Goal: Answer question/provide support: Share knowledge or assist other users

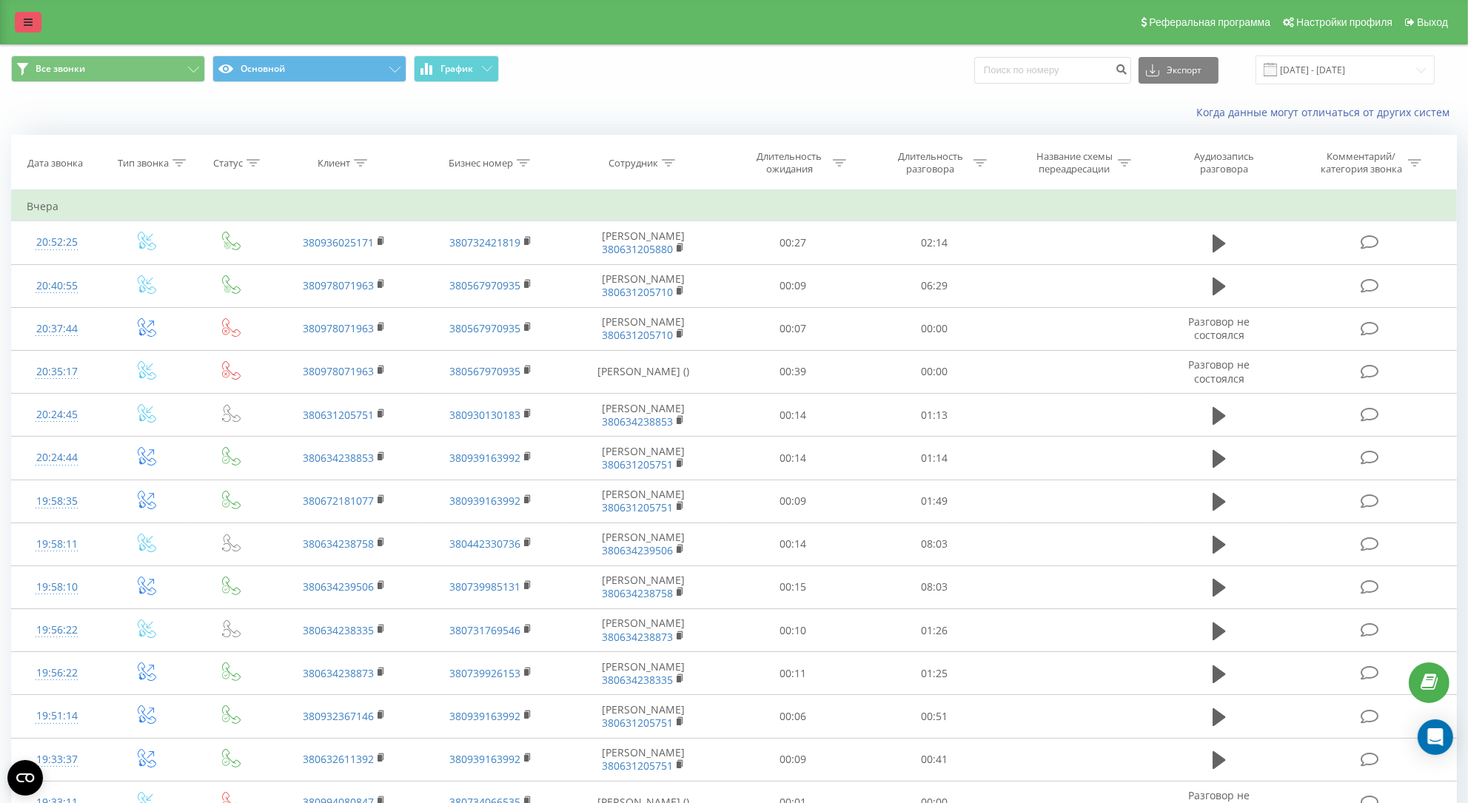
click at [36, 26] on link at bounding box center [28, 22] width 27 height 21
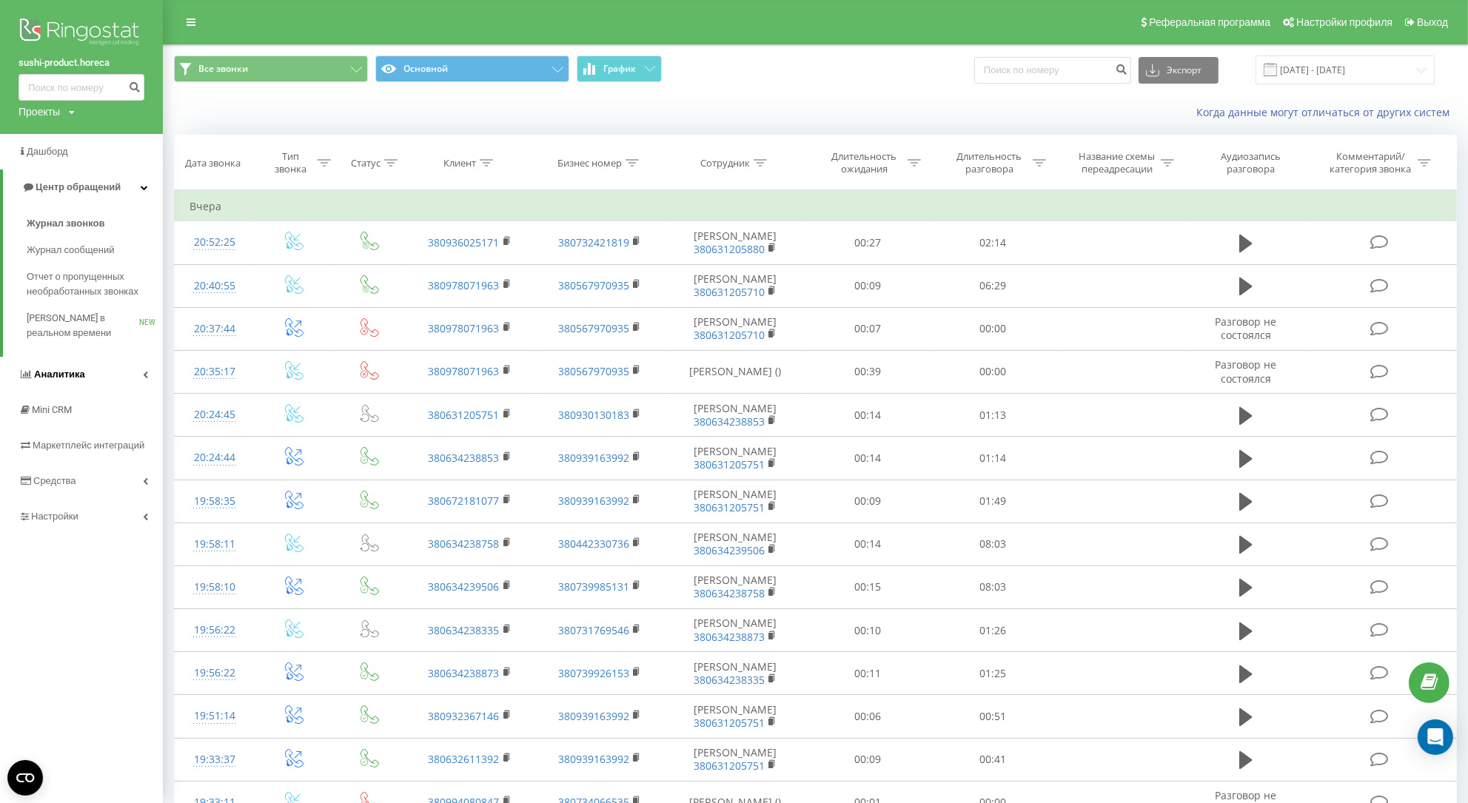
click at [95, 374] on link "Аналитика" at bounding box center [81, 375] width 163 height 36
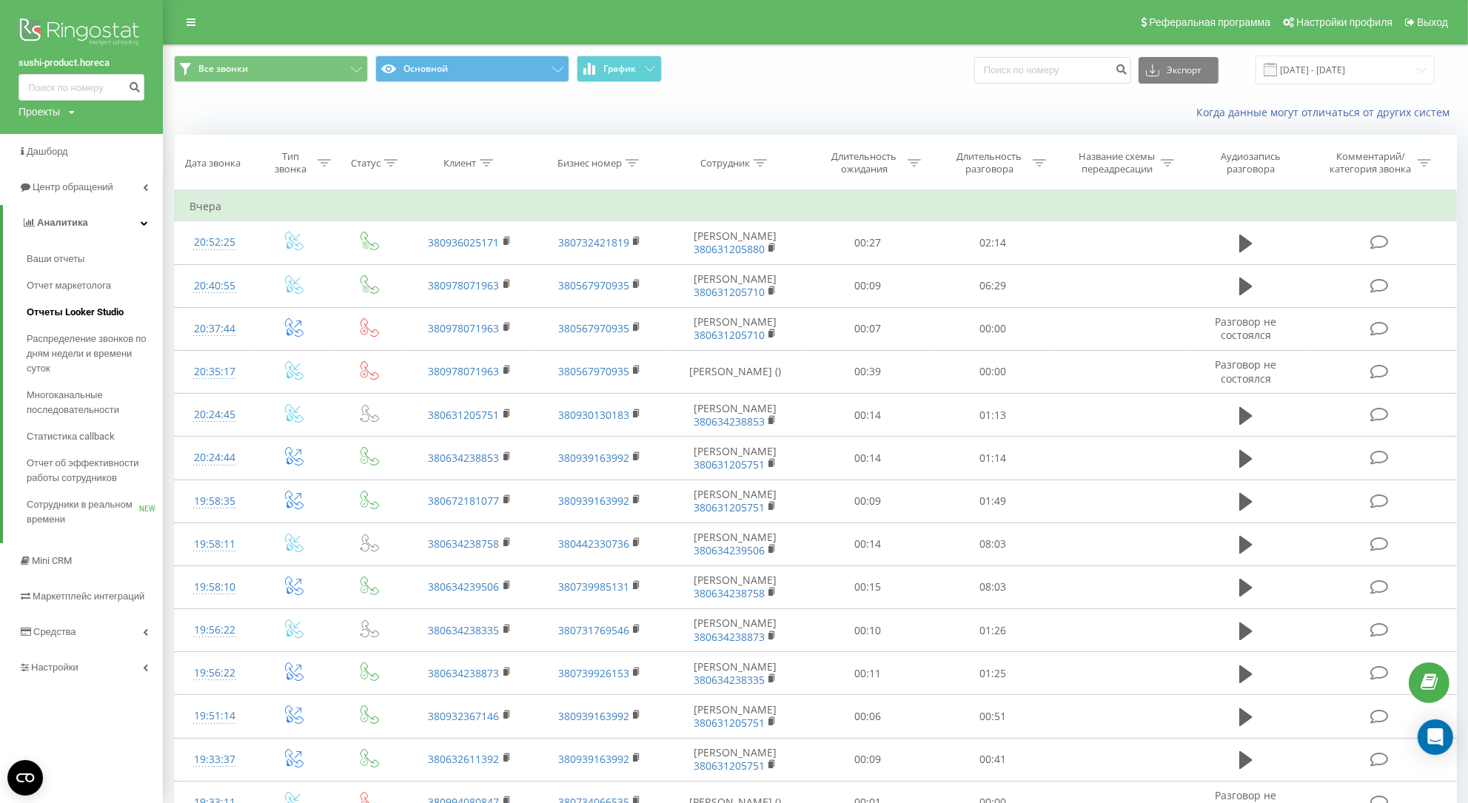
click at [98, 310] on span "Отчеты Looker Studio" at bounding box center [75, 312] width 97 height 15
click at [198, 17] on link at bounding box center [191, 22] width 27 height 21
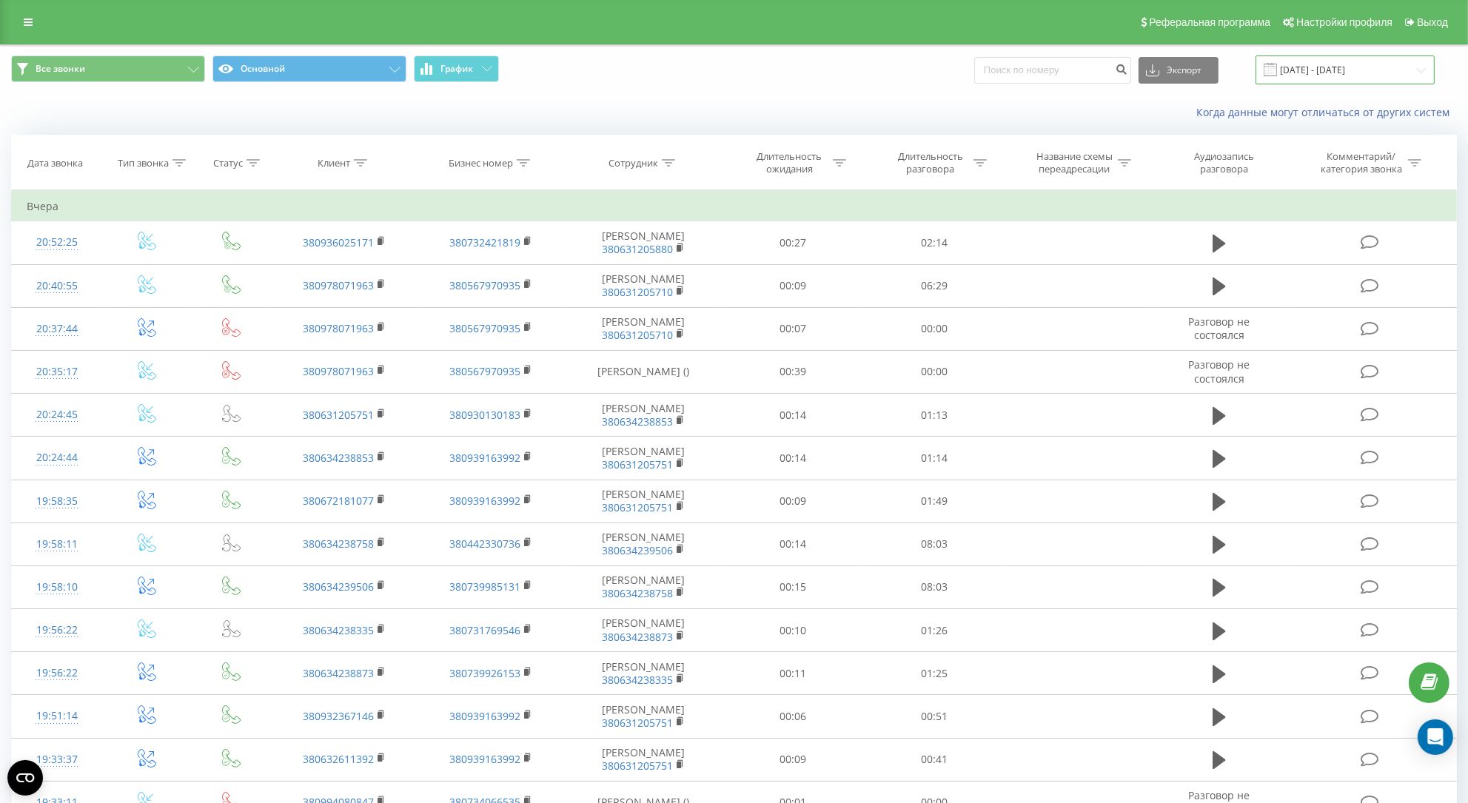
click at [1369, 80] on input "22.09.2025 - 22.09.2025" at bounding box center [1344, 70] width 179 height 29
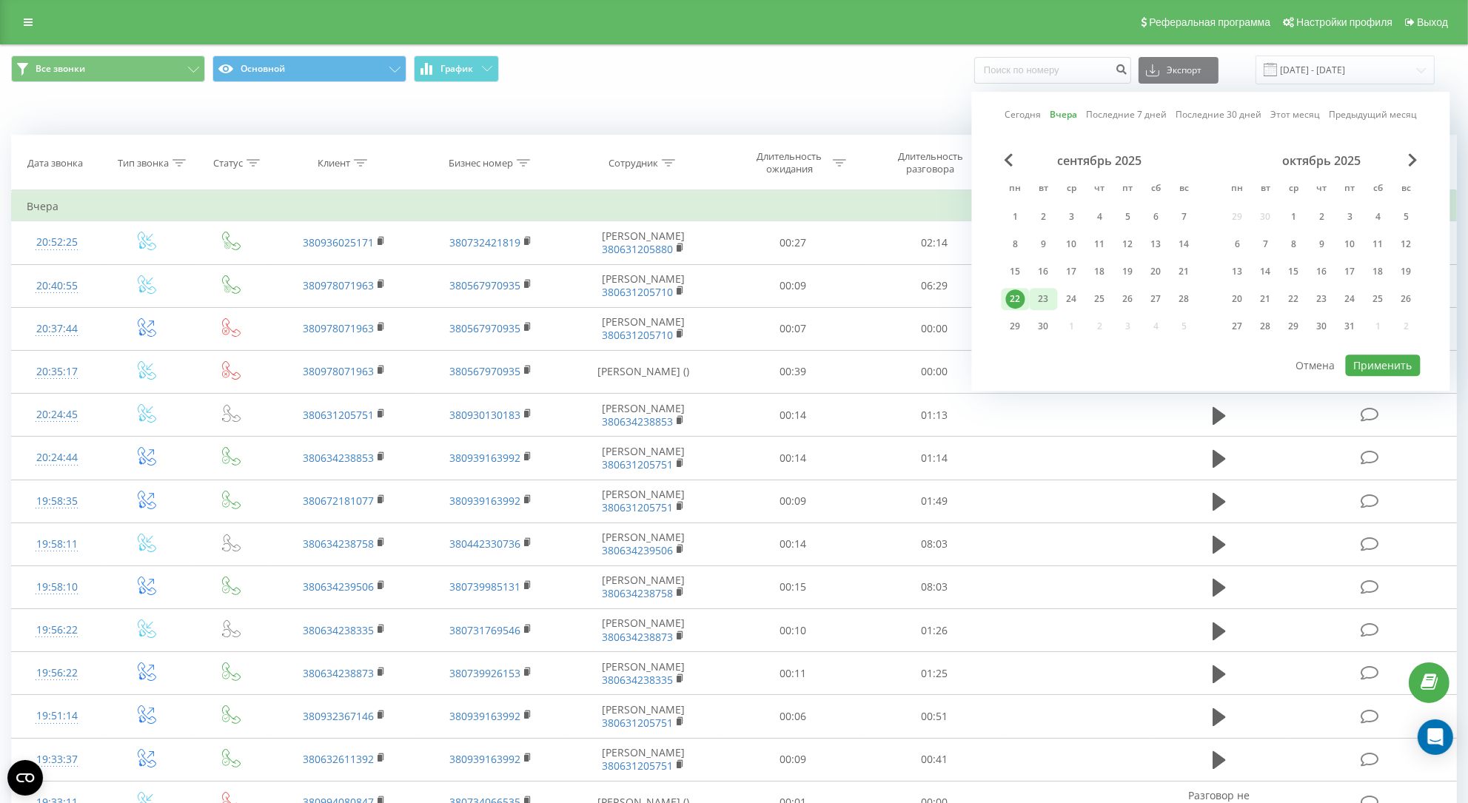
click at [1040, 306] on div "23" at bounding box center [1043, 298] width 19 height 19
click at [1406, 368] on button "Применить" at bounding box center [1383, 365] width 75 height 21
type input "23.09.2025 - 23.09.2025"
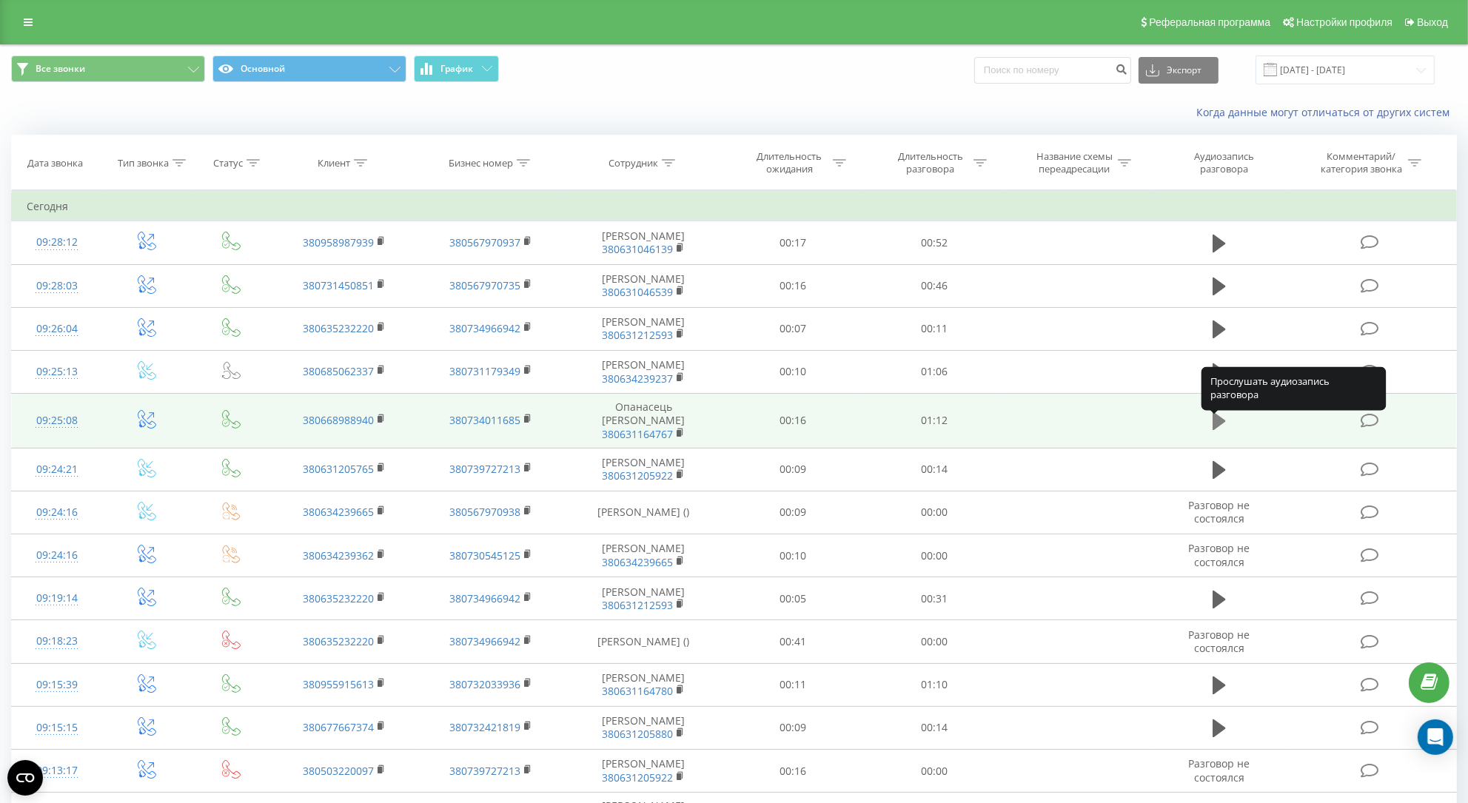
click at [1213, 430] on icon at bounding box center [1218, 421] width 13 height 18
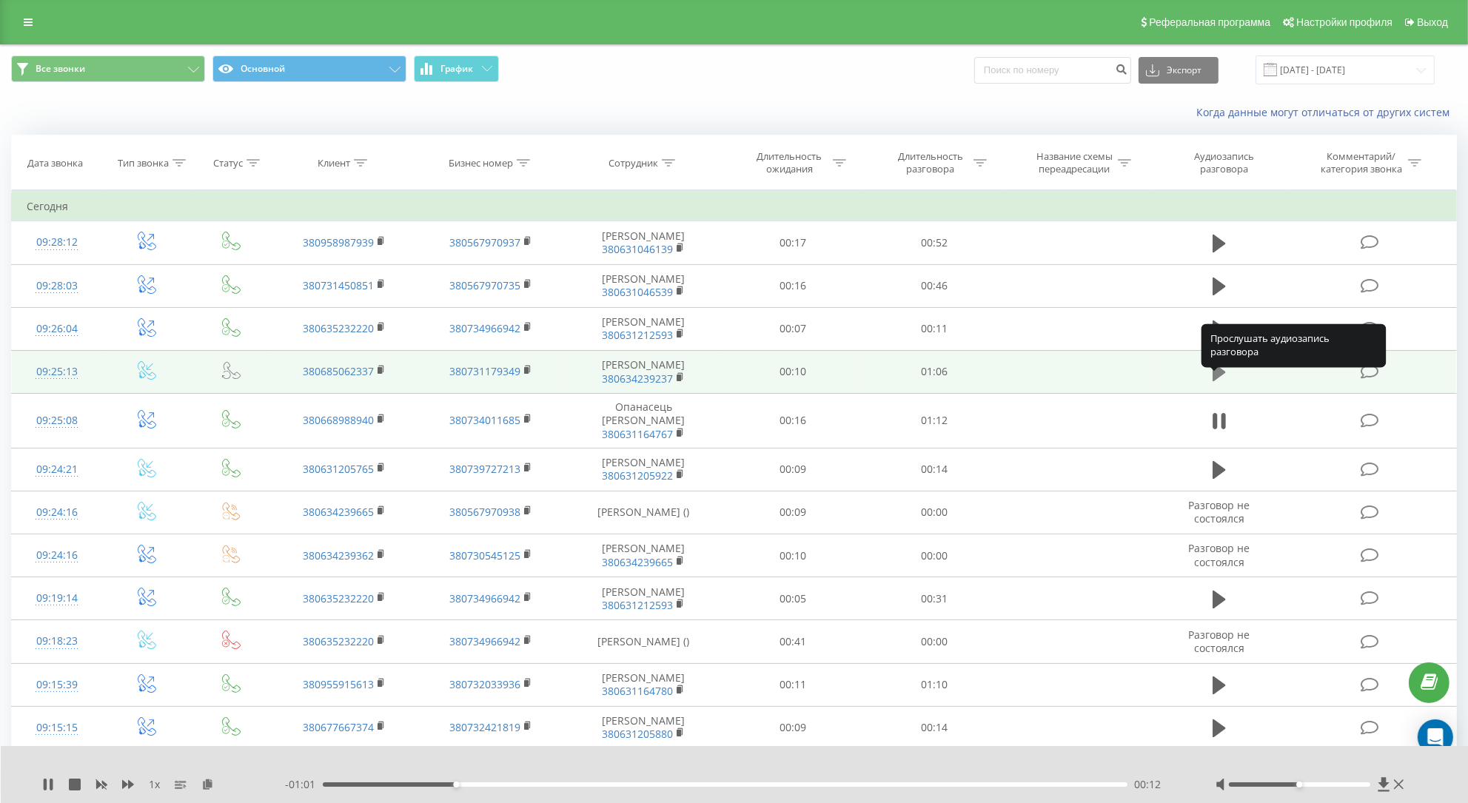
click at [1223, 376] on icon at bounding box center [1218, 372] width 13 height 21
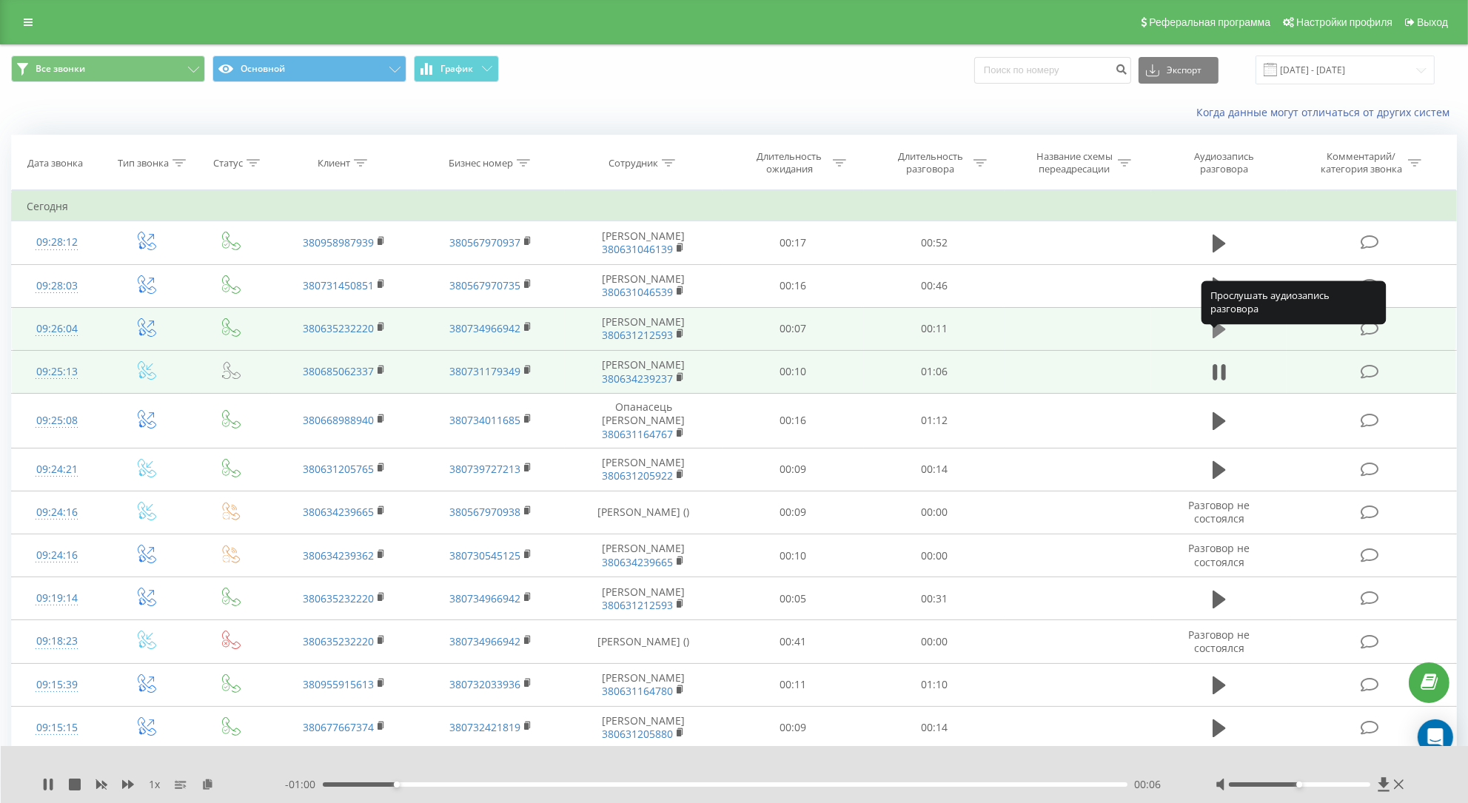
click at [1218, 338] on icon at bounding box center [1218, 330] width 13 height 18
click at [1214, 323] on td at bounding box center [1218, 328] width 135 height 43
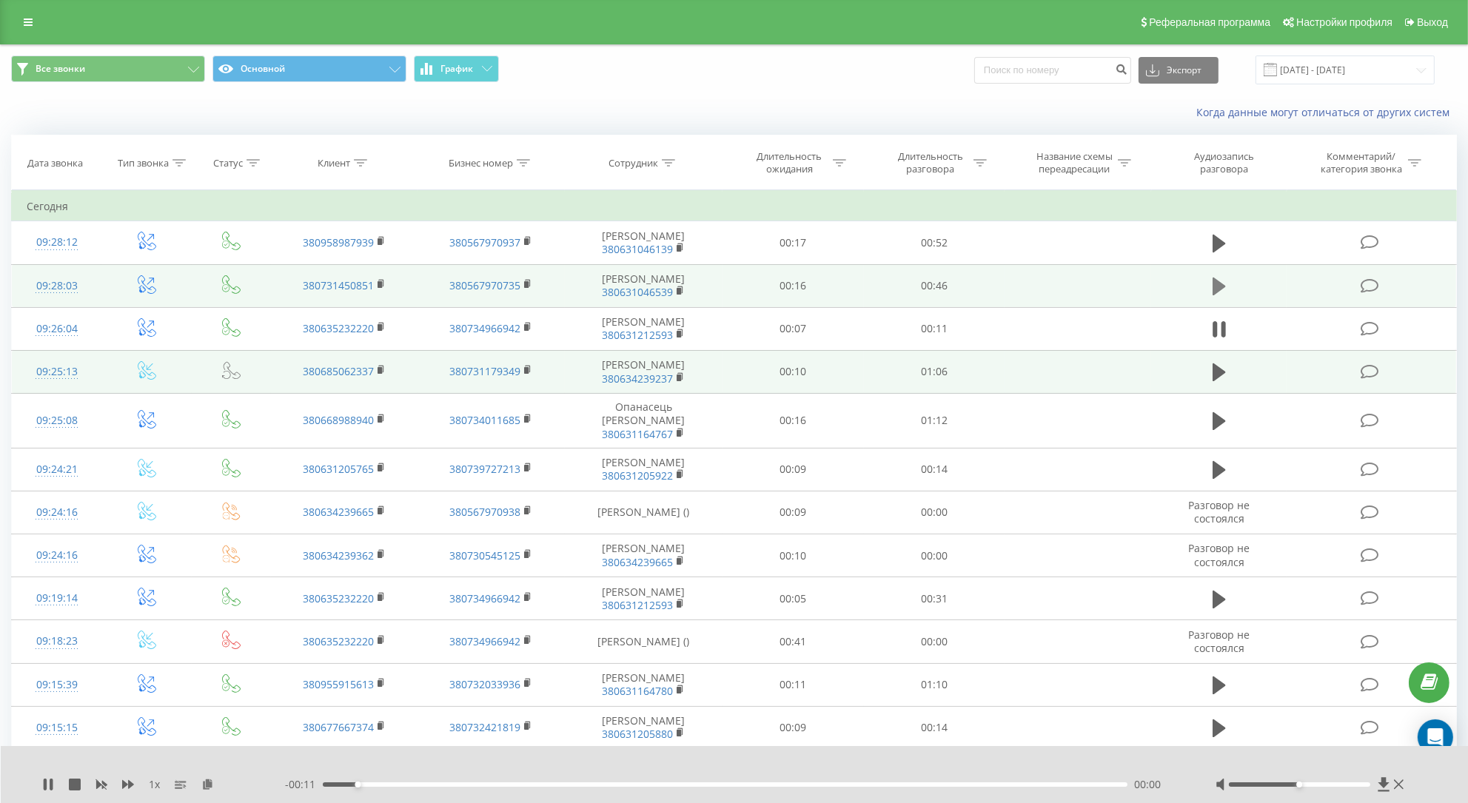
click at [1214, 295] on icon at bounding box center [1218, 287] width 13 height 18
click at [1214, 295] on icon at bounding box center [1214, 286] width 4 height 16
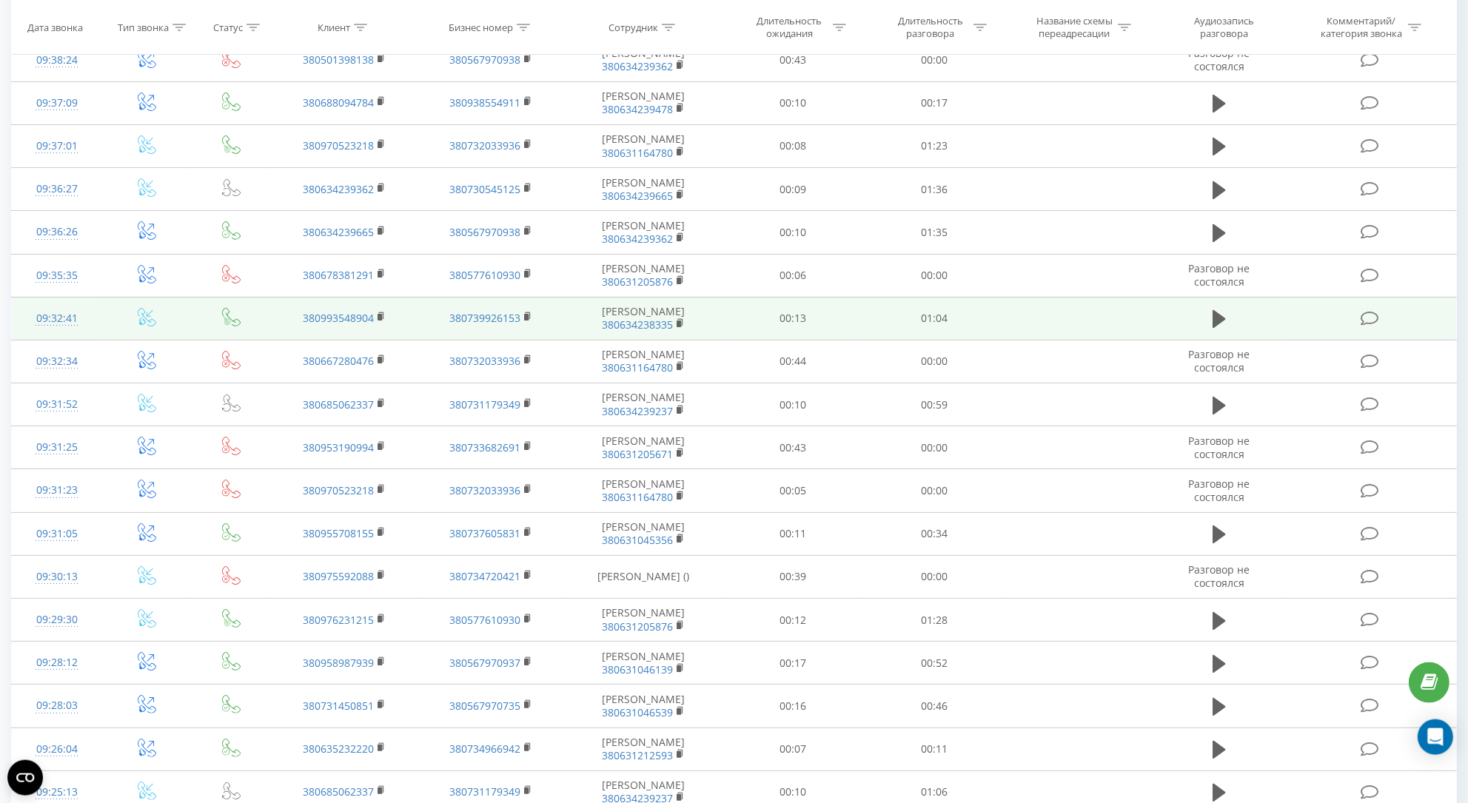
scroll to position [306, 0]
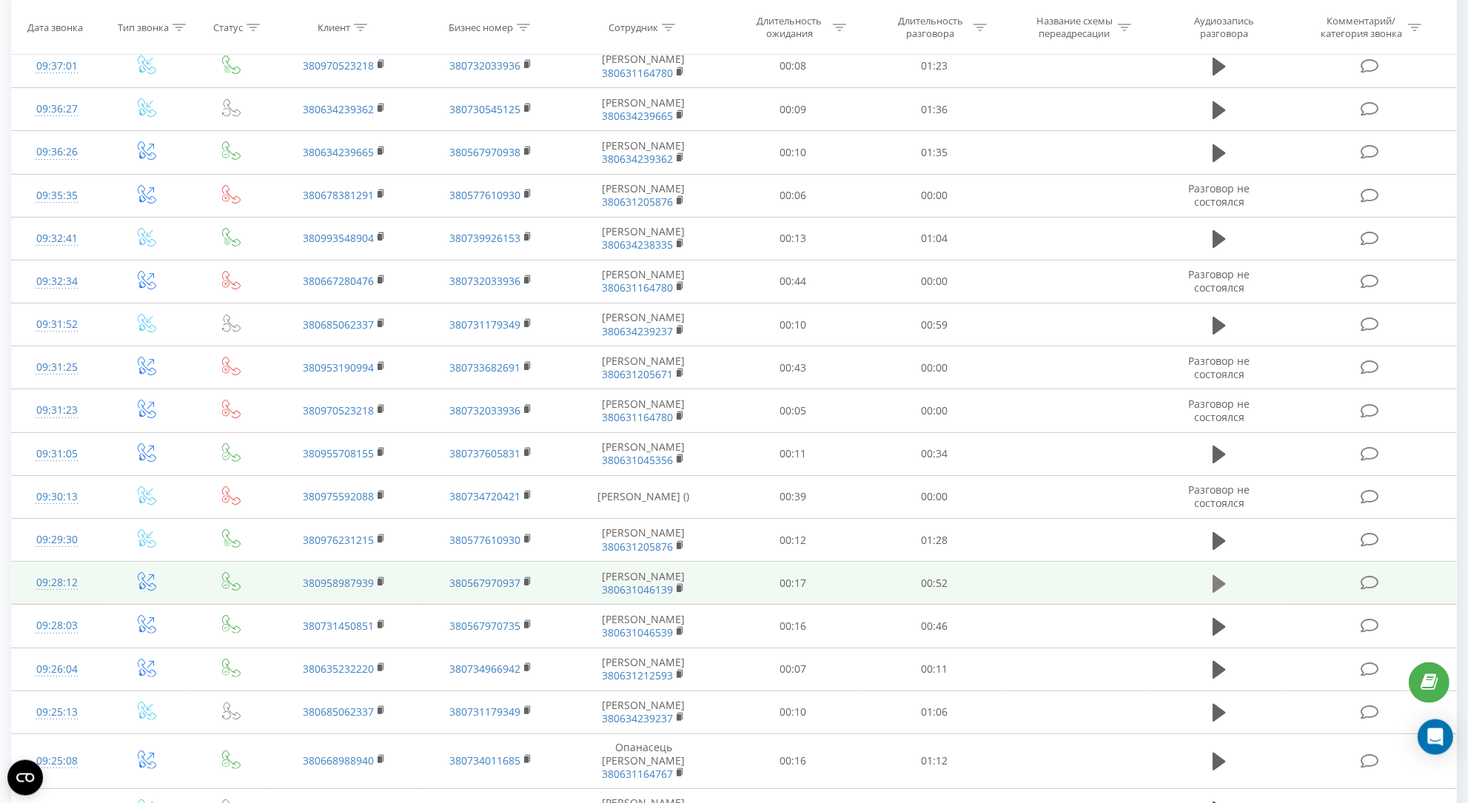
click at [1216, 593] on icon at bounding box center [1218, 584] width 13 height 18
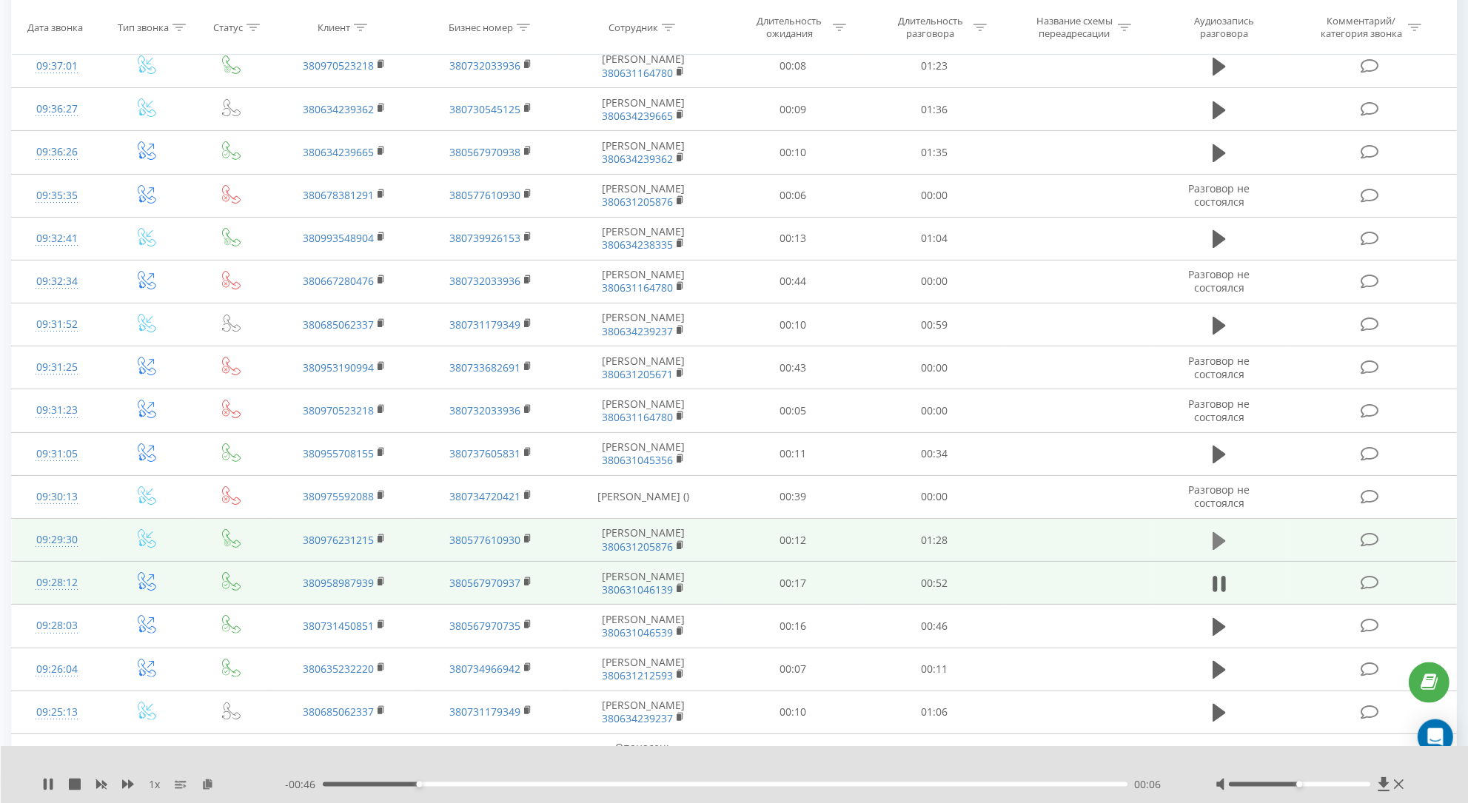
click at [1212, 549] on icon at bounding box center [1218, 540] width 13 height 18
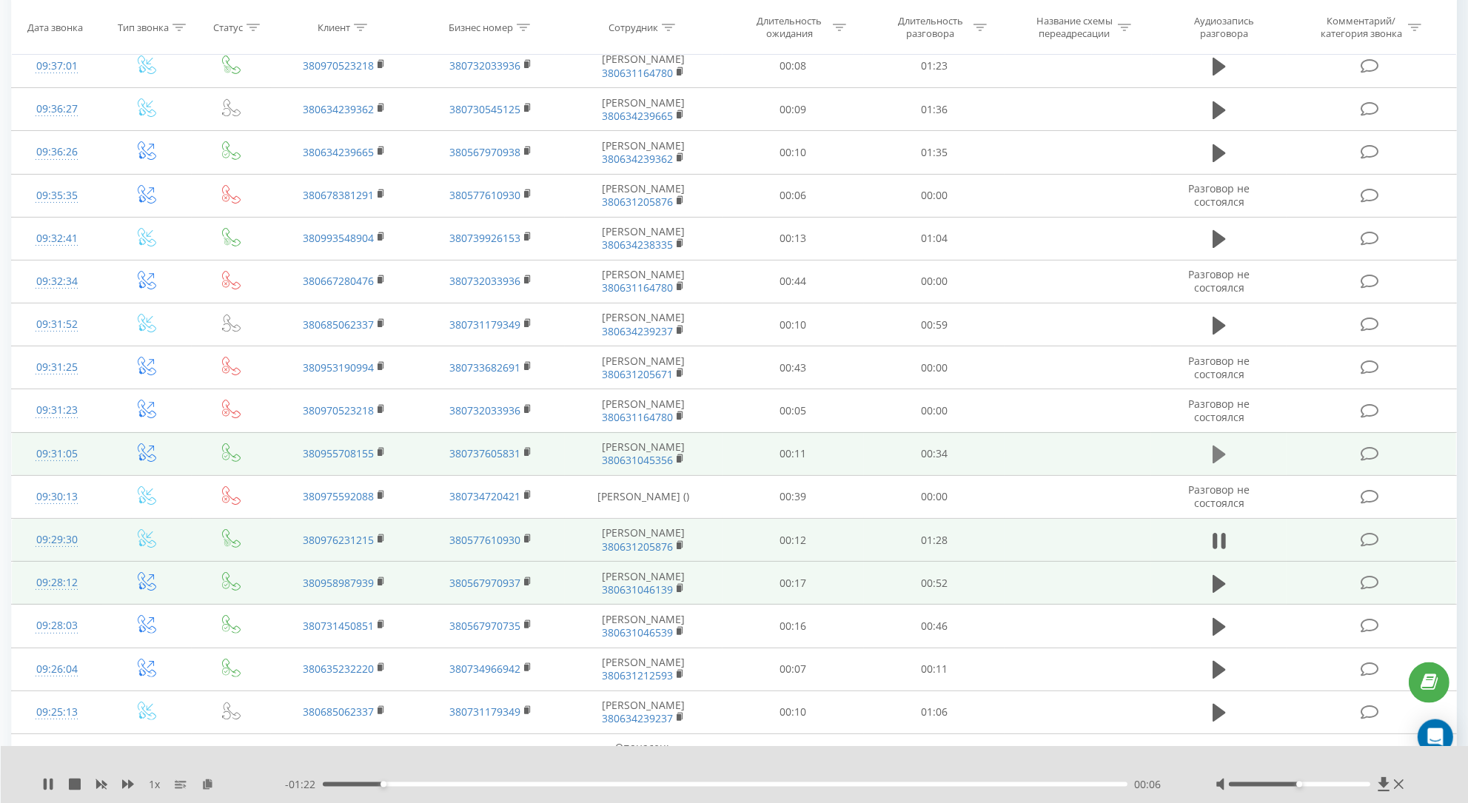
click at [1229, 466] on button at bounding box center [1219, 454] width 22 height 22
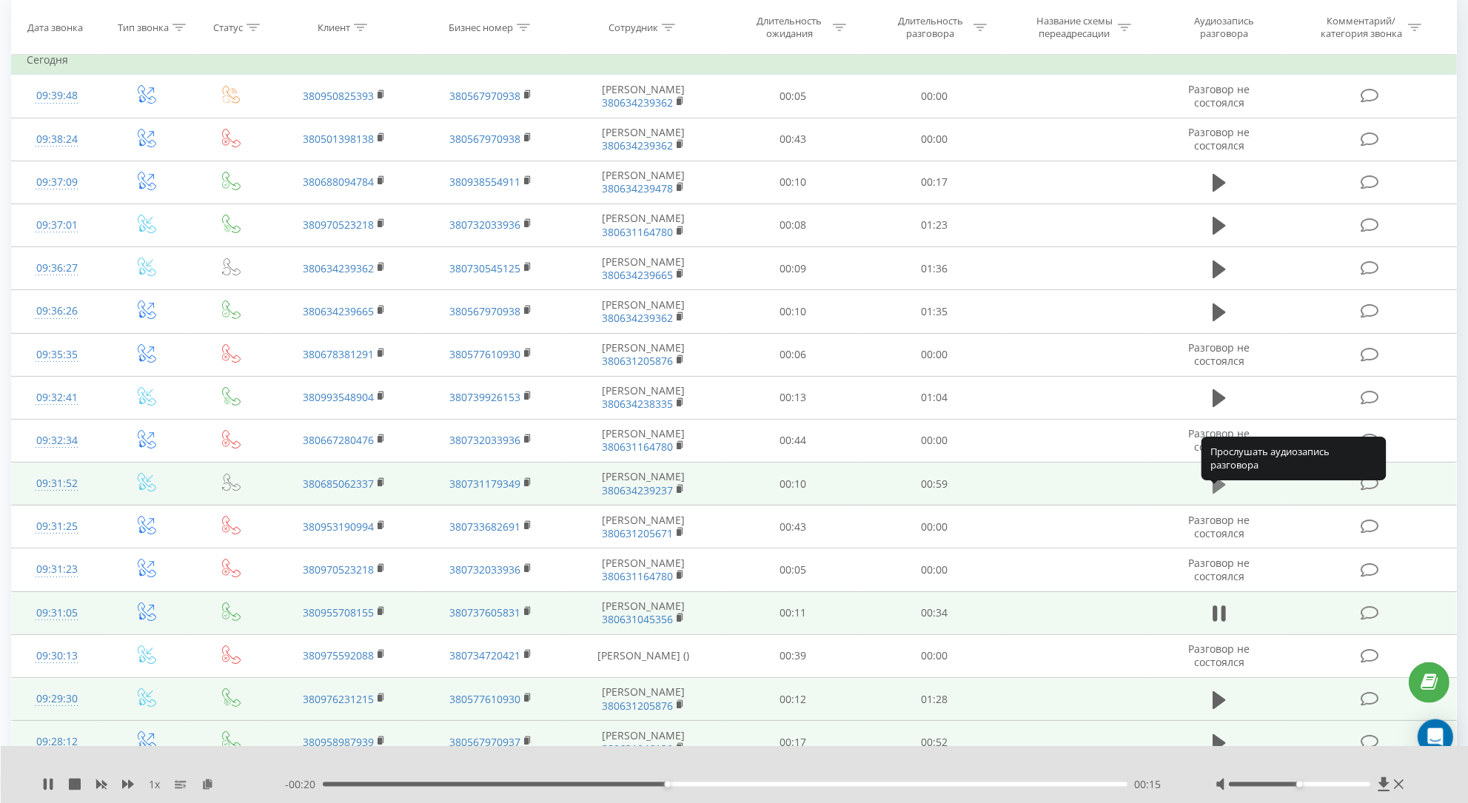
click at [1214, 493] on icon at bounding box center [1218, 484] width 13 height 18
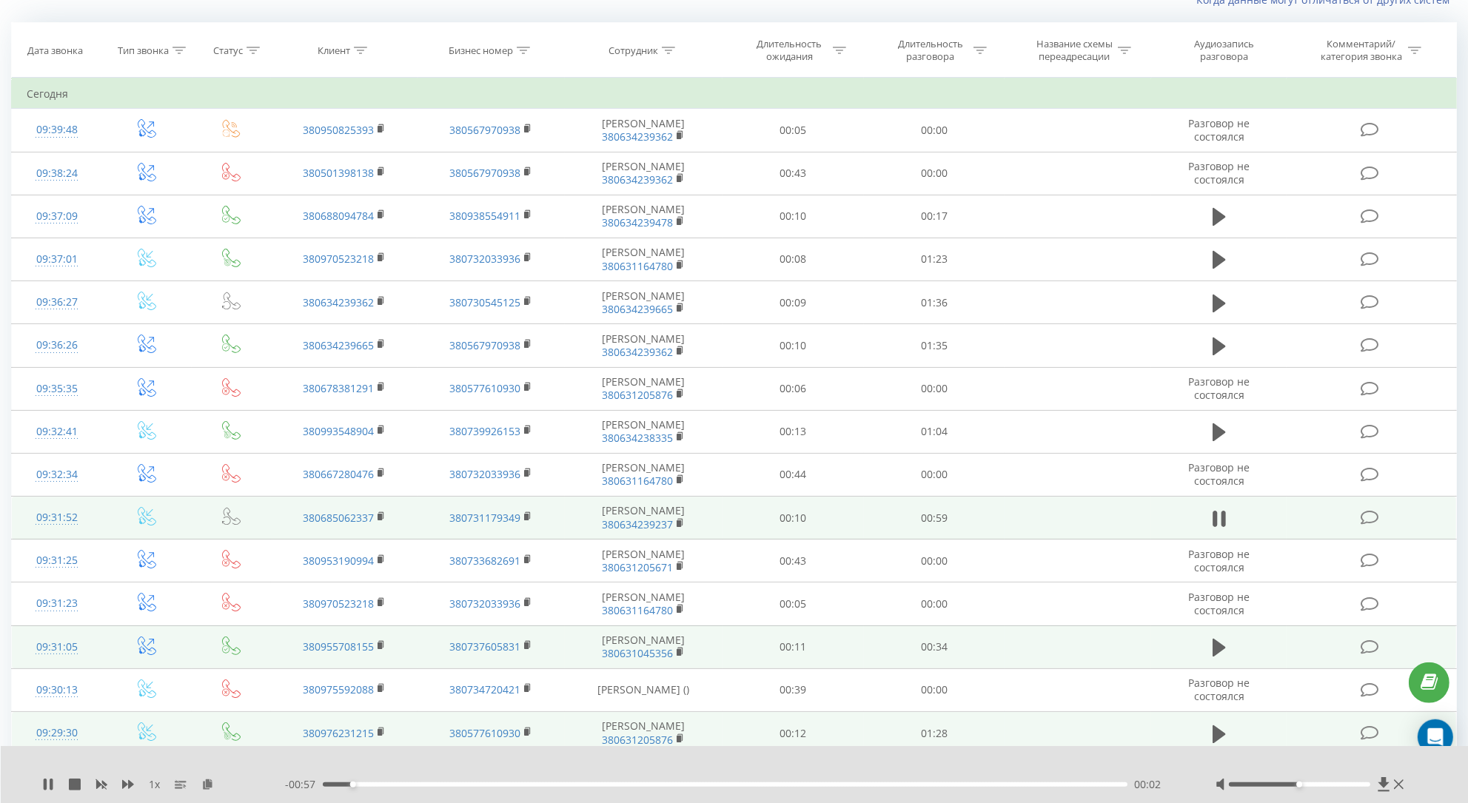
scroll to position [110, 0]
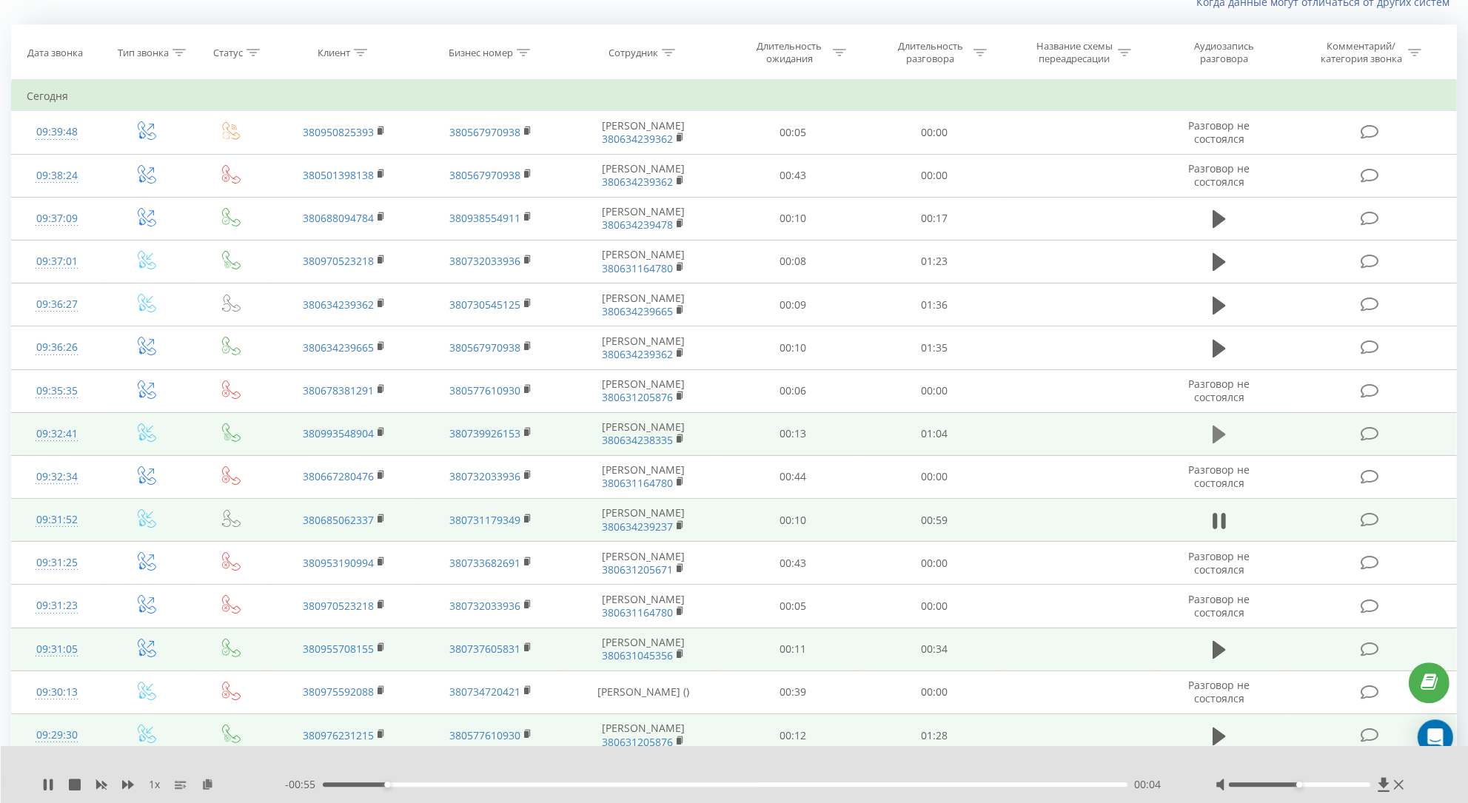
click at [1218, 443] on icon at bounding box center [1218, 435] width 13 height 18
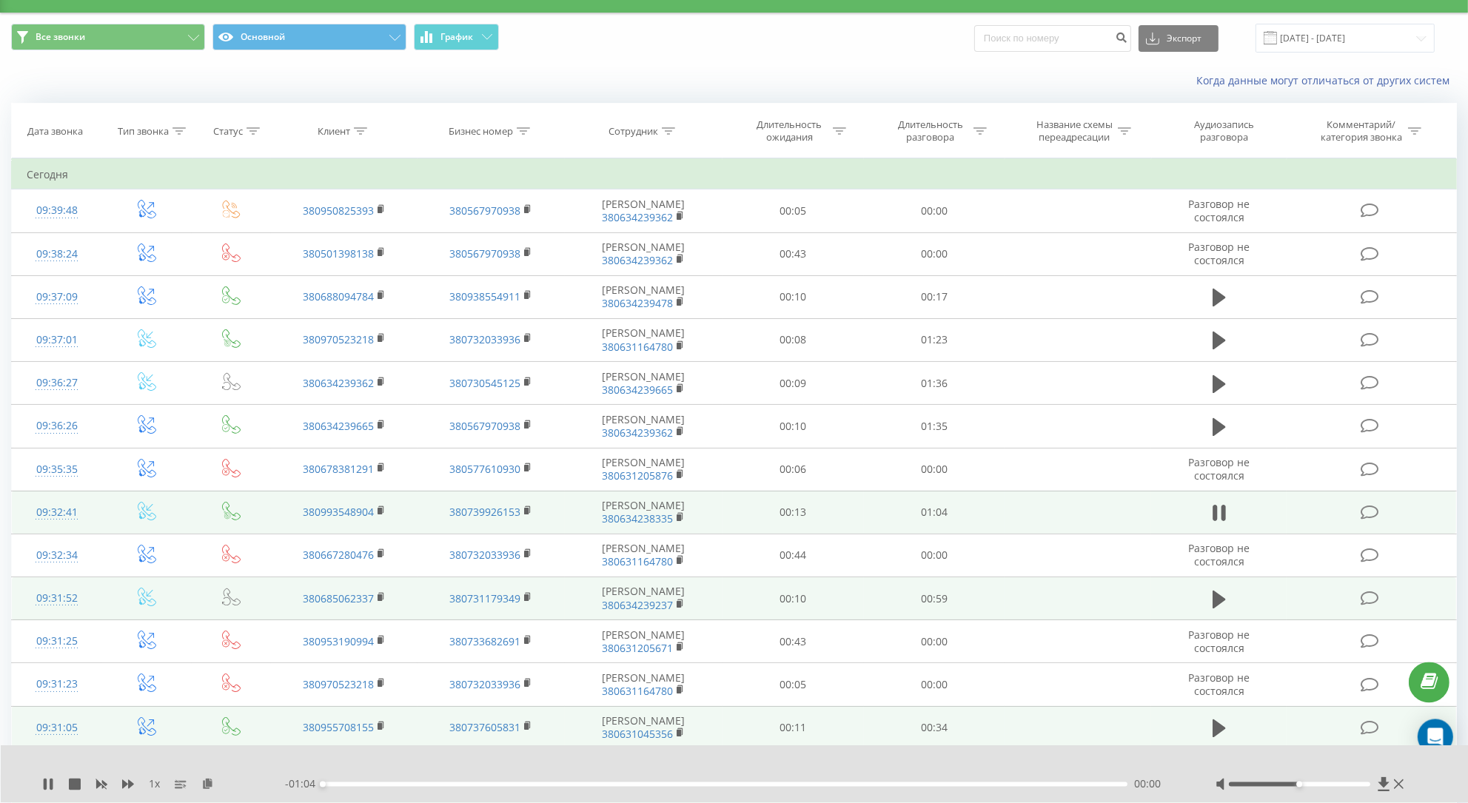
scroll to position [27, 0]
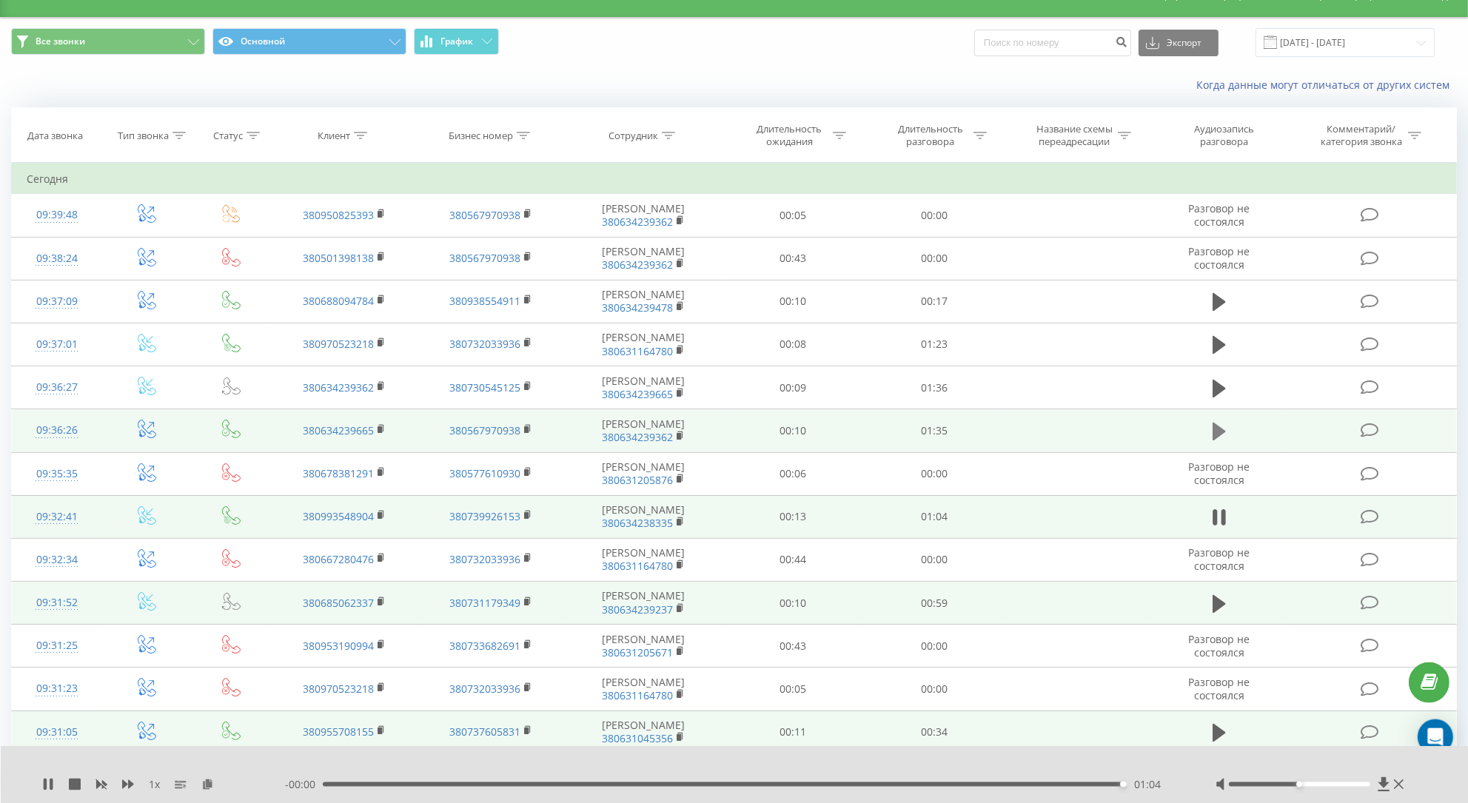
click at [1211, 443] on button at bounding box center [1219, 431] width 22 height 22
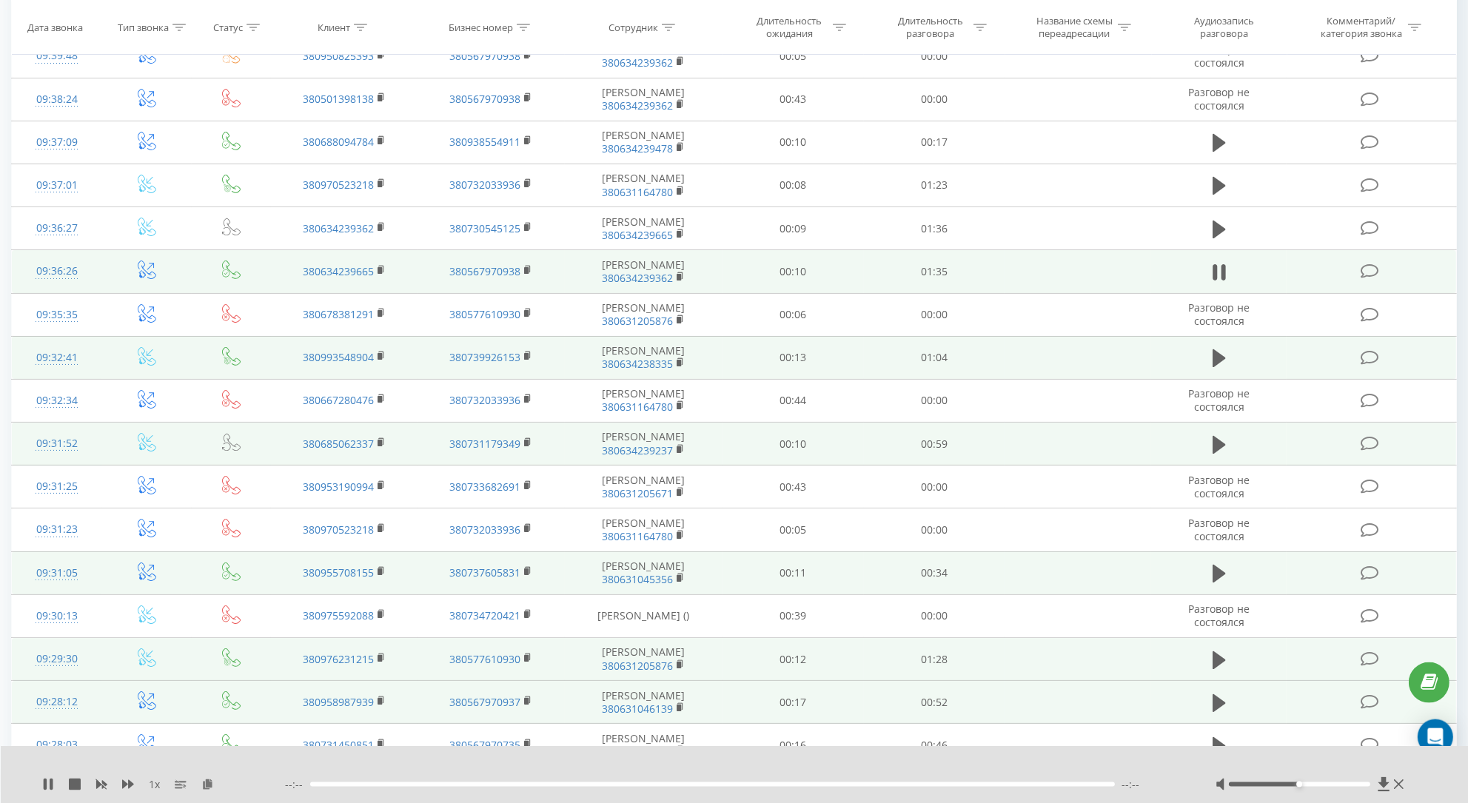
scroll to position [266, 0]
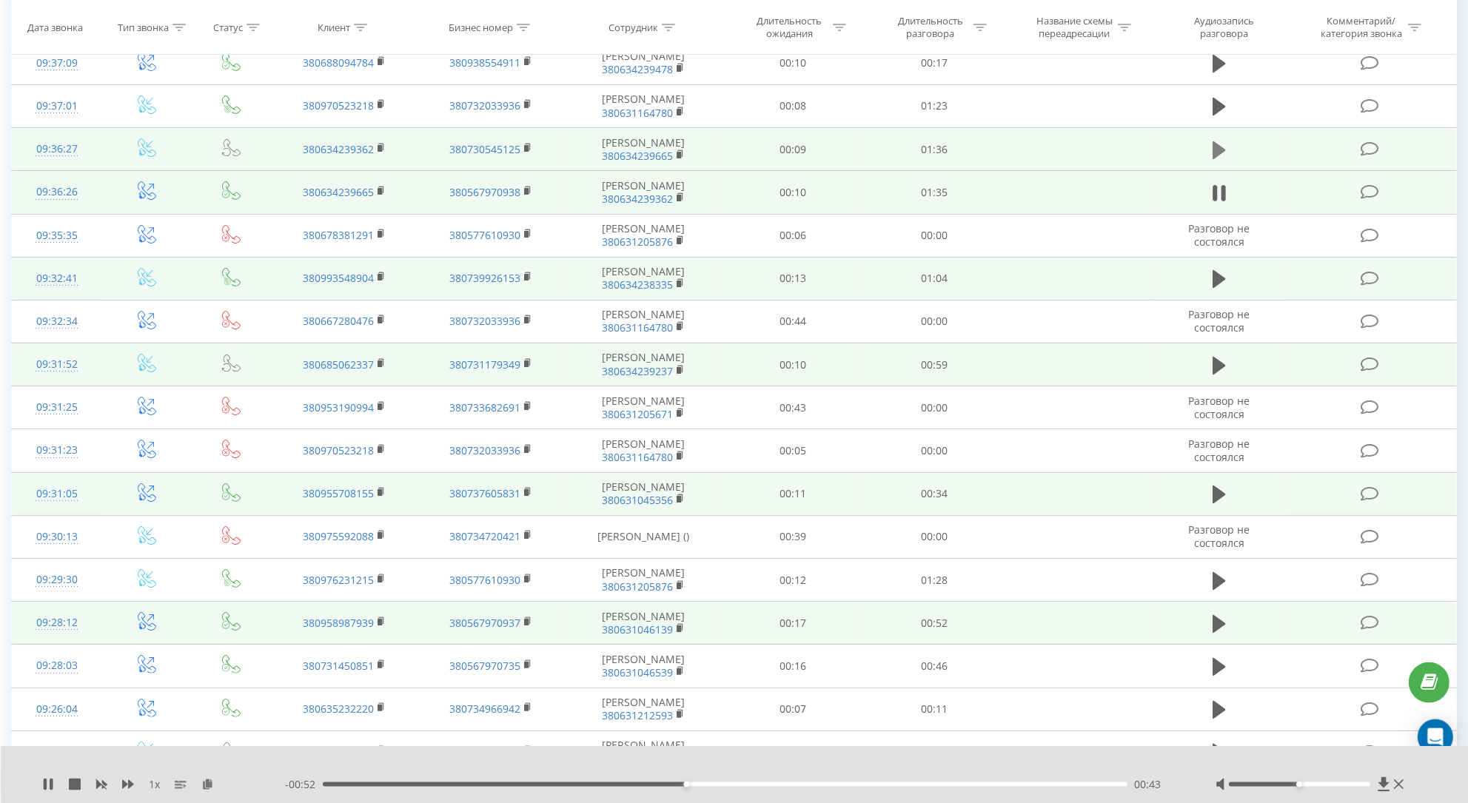
click at [1224, 161] on icon at bounding box center [1218, 150] width 13 height 21
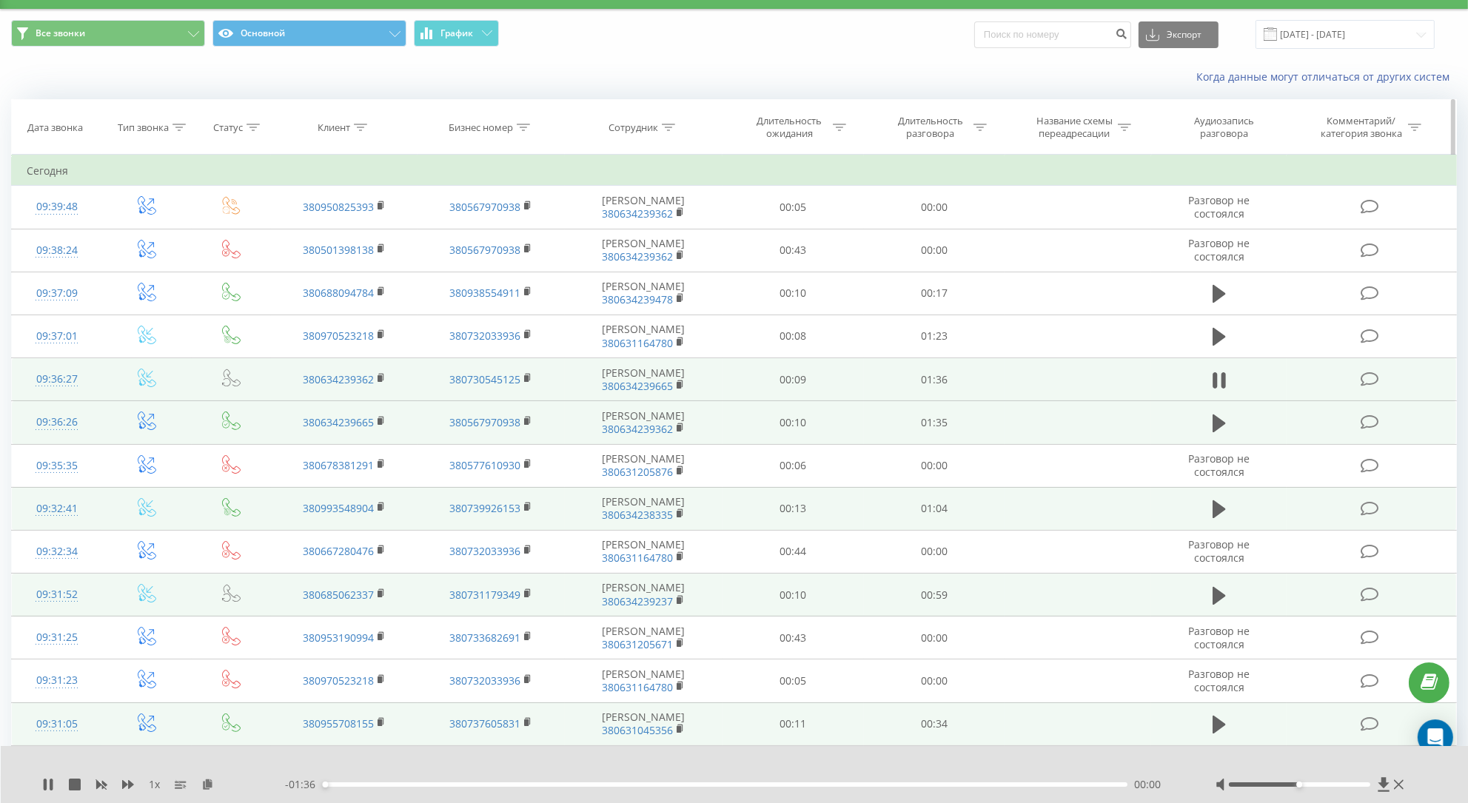
scroll to position [32, 0]
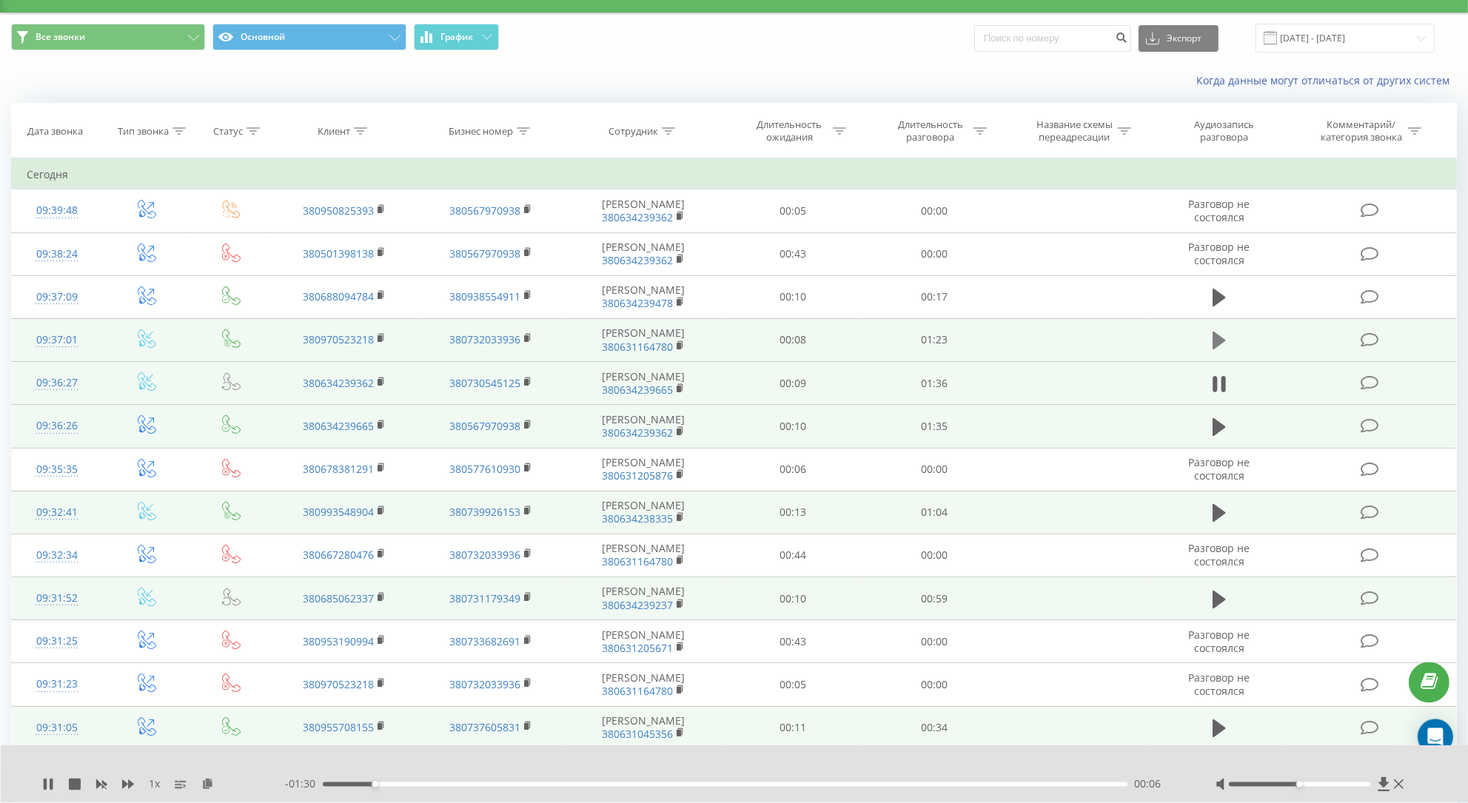
click at [1218, 349] on icon at bounding box center [1218, 341] width 13 height 18
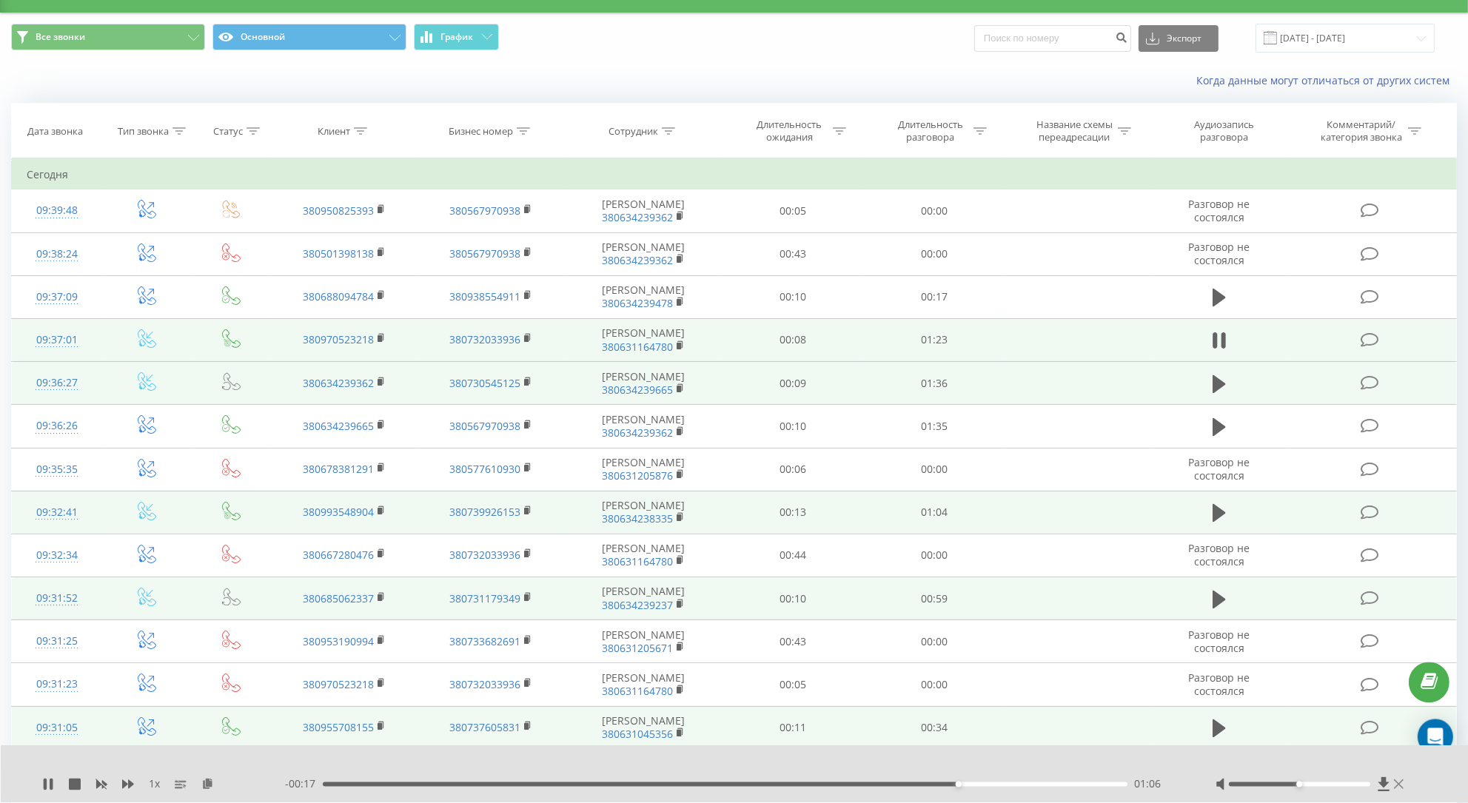
click at [1398, 785] on icon at bounding box center [1399, 784] width 10 height 10
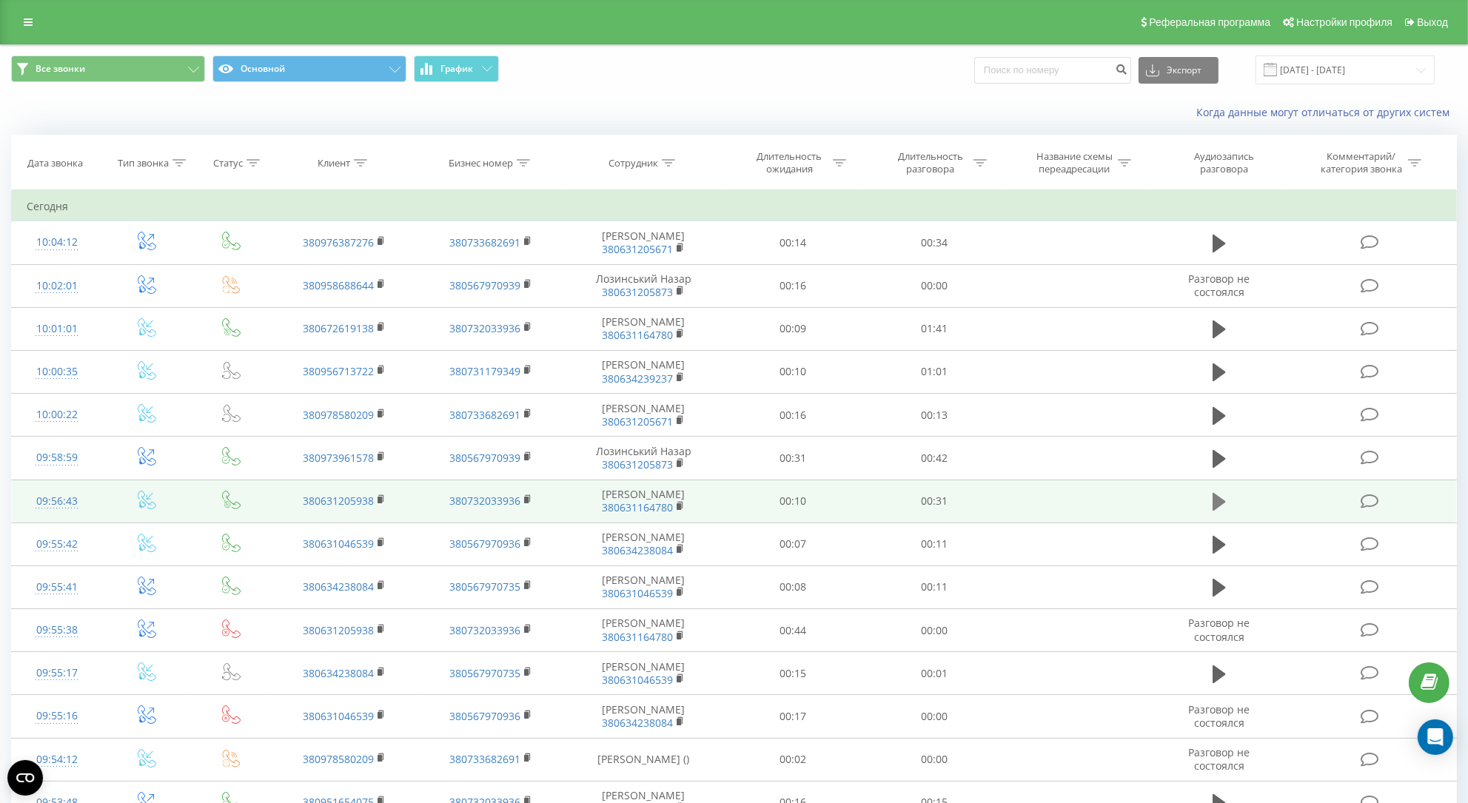
click at [1221, 511] on icon at bounding box center [1218, 502] width 13 height 18
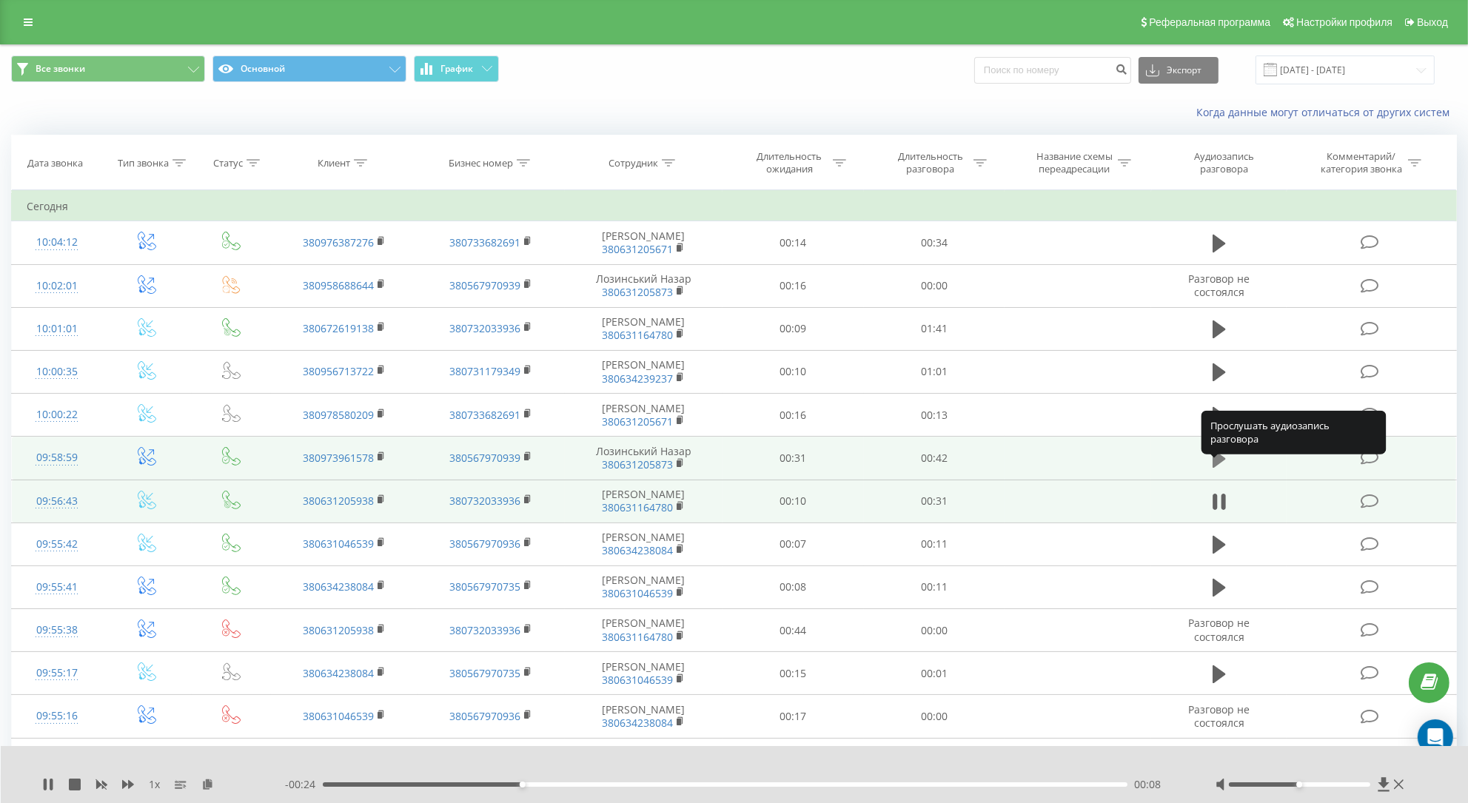
click at [1210, 470] on button at bounding box center [1219, 459] width 22 height 22
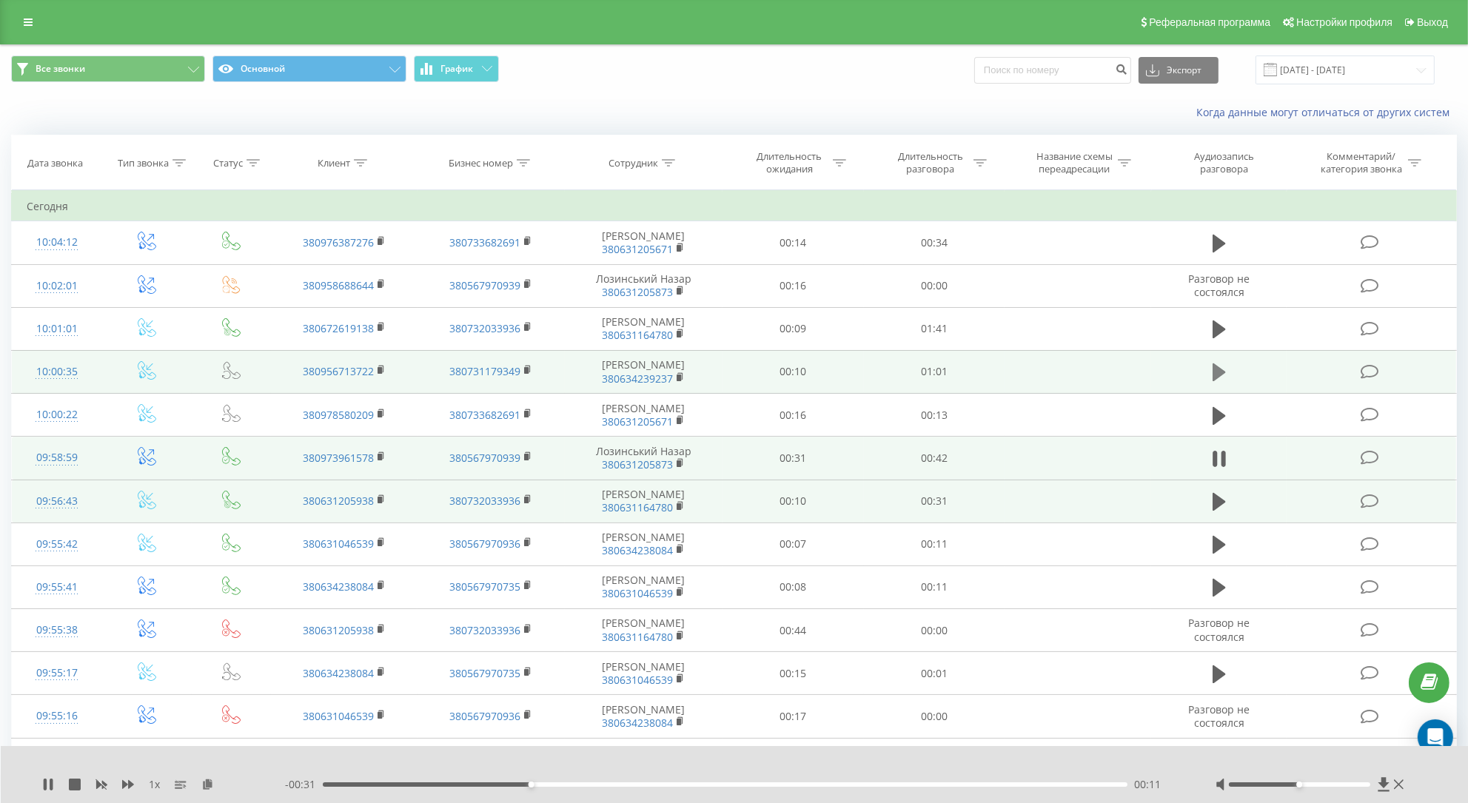
click at [1224, 381] on icon at bounding box center [1218, 372] width 13 height 18
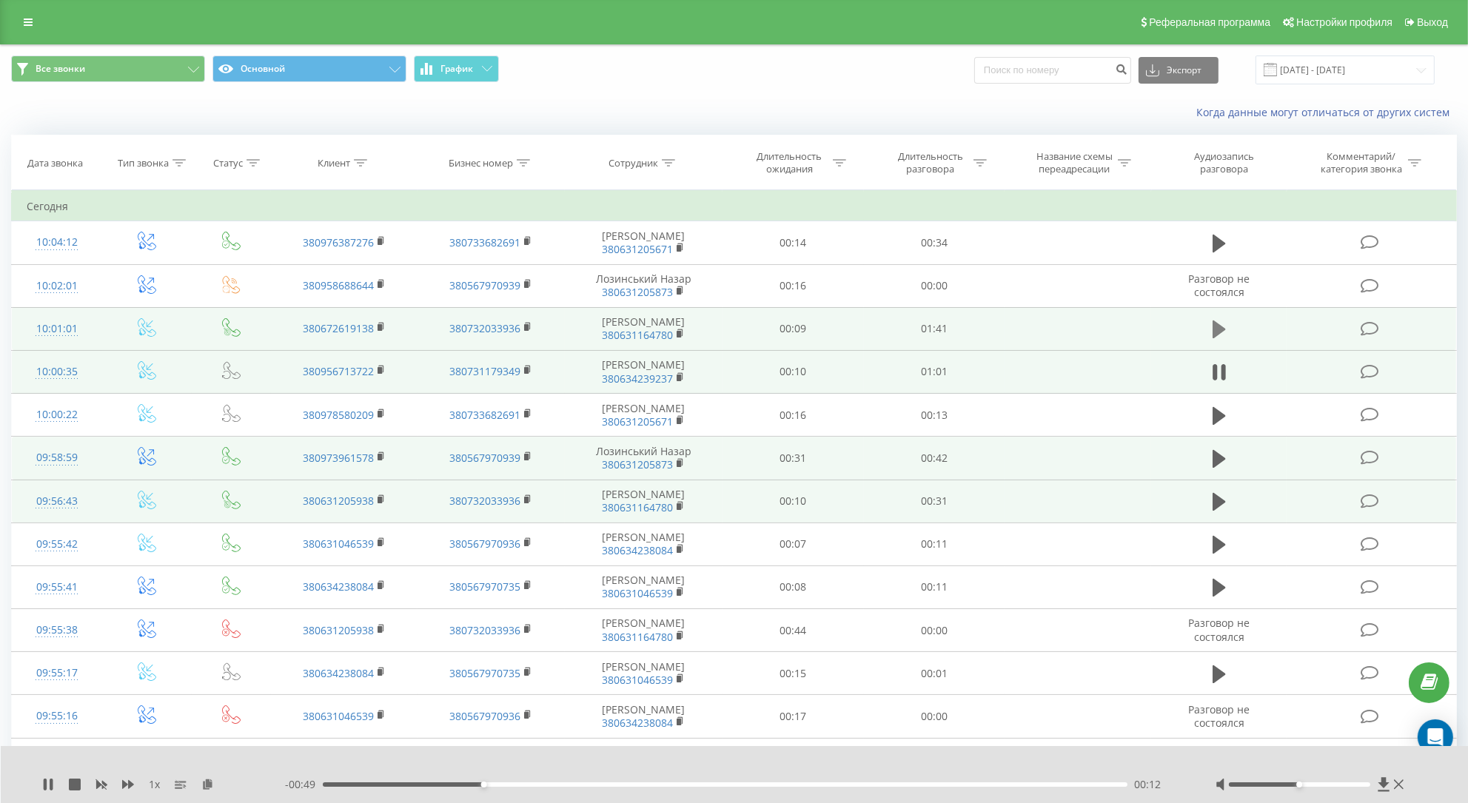
click at [1229, 340] on button at bounding box center [1219, 329] width 22 height 22
click at [649, 784] on div "00:41" at bounding box center [725, 784] width 805 height 4
click at [767, 785] on div "00:42" at bounding box center [725, 784] width 805 height 4
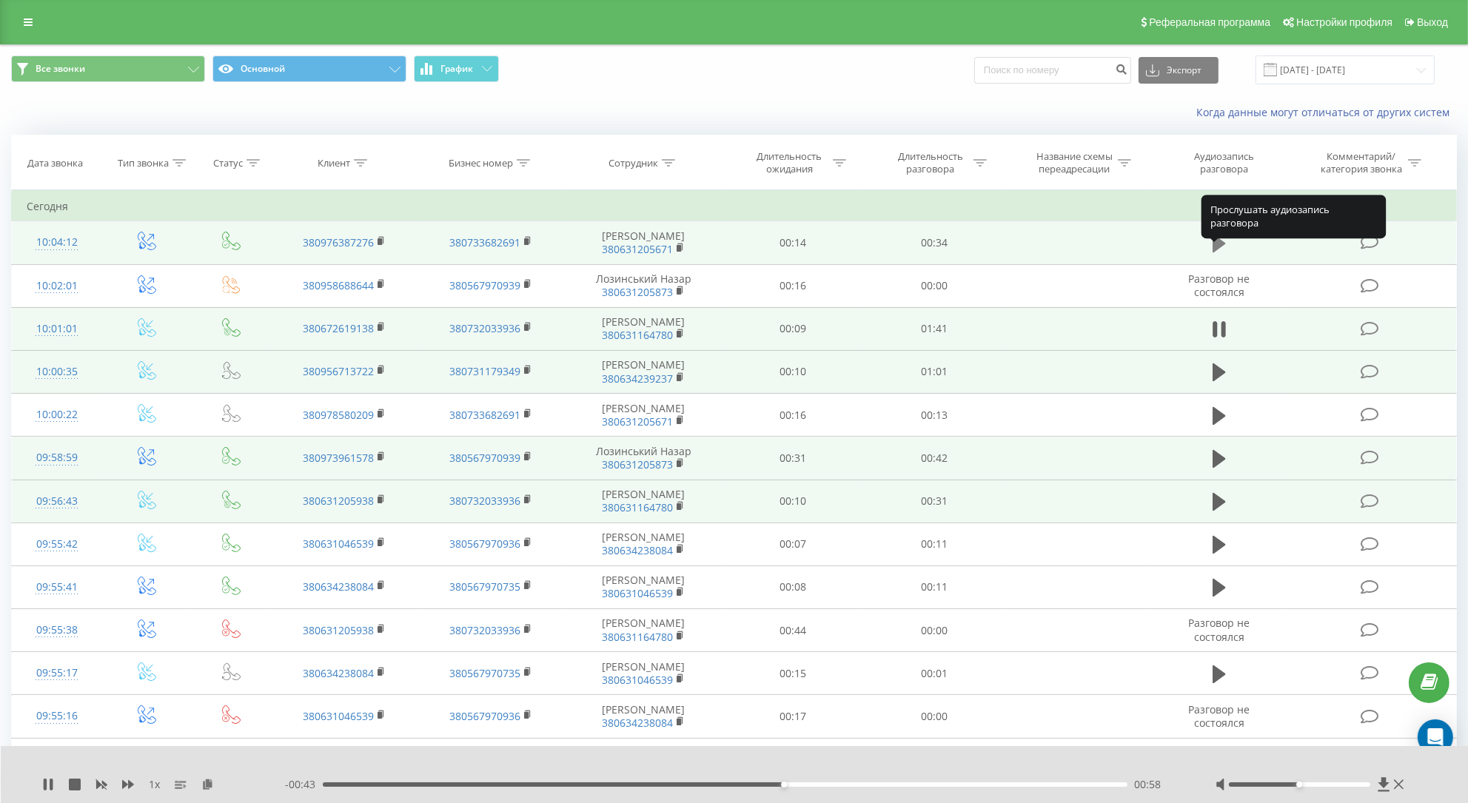
click at [1221, 252] on icon at bounding box center [1218, 244] width 13 height 18
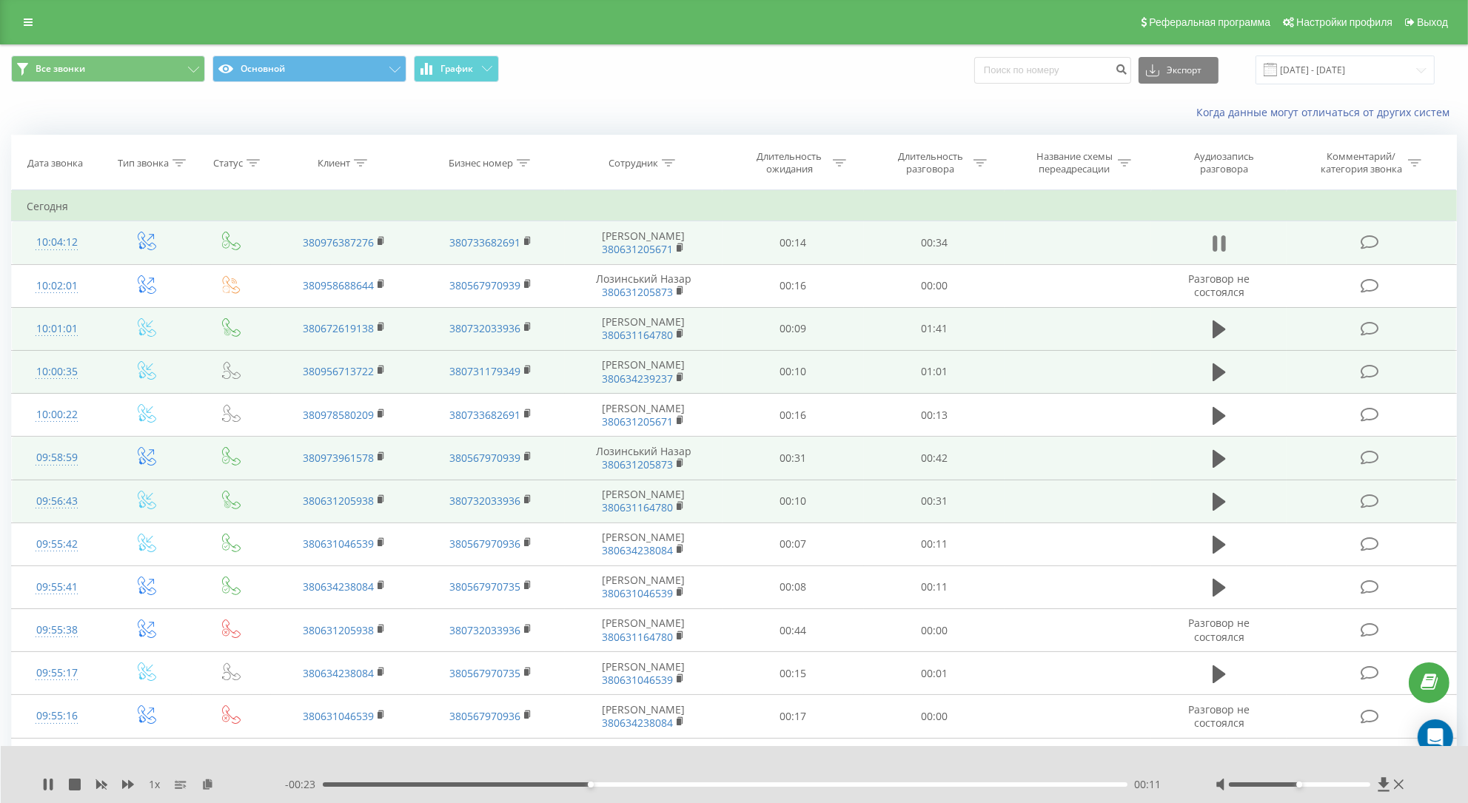
click at [1224, 252] on icon at bounding box center [1223, 243] width 4 height 16
click at [1228, 255] on button at bounding box center [1219, 243] width 22 height 22
click at [1398, 788] on icon at bounding box center [1399, 785] width 10 height 12
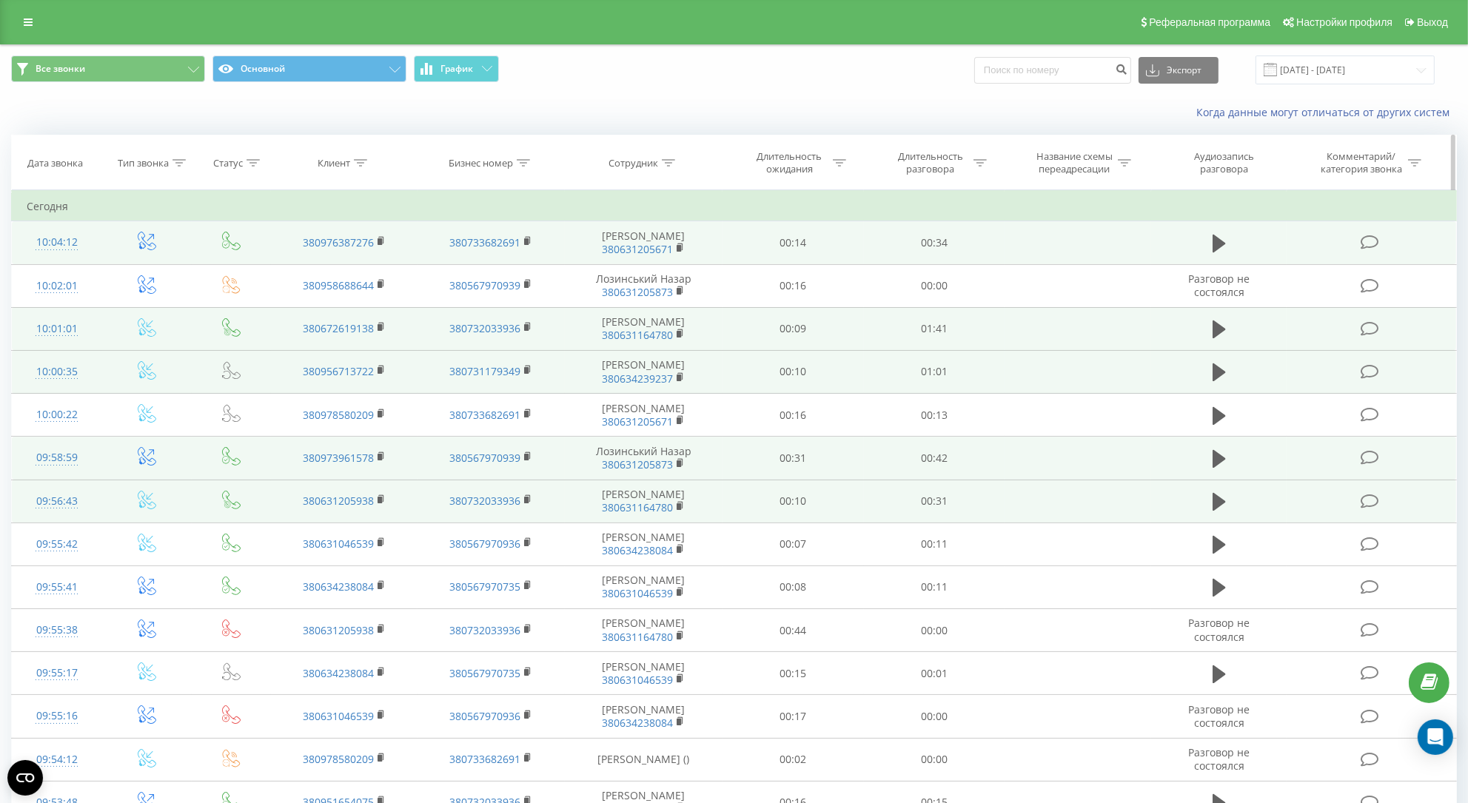
click at [668, 167] on icon at bounding box center [668, 162] width 13 height 7
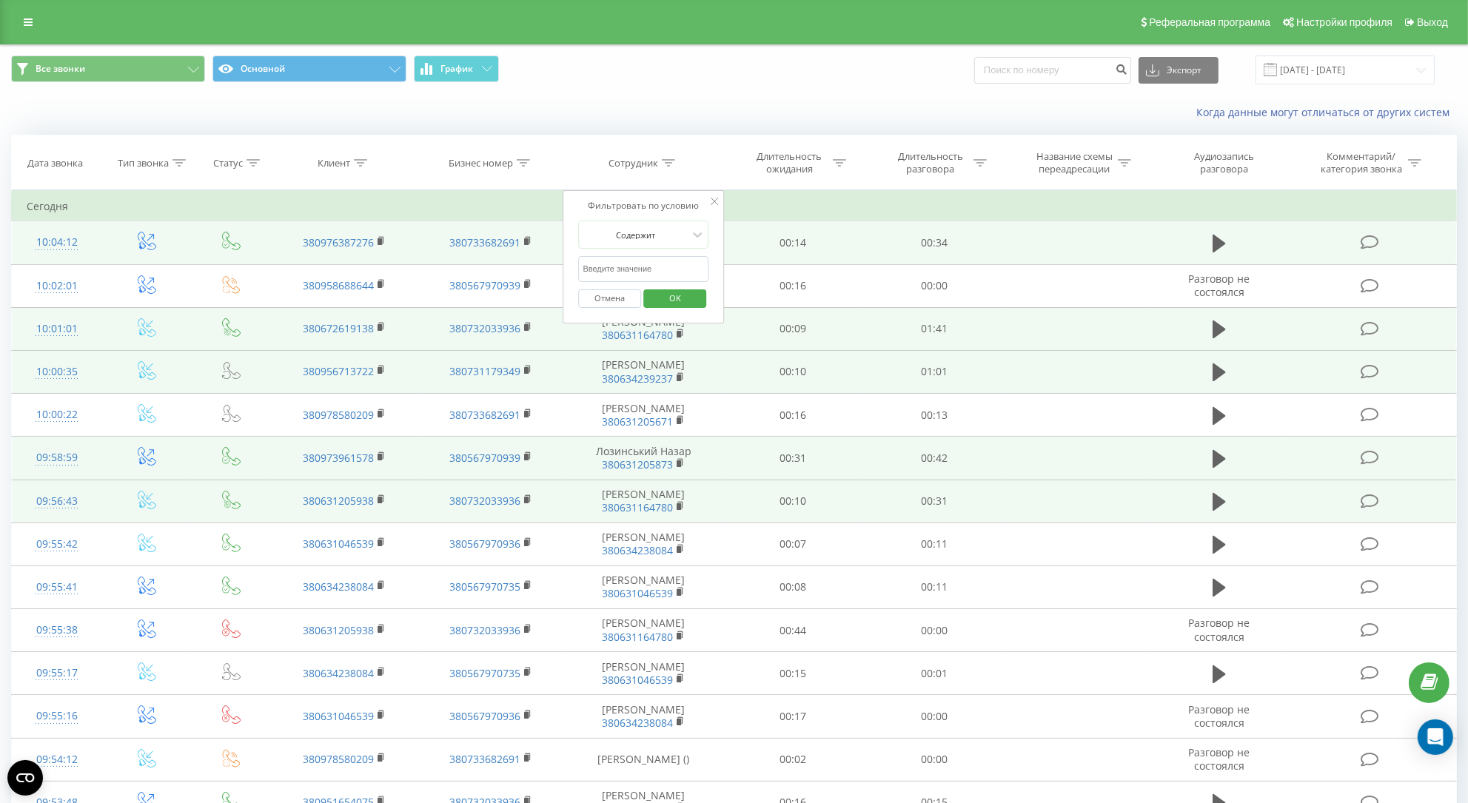
click at [609, 282] on input "text" at bounding box center [644, 269] width 130 height 26
type input "цимбал"
click button "OK" at bounding box center [674, 298] width 63 height 19
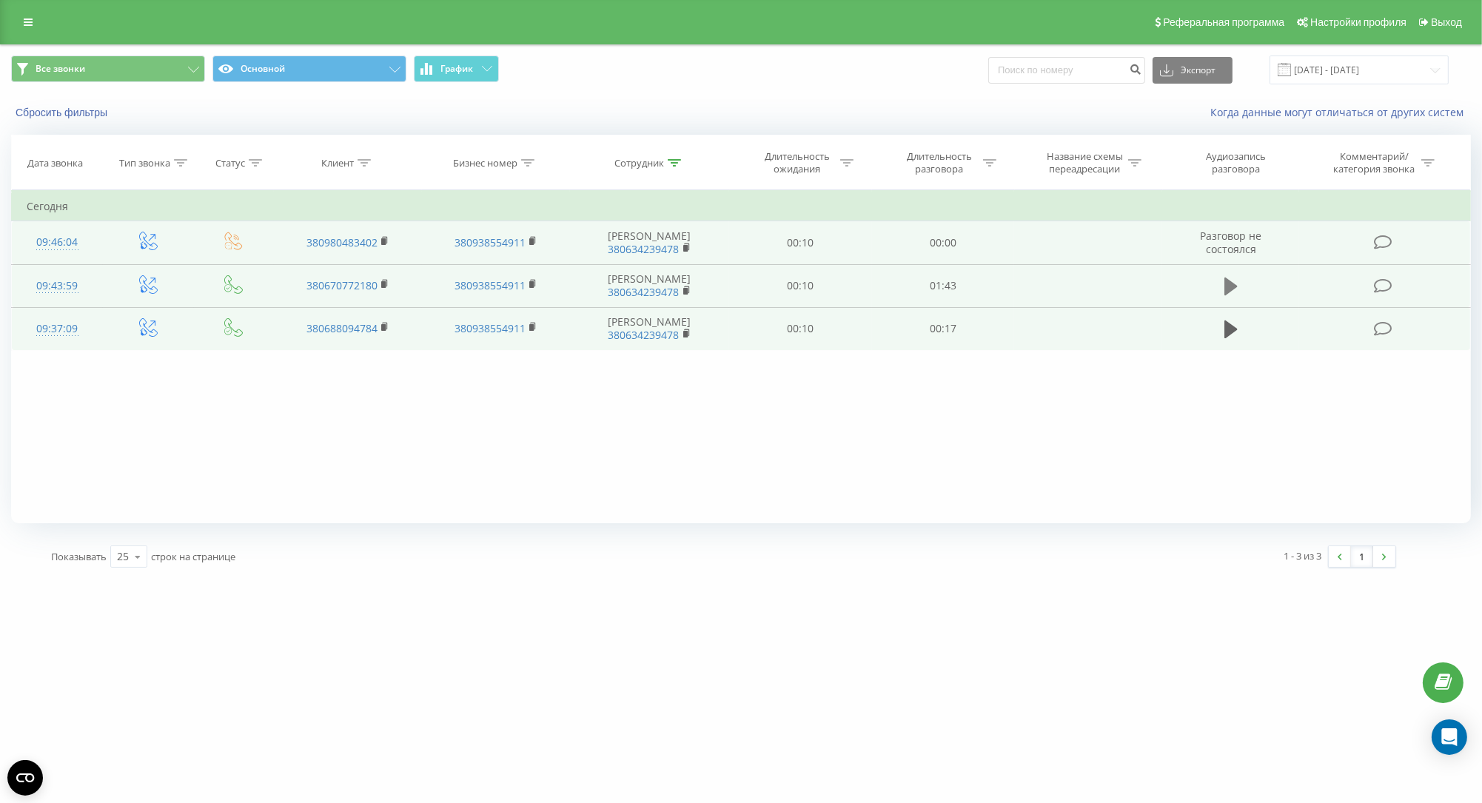
click at [1232, 295] on icon at bounding box center [1230, 287] width 13 height 18
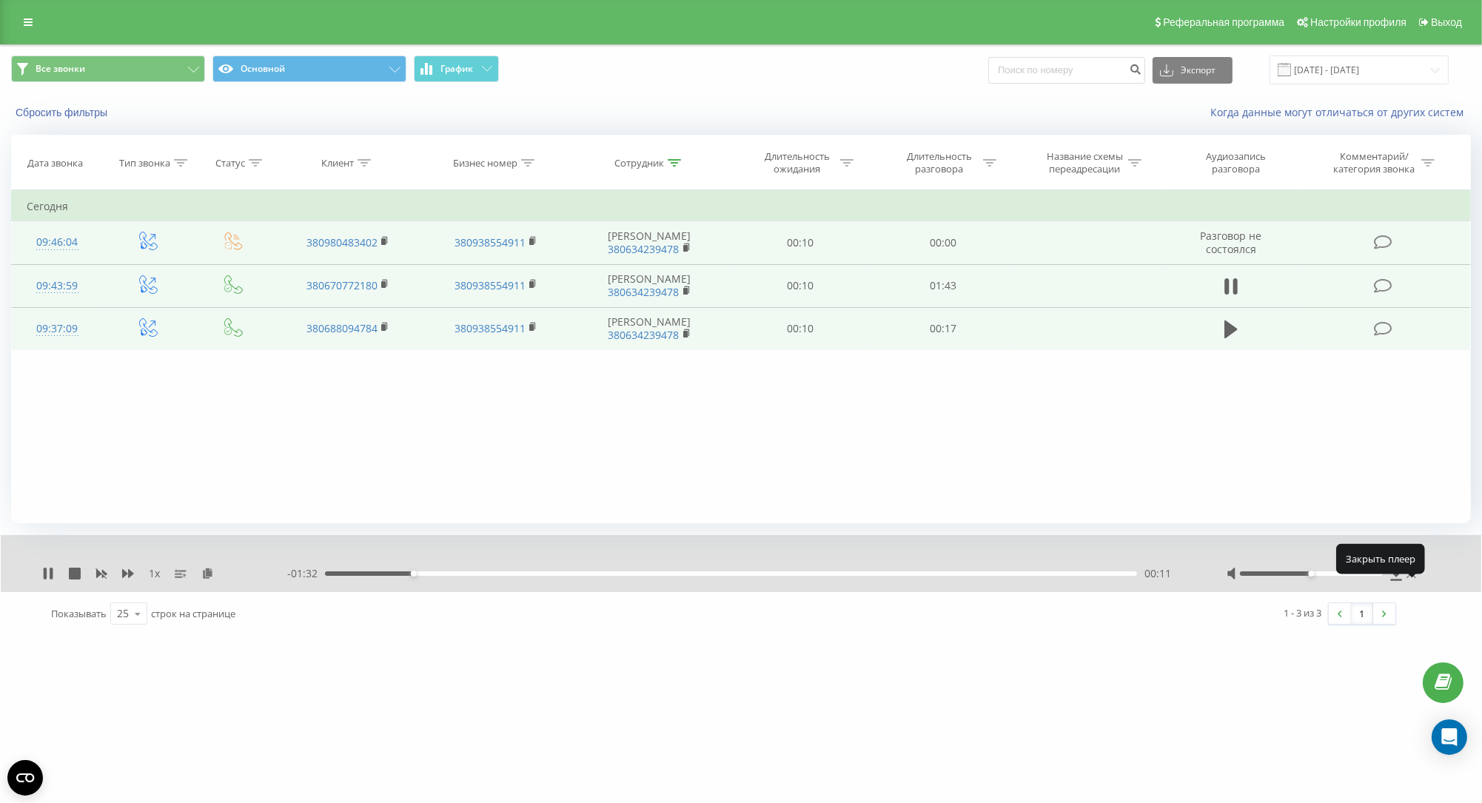
click at [1412, 580] on icon at bounding box center [1411, 574] width 10 height 12
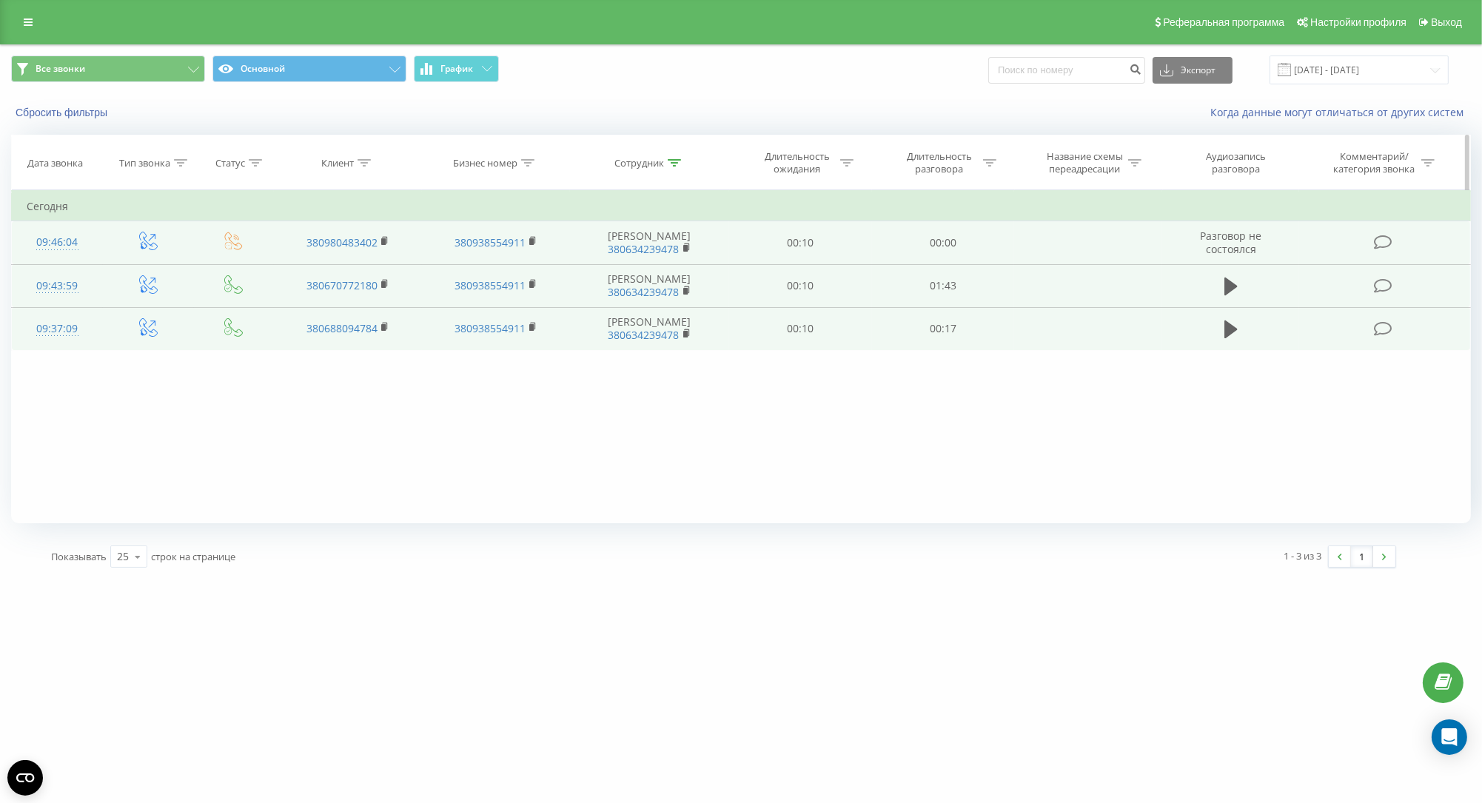
click at [680, 167] on icon at bounding box center [674, 162] width 13 height 7
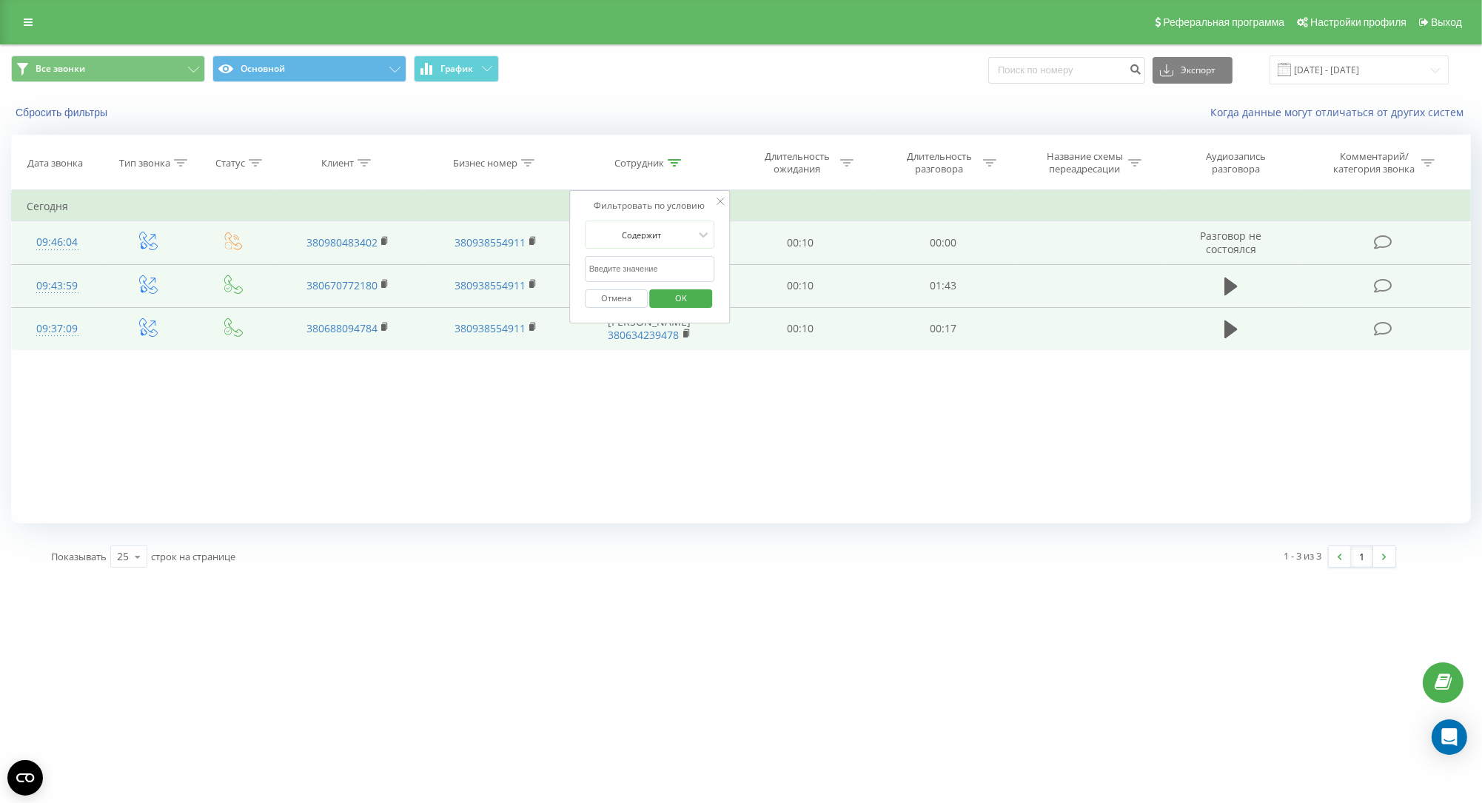
drag, startPoint x: 676, startPoint y: 289, endPoint x: 523, endPoint y: 286, distance: 152.5
click at [585, 282] on input "text" at bounding box center [650, 269] width 130 height 26
click button "OK" at bounding box center [681, 298] width 63 height 19
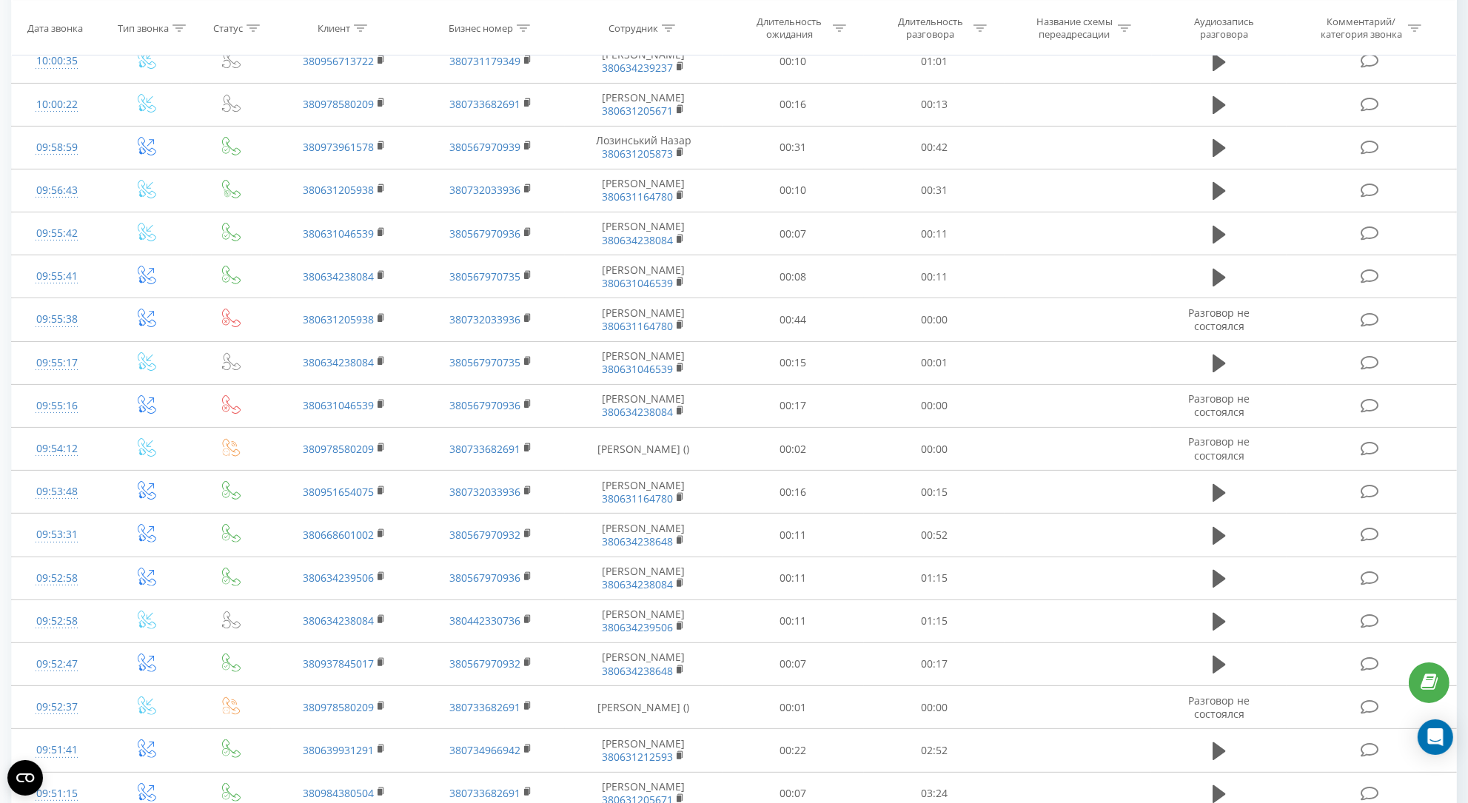
scroll to position [565, 0]
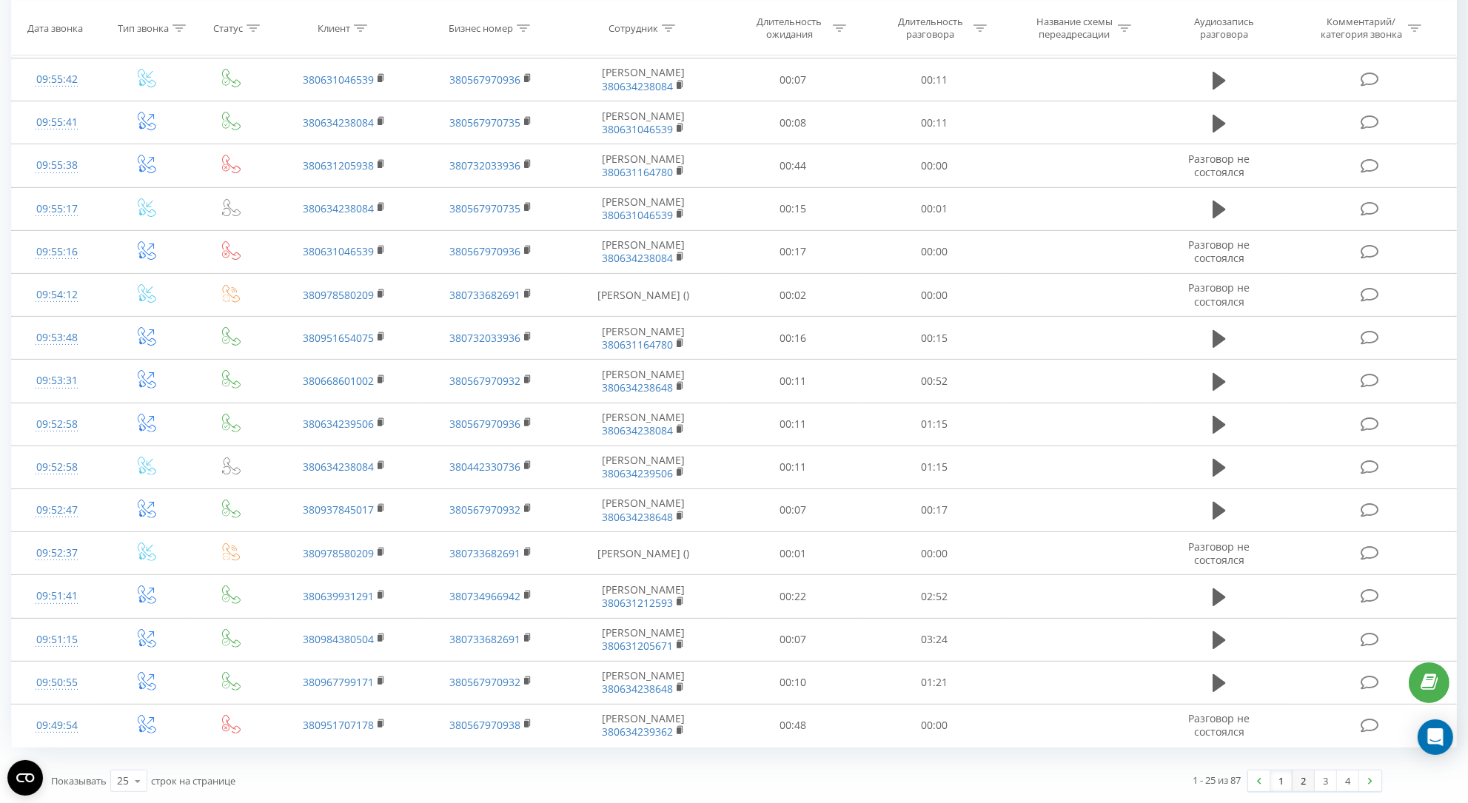
click at [1302, 774] on link "2" at bounding box center [1303, 781] width 22 height 21
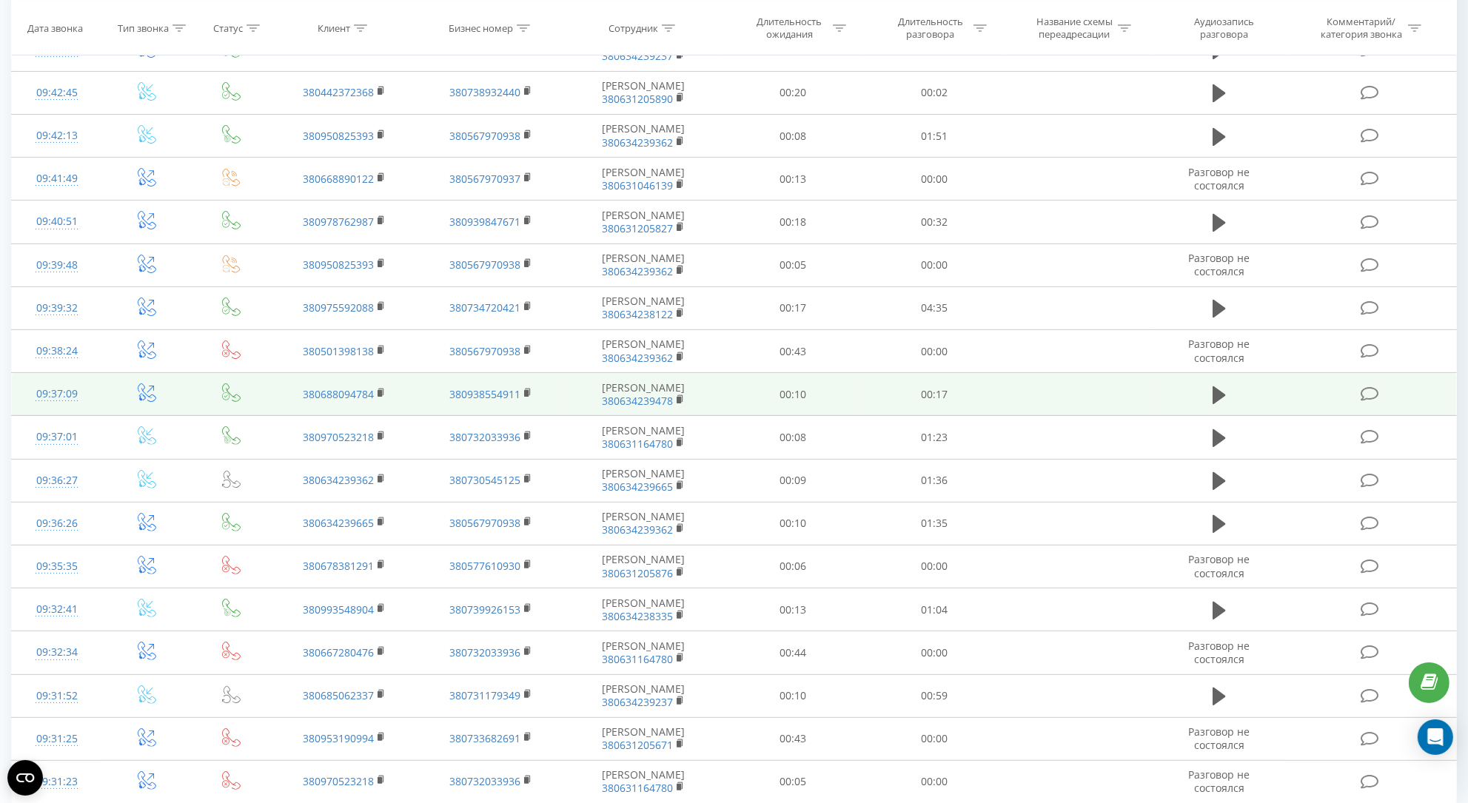
scroll to position [565, 0]
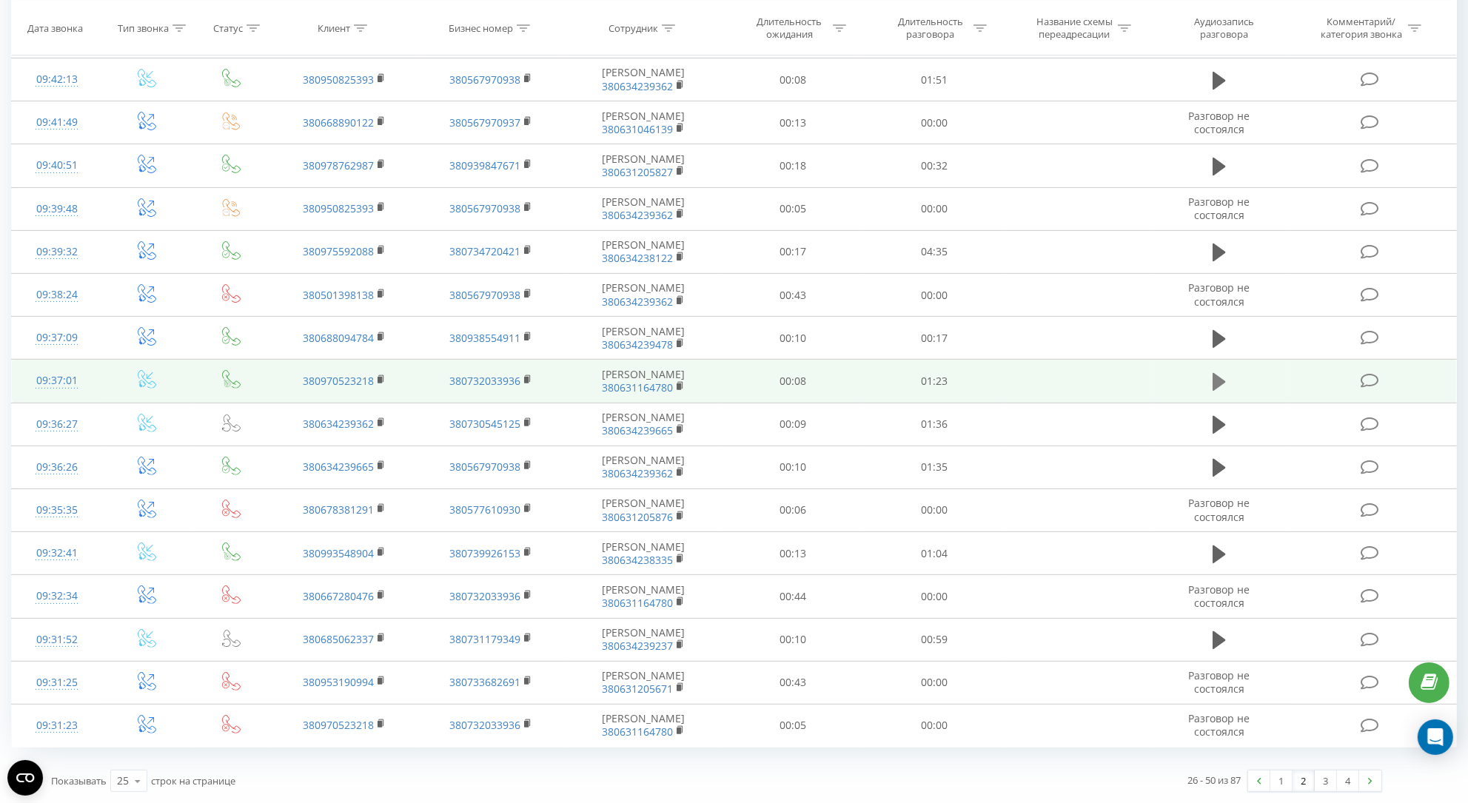
click at [1221, 378] on icon at bounding box center [1218, 382] width 13 height 18
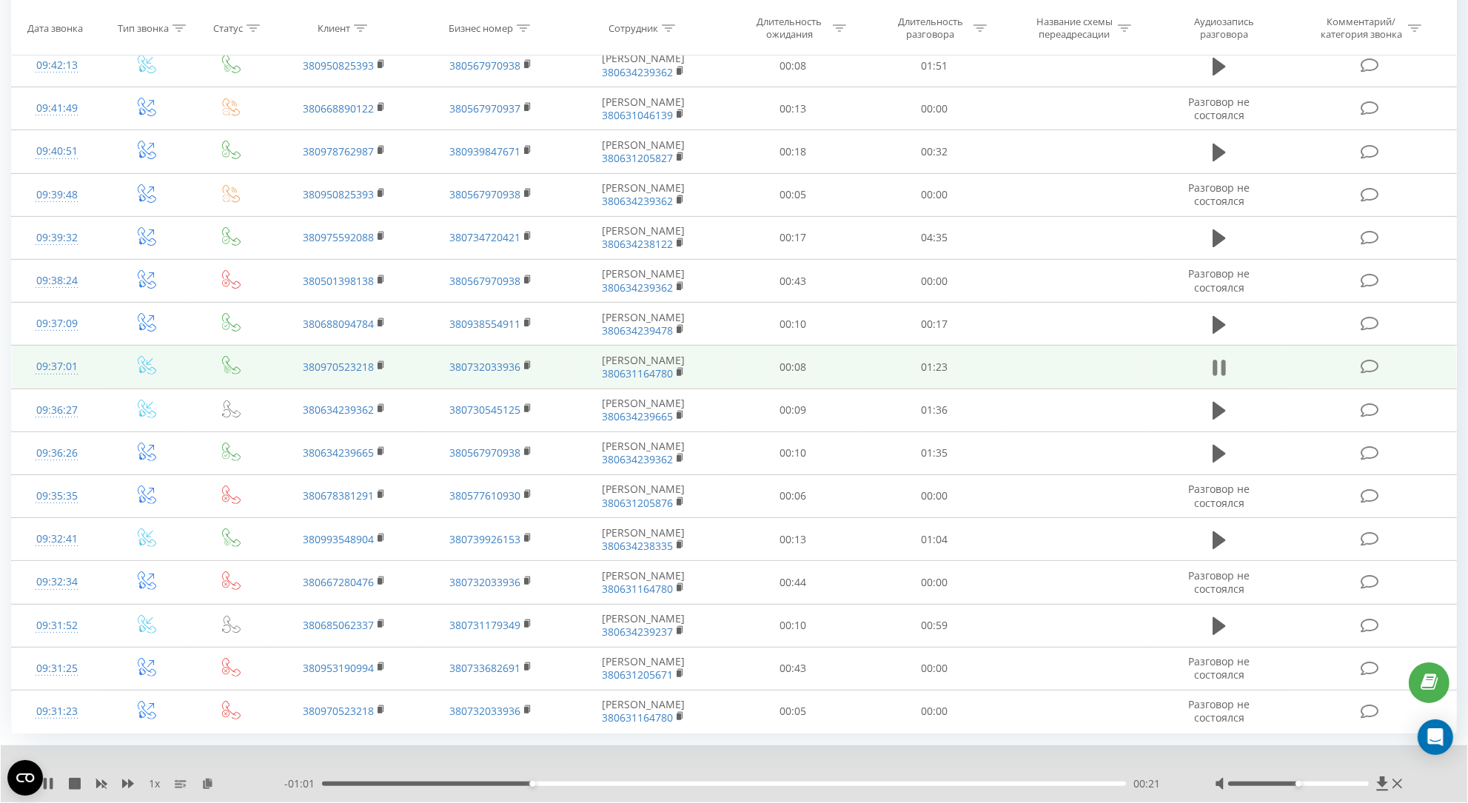
click at [1212, 376] on icon at bounding box center [1214, 368] width 4 height 16
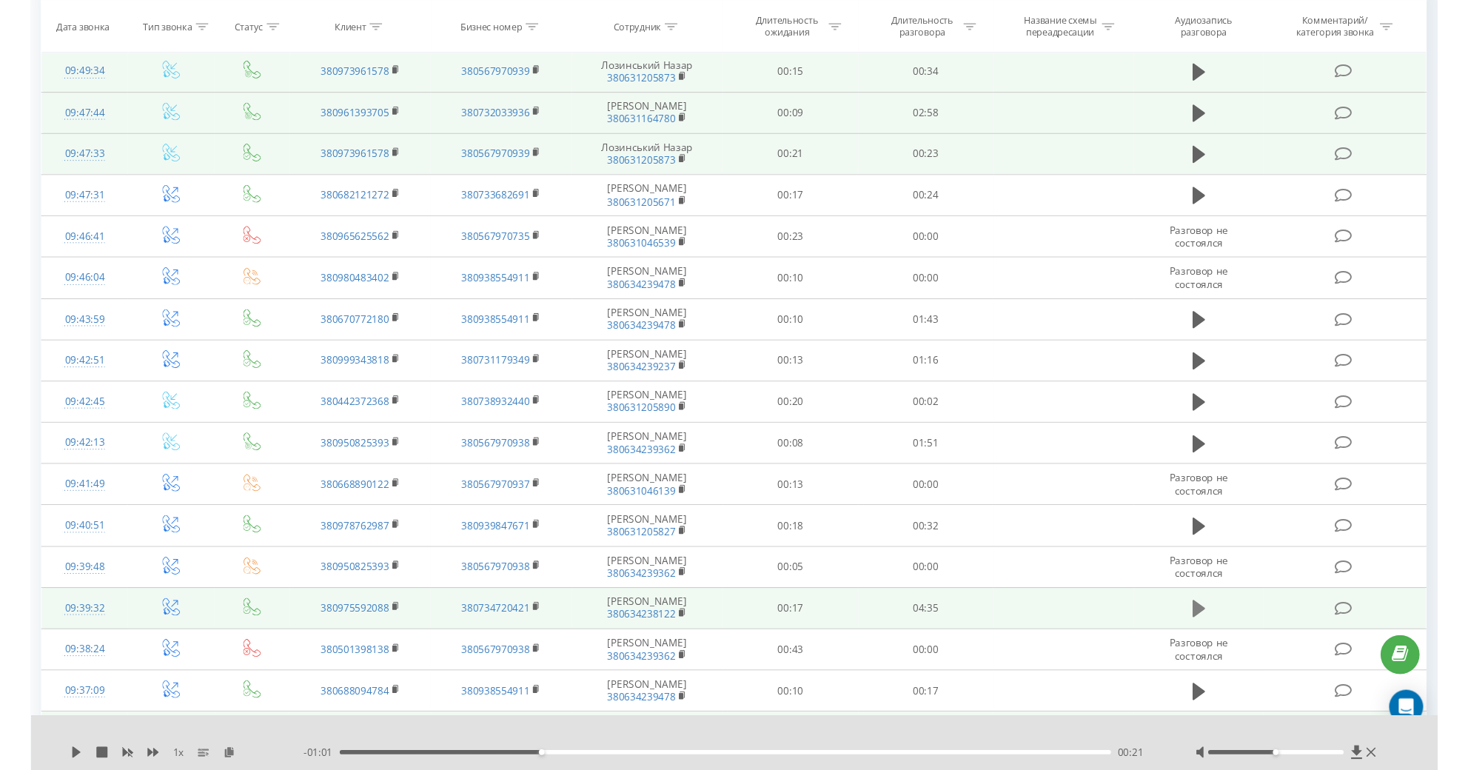
scroll to position [0, 0]
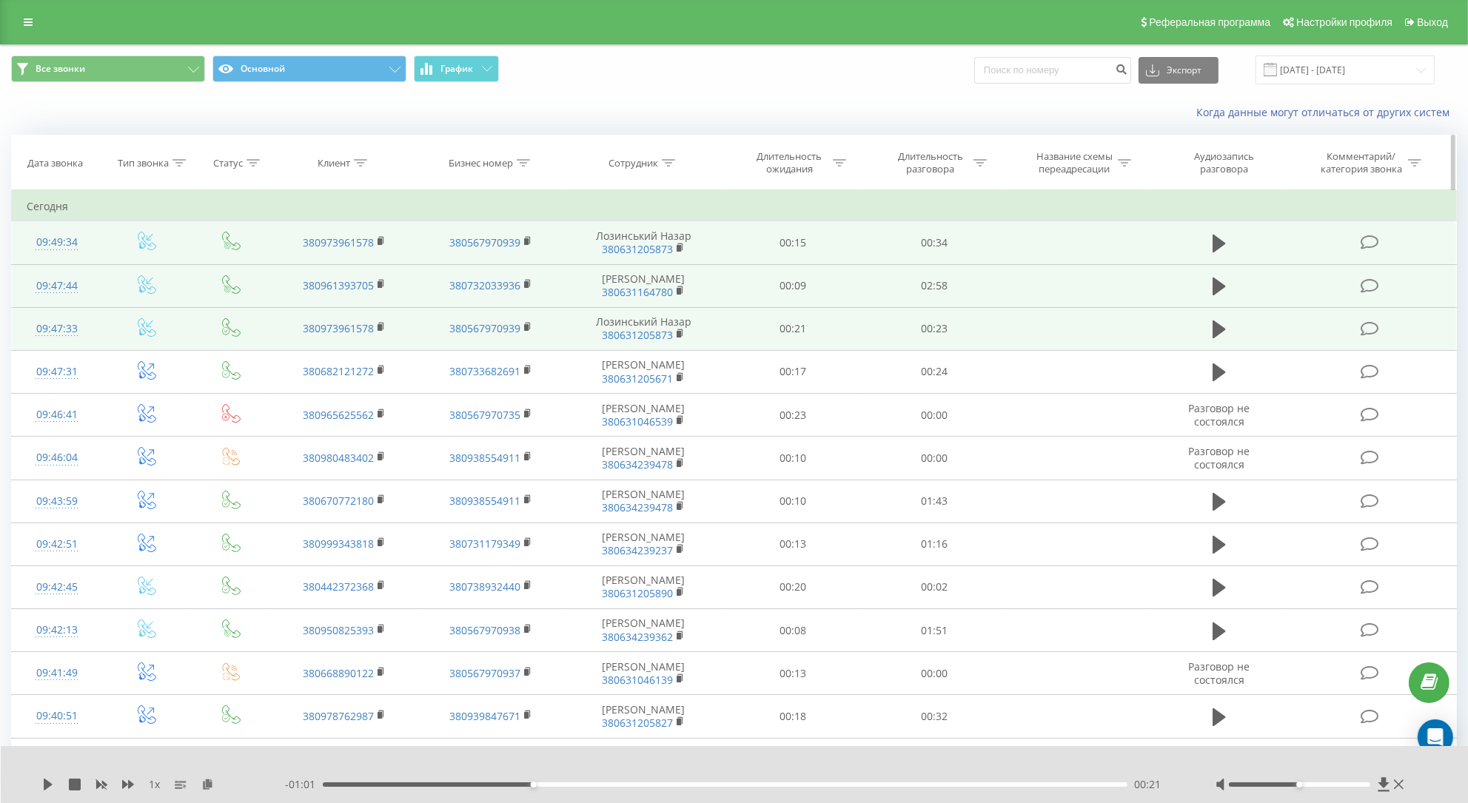
click at [665, 165] on div at bounding box center [668, 163] width 13 height 13
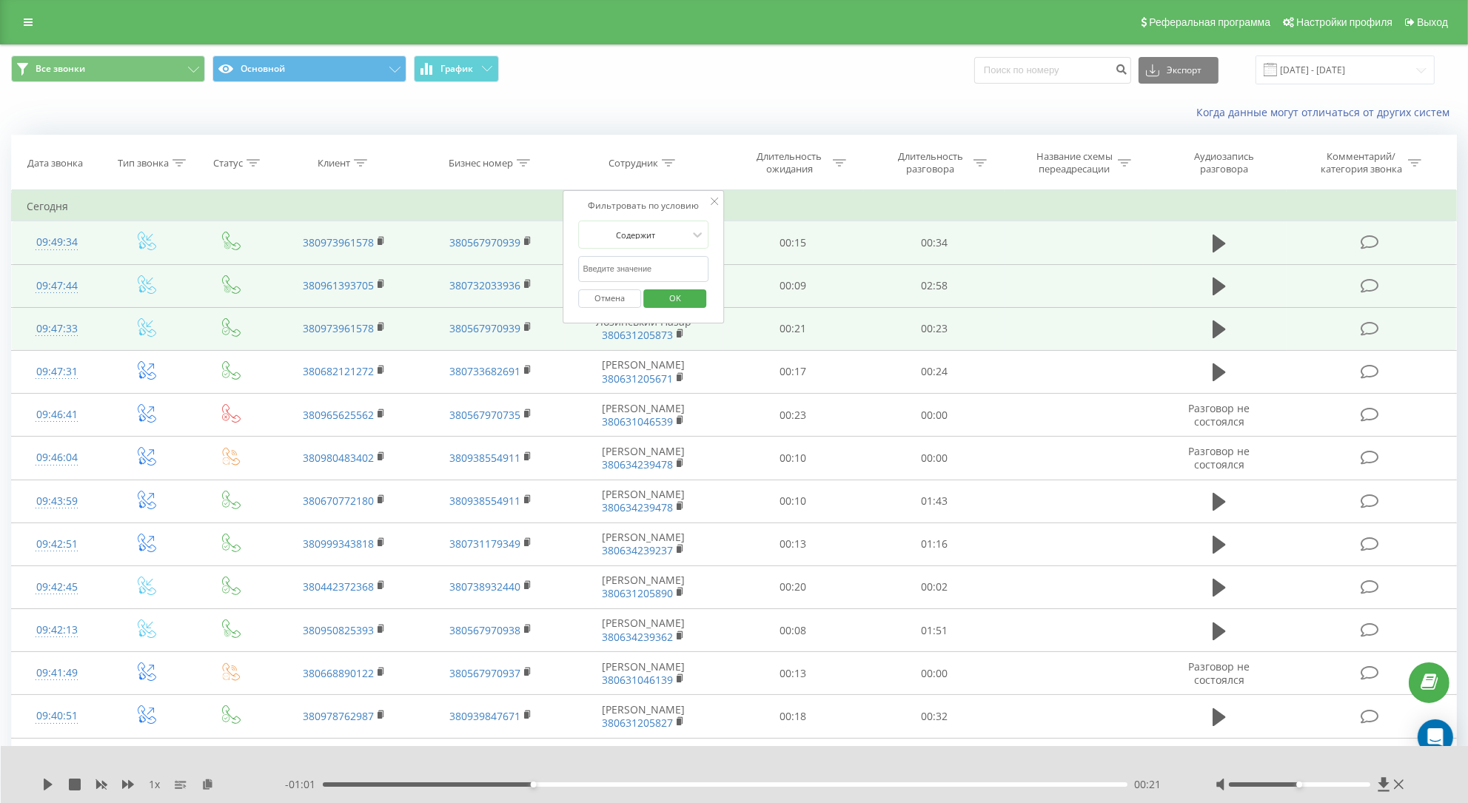
click at [634, 282] on input "text" at bounding box center [644, 269] width 130 height 26
click button "OK" at bounding box center [674, 298] width 63 height 19
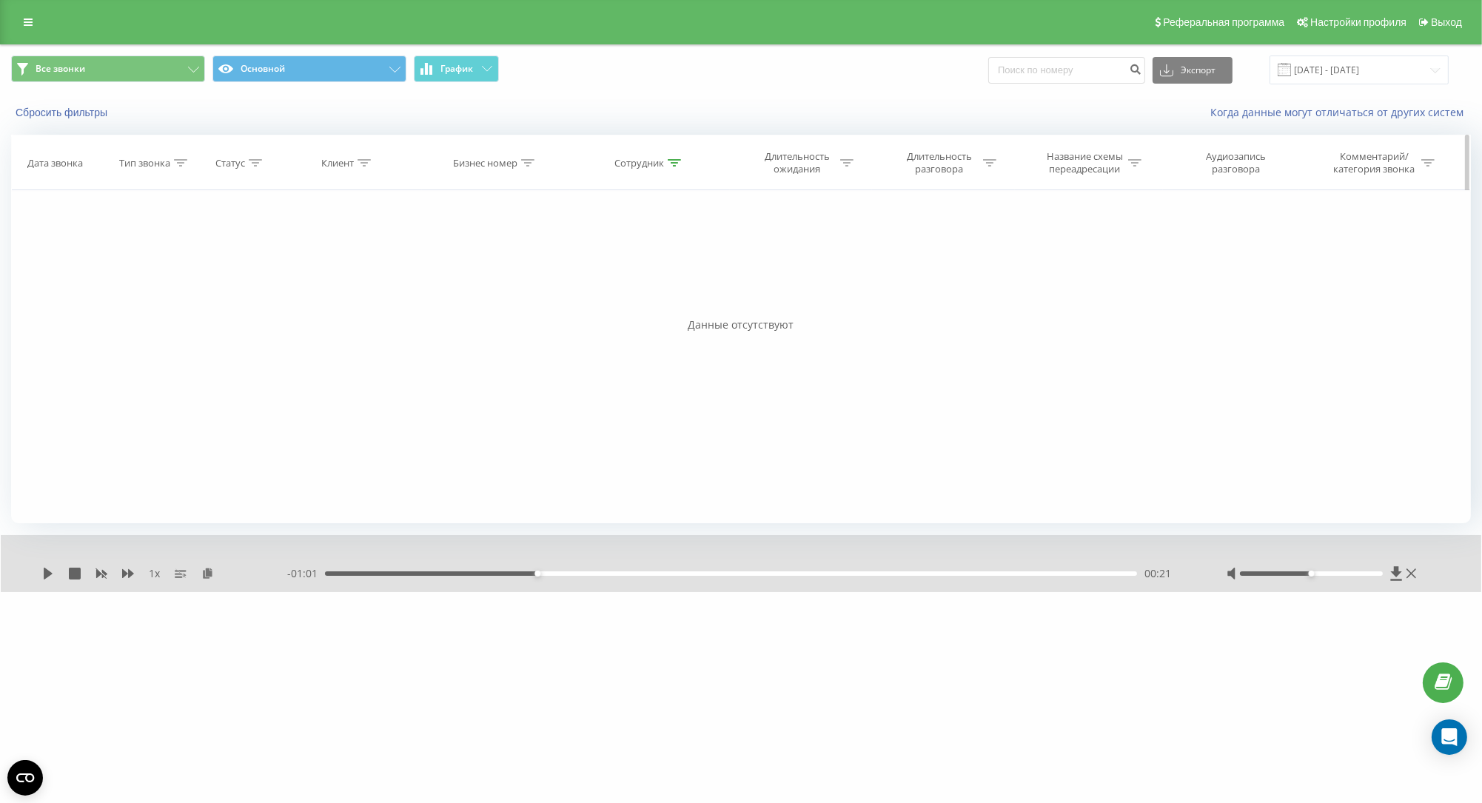
click at [674, 167] on icon at bounding box center [674, 162] width 13 height 7
click at [623, 282] on input "логас" at bounding box center [650, 269] width 130 height 26
click button "OK" at bounding box center [681, 298] width 63 height 19
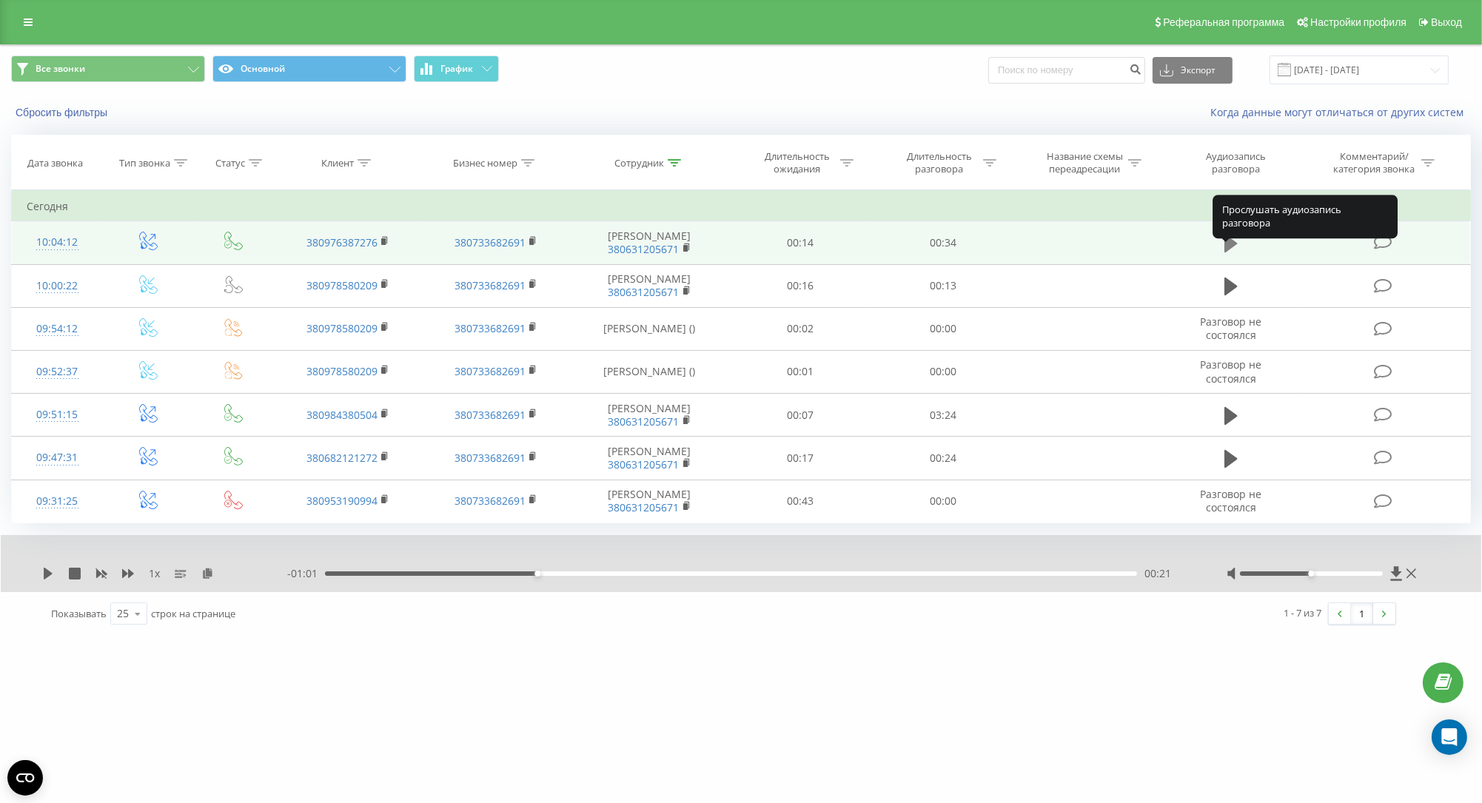
click at [1238, 254] on icon at bounding box center [1230, 243] width 13 height 21
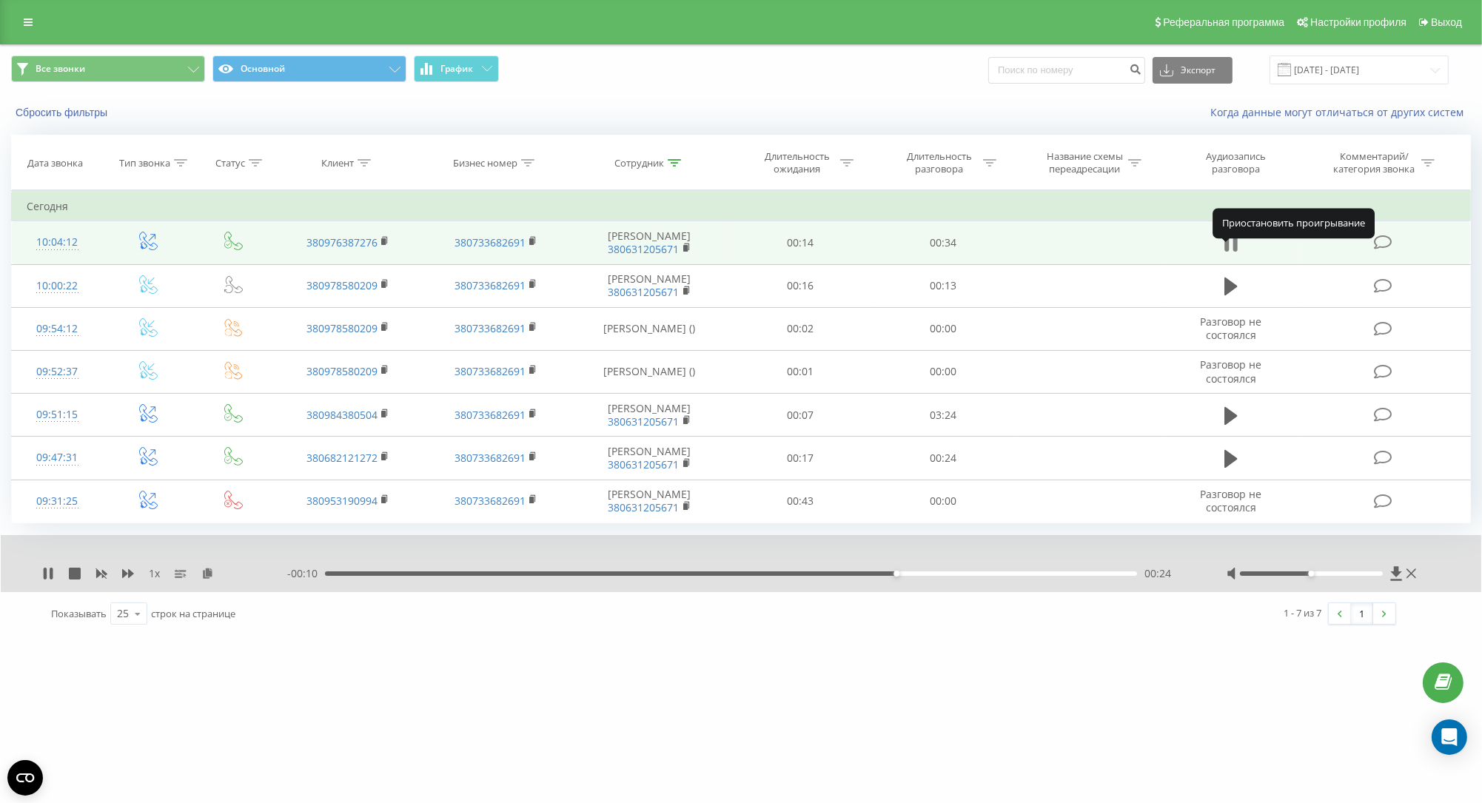
click at [1232, 250] on icon at bounding box center [1230, 243] width 13 height 21
click at [671, 170] on div at bounding box center [674, 163] width 13 height 13
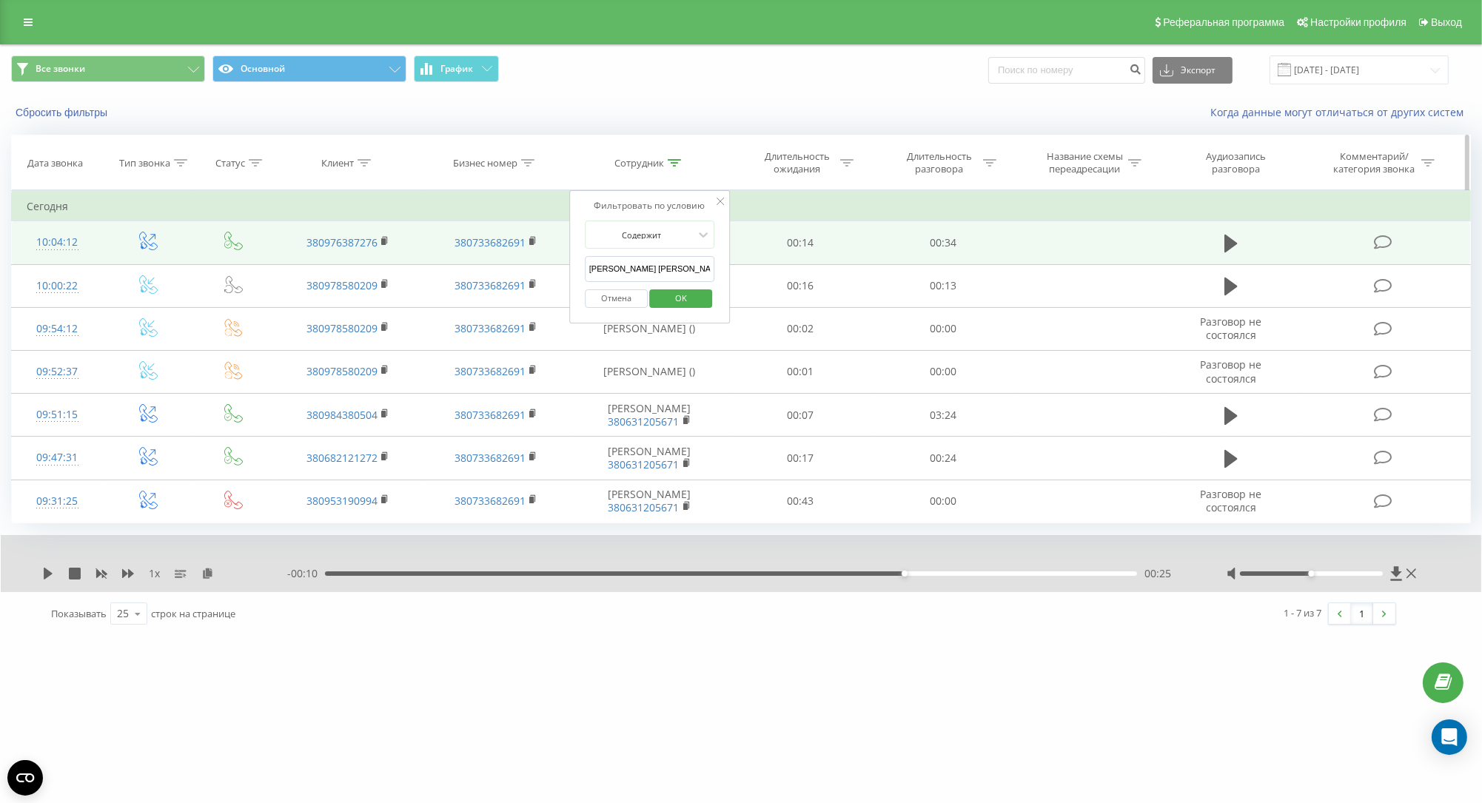
drag, startPoint x: 643, startPoint y: 285, endPoint x: 323, endPoint y: 184, distance: 335.5
click at [585, 257] on input "логачова о" at bounding box center [650, 269] width 130 height 26
click button "OK" at bounding box center [681, 298] width 63 height 19
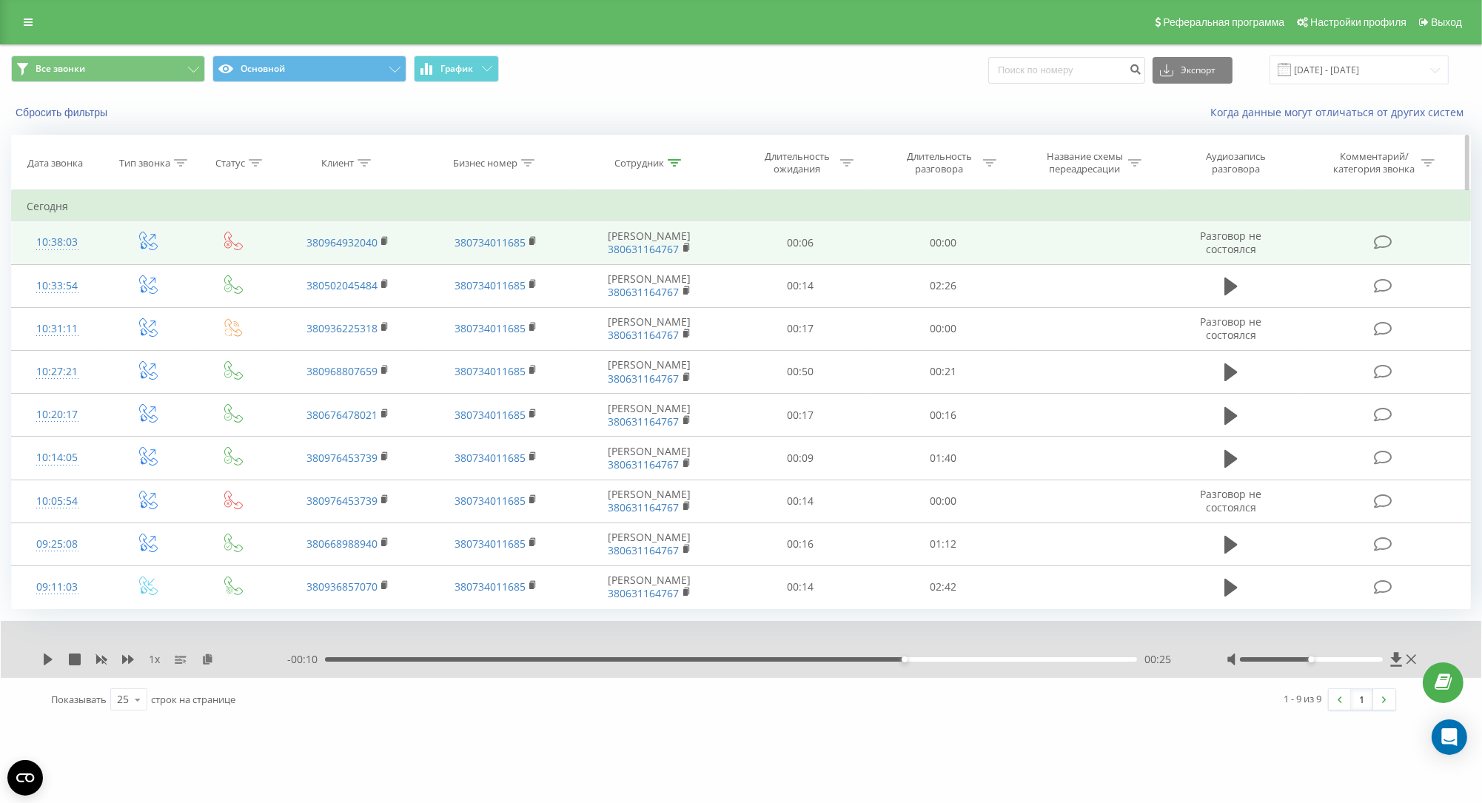
click at [677, 167] on icon at bounding box center [674, 162] width 13 height 7
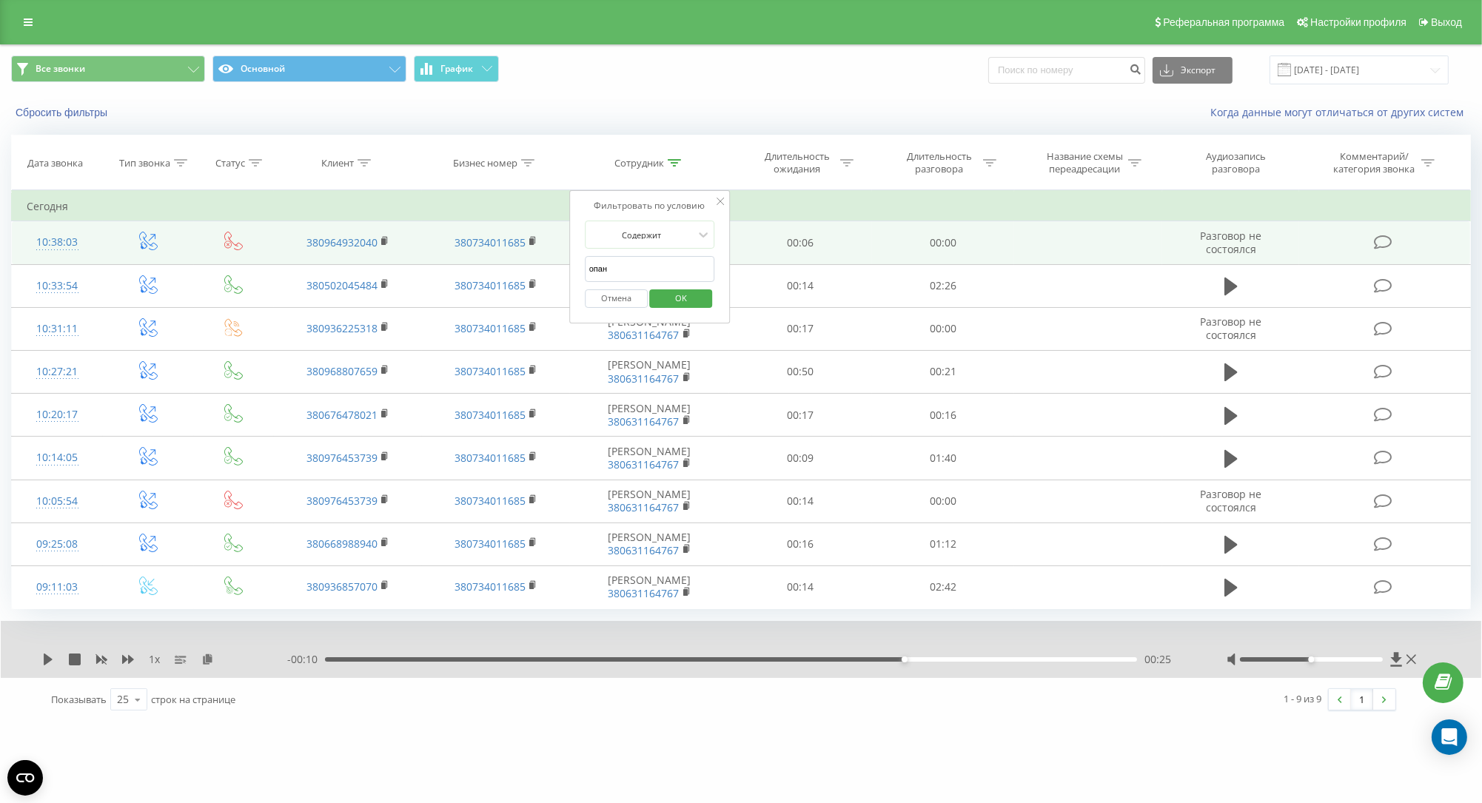
drag, startPoint x: 639, startPoint y: 281, endPoint x: 492, endPoint y: 281, distance: 147.3
click at [585, 281] on input "опан" at bounding box center [650, 269] width 130 height 26
click button "OK" at bounding box center [681, 298] width 63 height 19
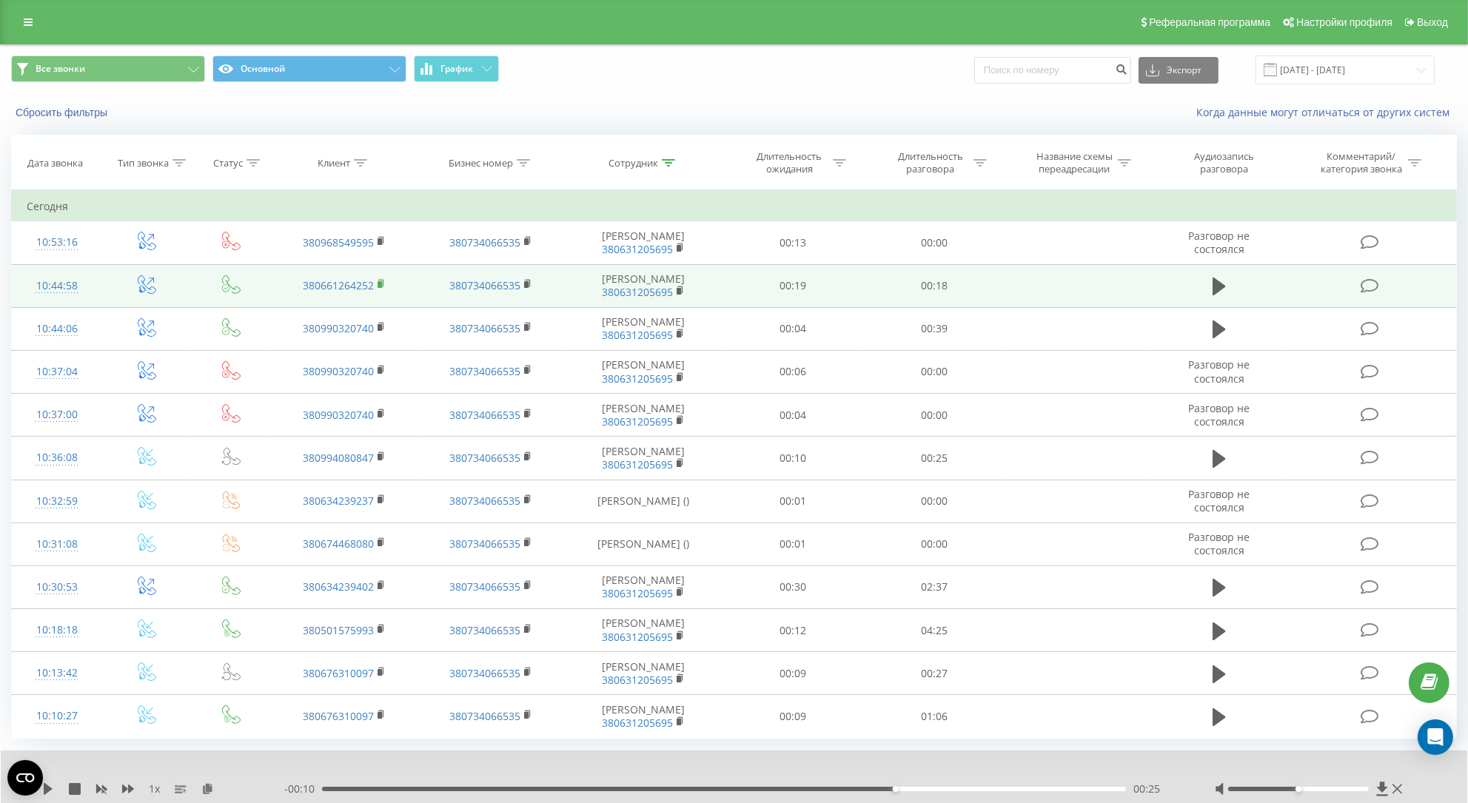
click at [382, 289] on icon at bounding box center [382, 284] width 8 height 10
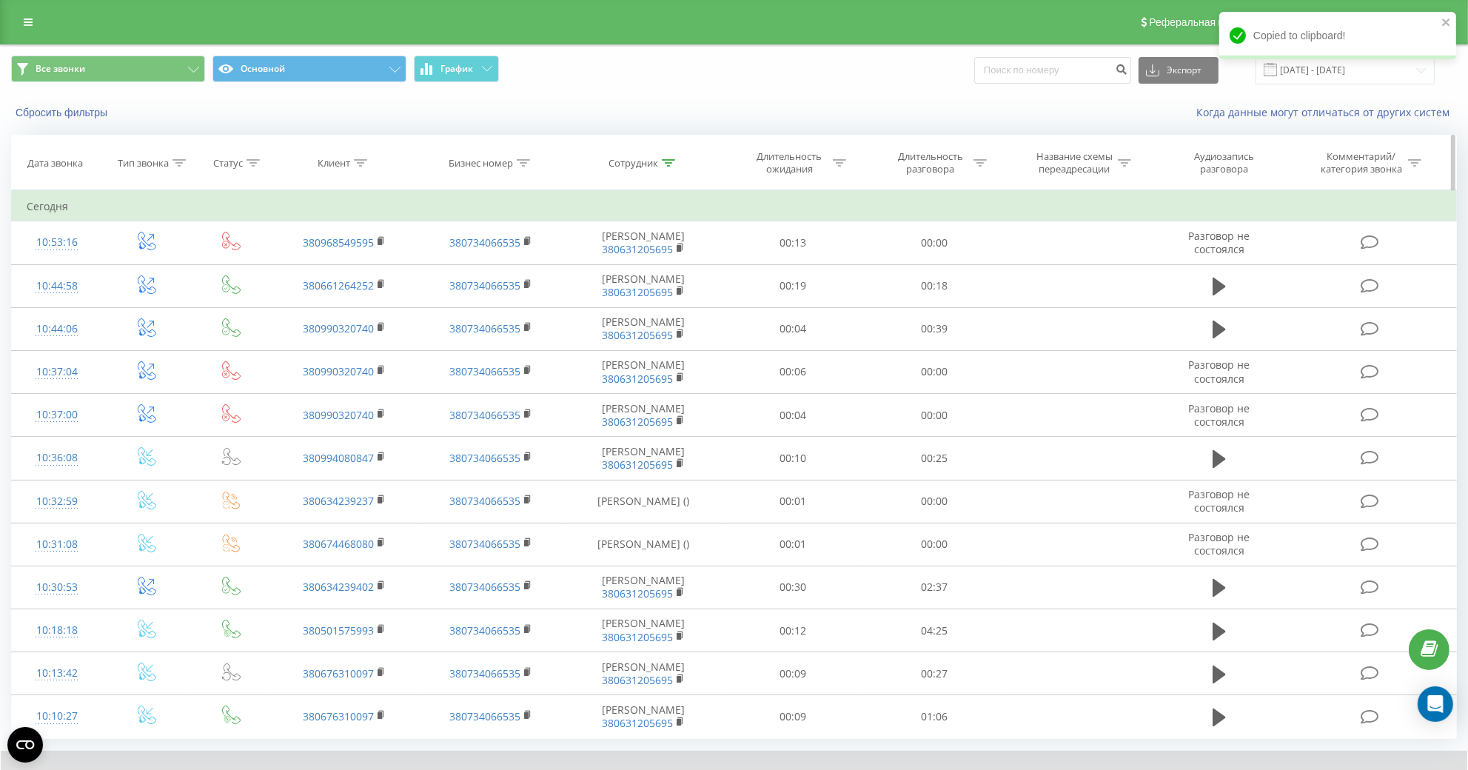
click at [672, 170] on div at bounding box center [668, 163] width 13 height 13
drag, startPoint x: 632, startPoint y: 277, endPoint x: 540, endPoint y: 288, distance: 92.5
click at [579, 282] on input "сав" at bounding box center [644, 269] width 130 height 26
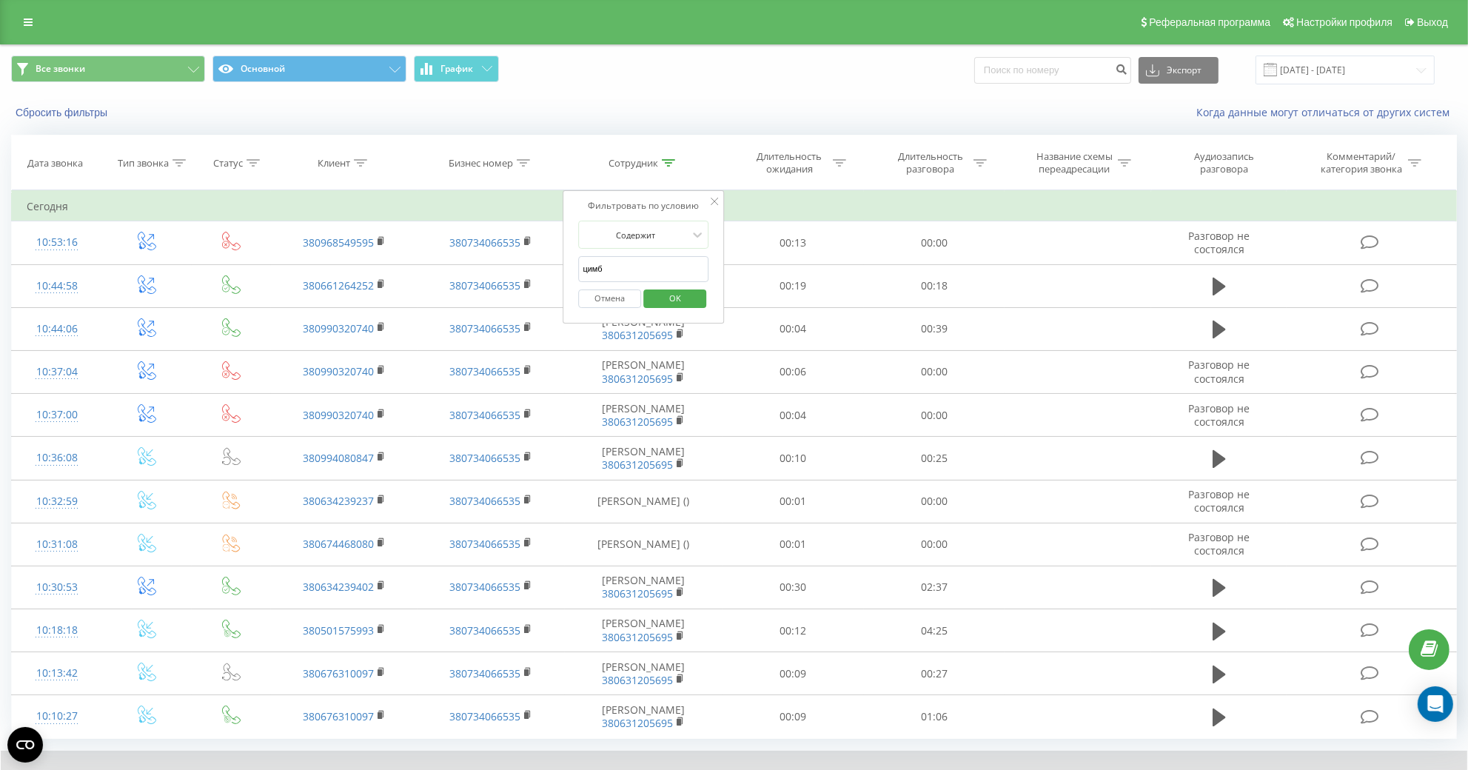
type input "цимба"
click button "OK" at bounding box center [674, 298] width 63 height 19
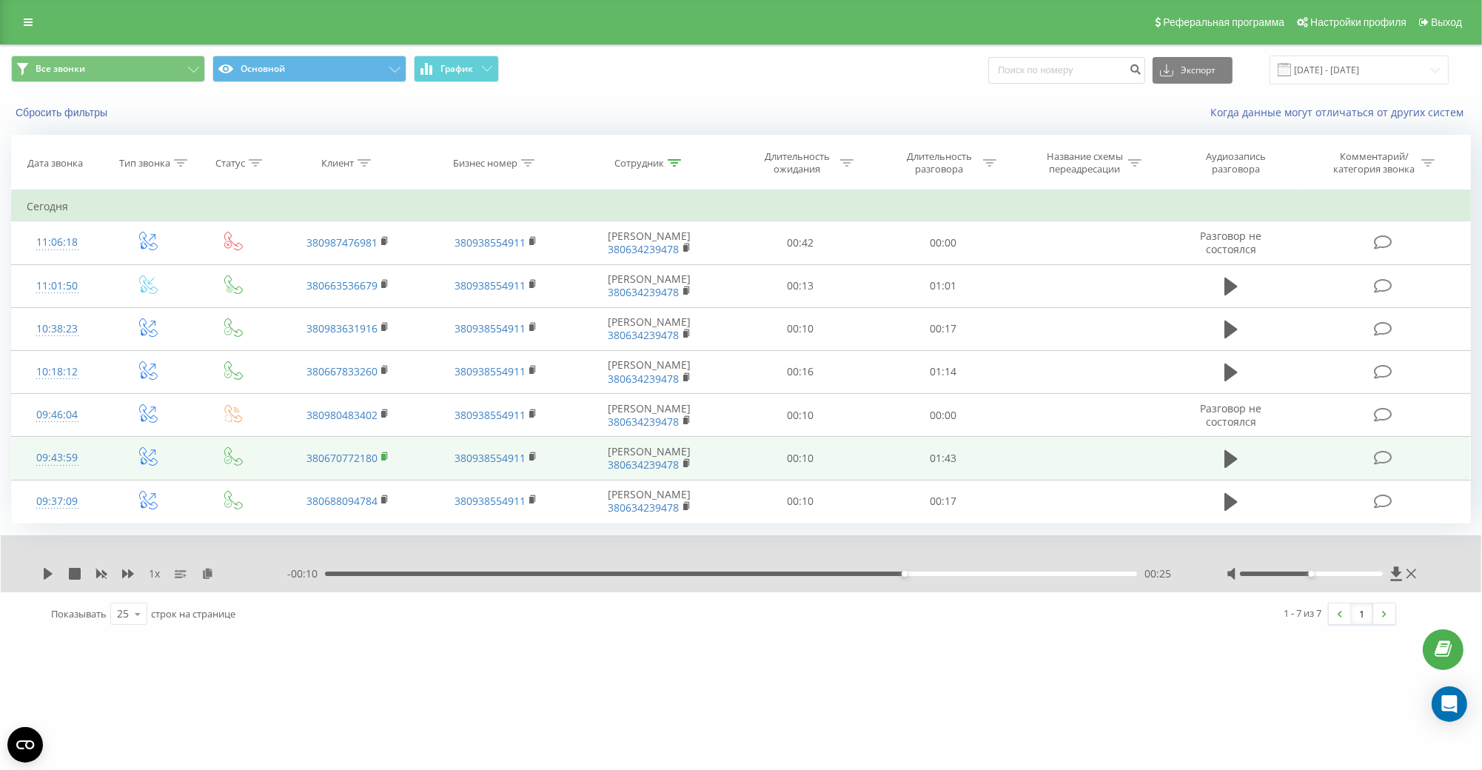
click at [386, 462] on icon at bounding box center [385, 457] width 8 height 10
click at [382, 459] on icon at bounding box center [384, 455] width 5 height 7
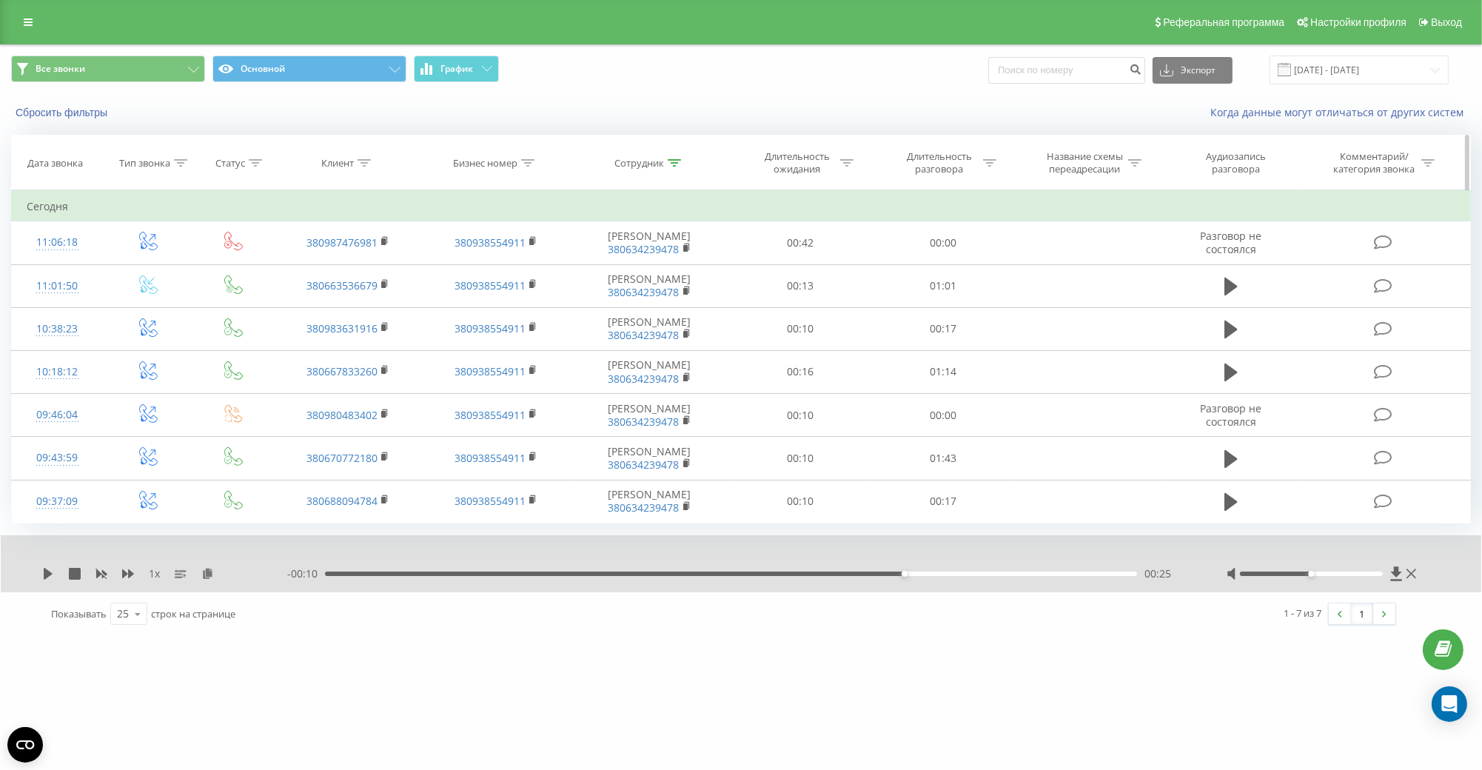
click at [681, 167] on icon at bounding box center [674, 162] width 13 height 7
drag, startPoint x: 645, startPoint y: 277, endPoint x: 547, endPoint y: 290, distance: 98.6
click at [585, 282] on input "цимба" at bounding box center [650, 269] width 130 height 26
type input "логачова о"
click button "OK" at bounding box center [681, 298] width 63 height 19
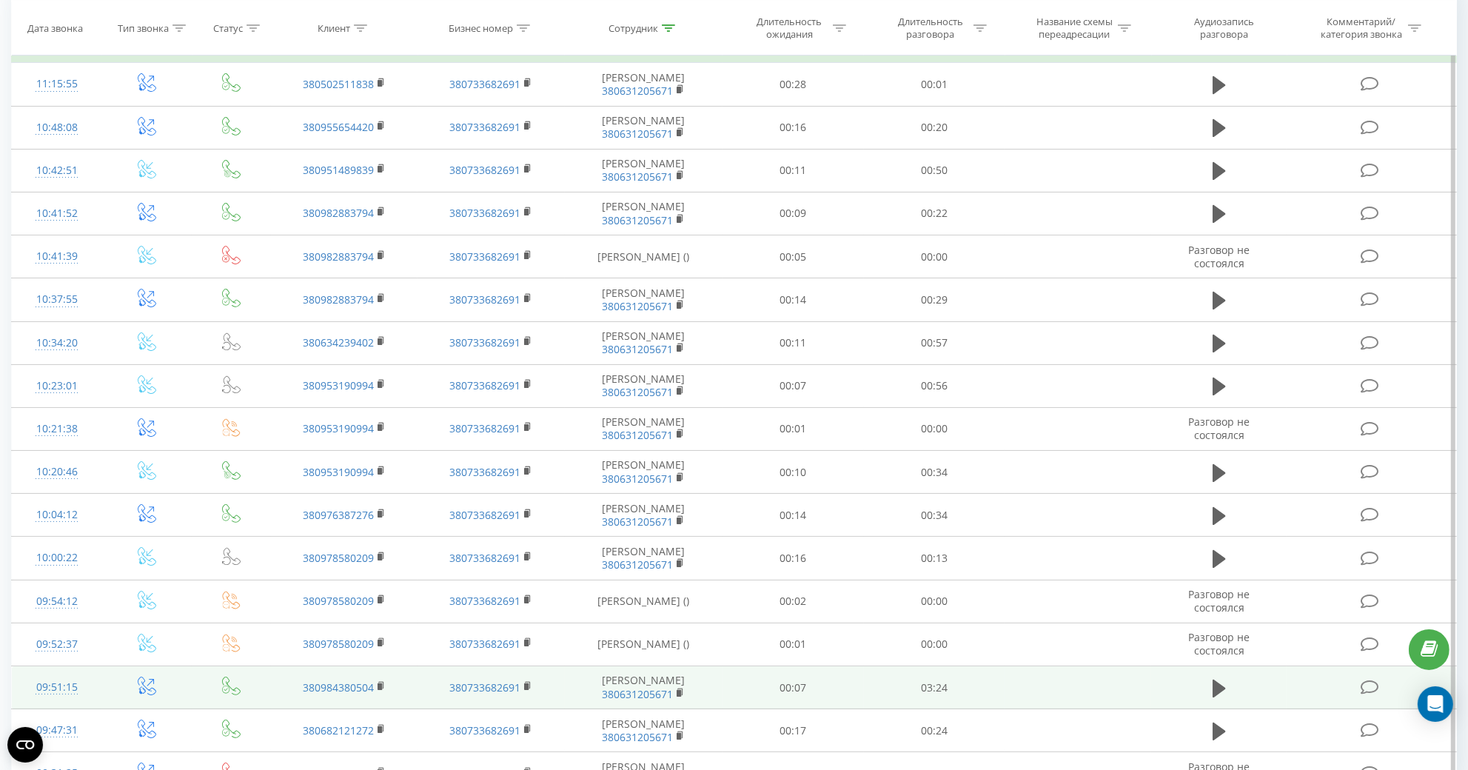
scroll to position [310, 0]
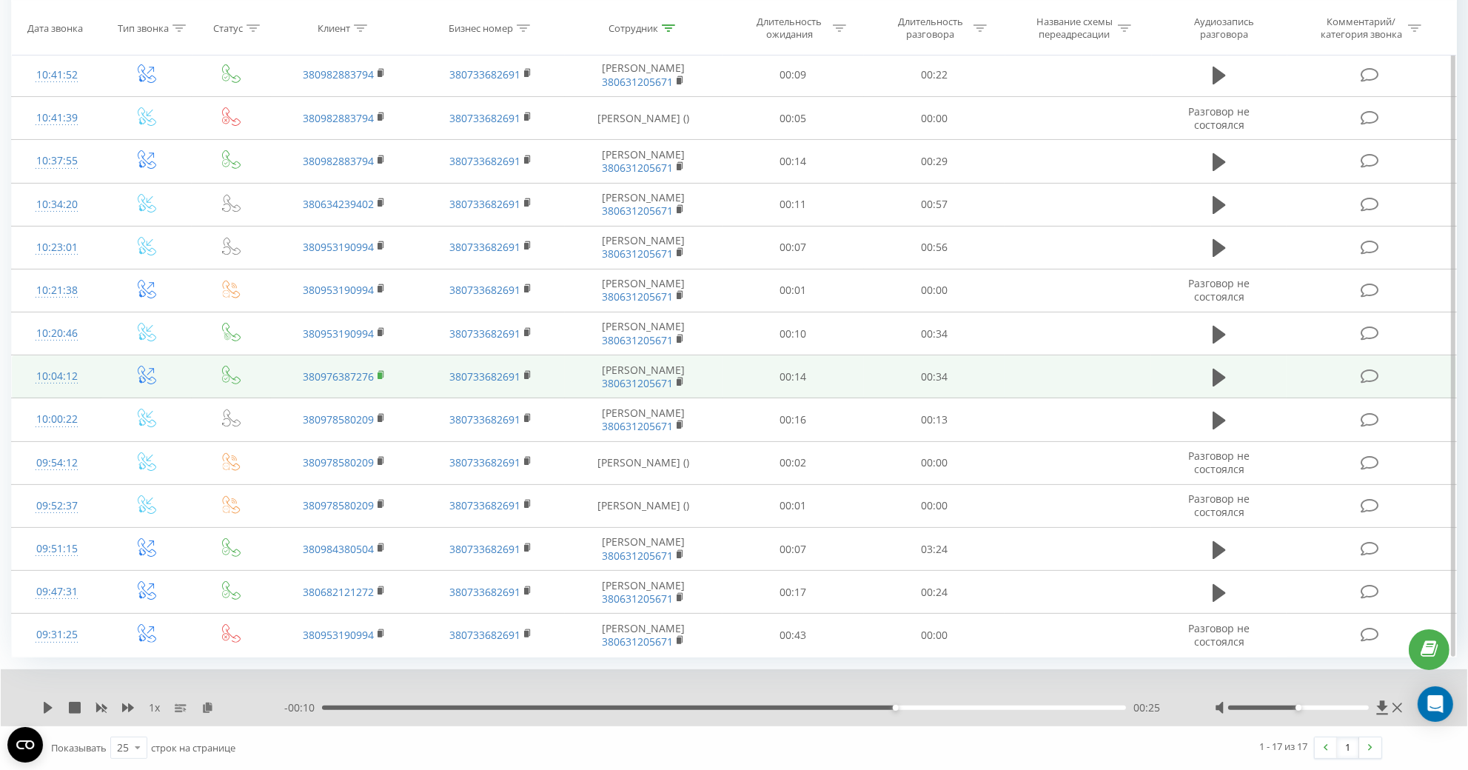
click at [380, 375] on rect at bounding box center [380, 375] width 4 height 7
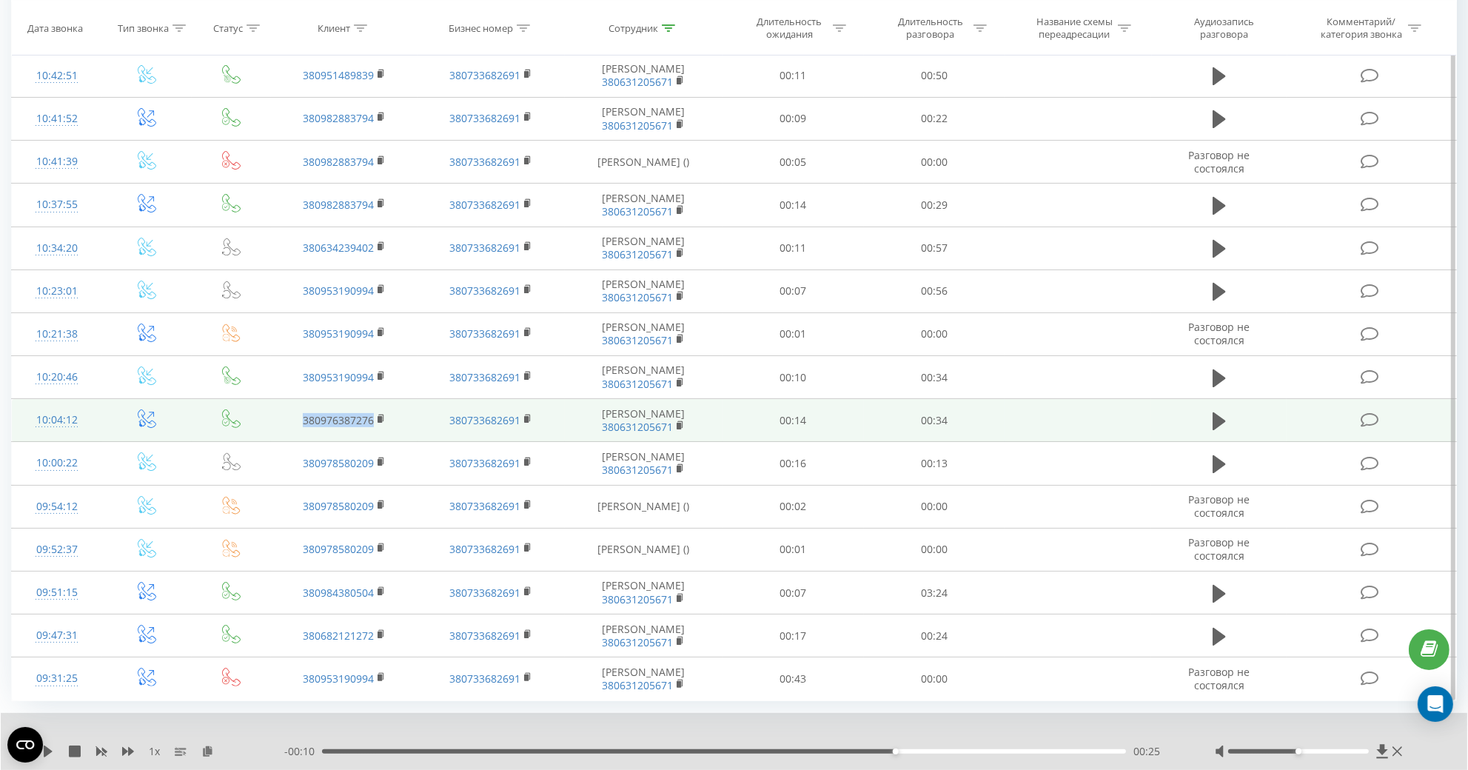
scroll to position [0, 0]
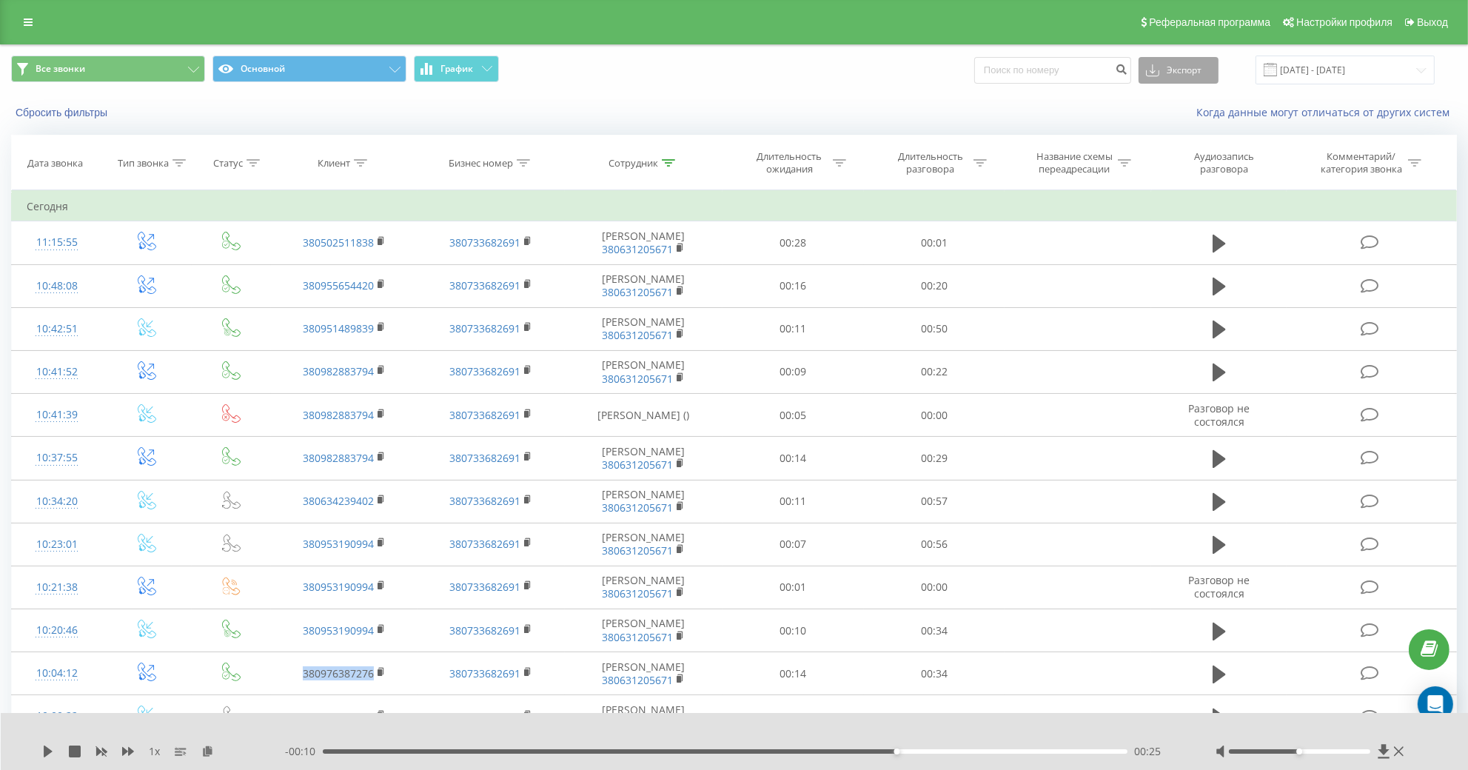
click at [1181, 70] on button "Экспорт" at bounding box center [1178, 70] width 80 height 27
click at [1193, 150] on div ".xlsx" at bounding box center [1178, 151] width 78 height 27
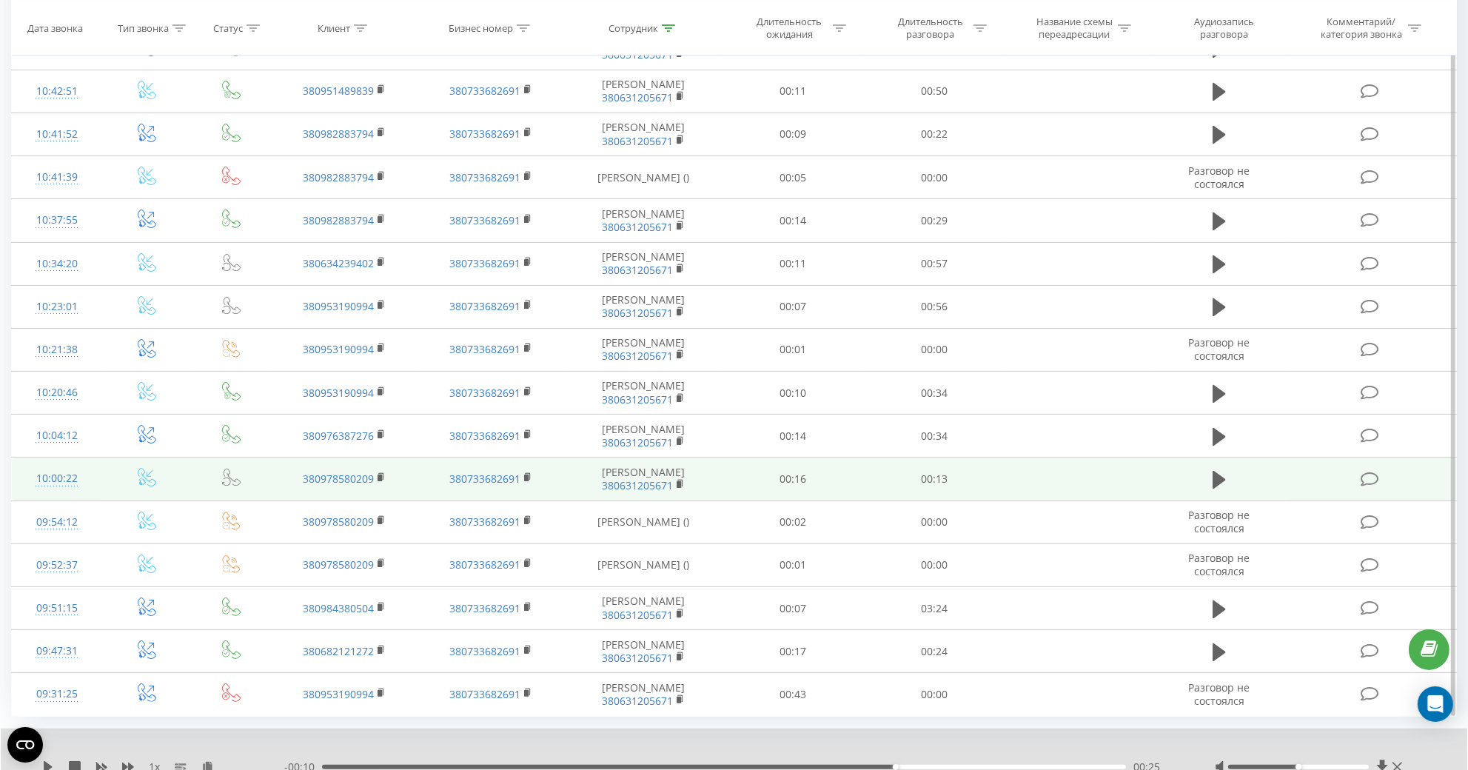
scroll to position [158, 0]
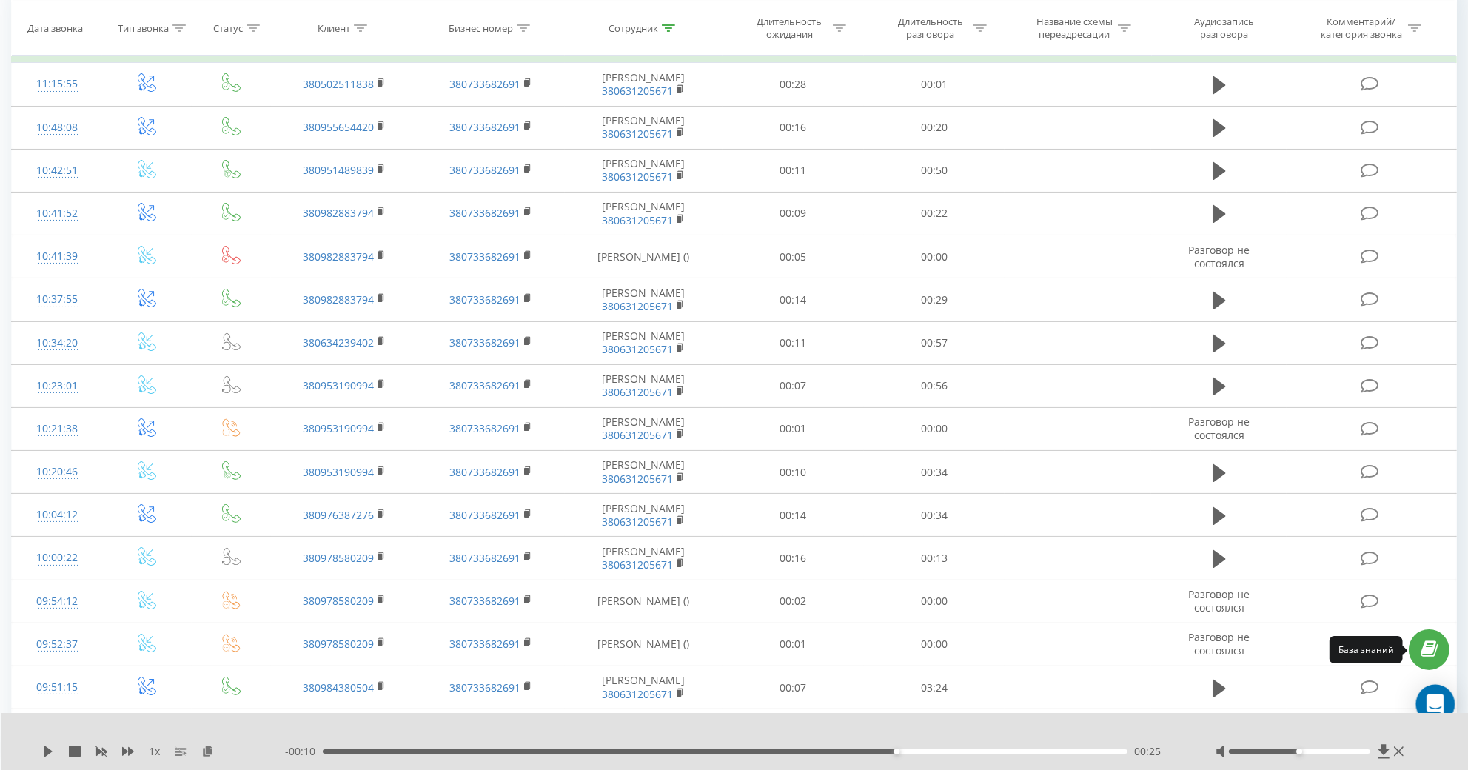
click at [1443, 700] on icon "Open Intercom Messenger" at bounding box center [1434, 703] width 17 height 19
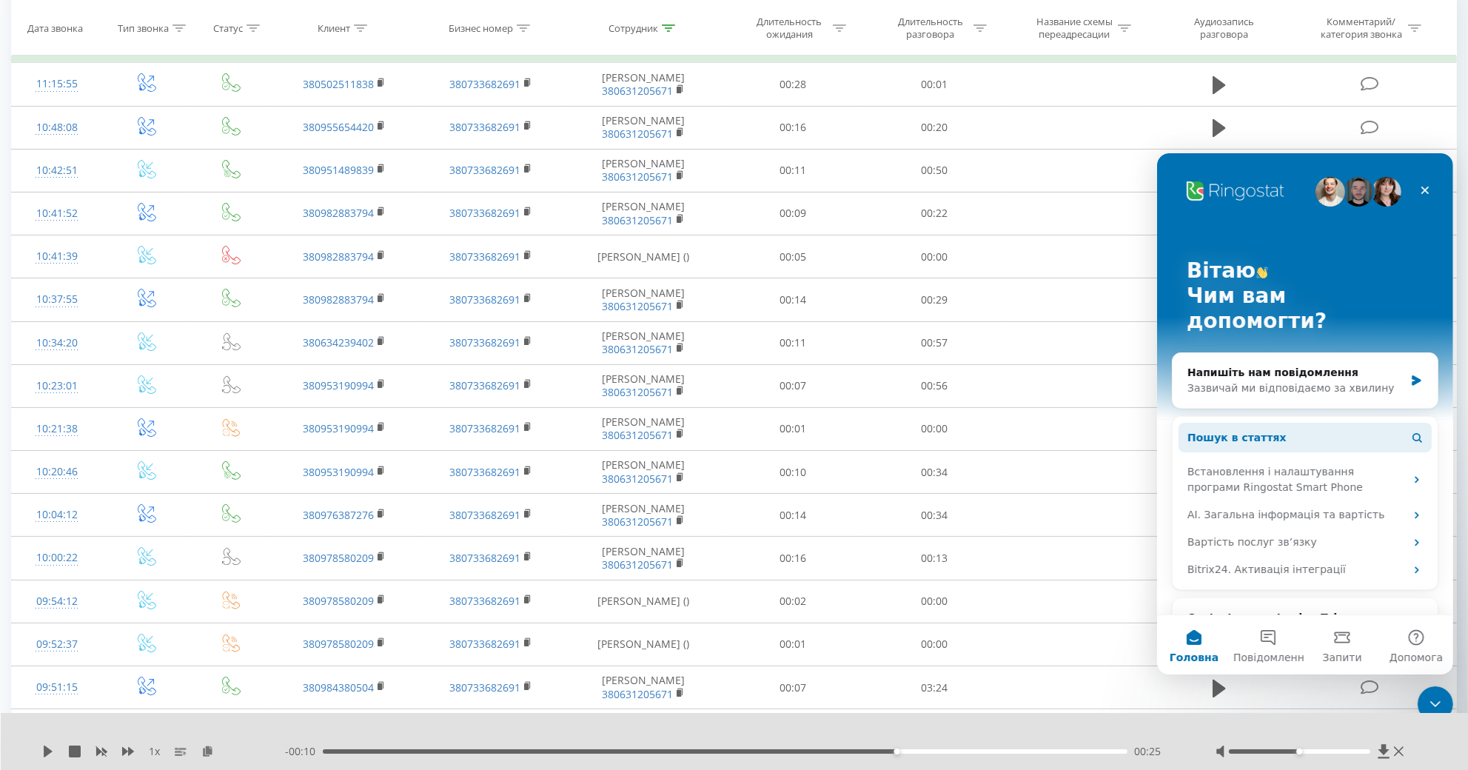
scroll to position [0, 0]
click at [1271, 380] on div "Зазвичай ми відповідаємо за хвилину" at bounding box center [1295, 388] width 217 height 16
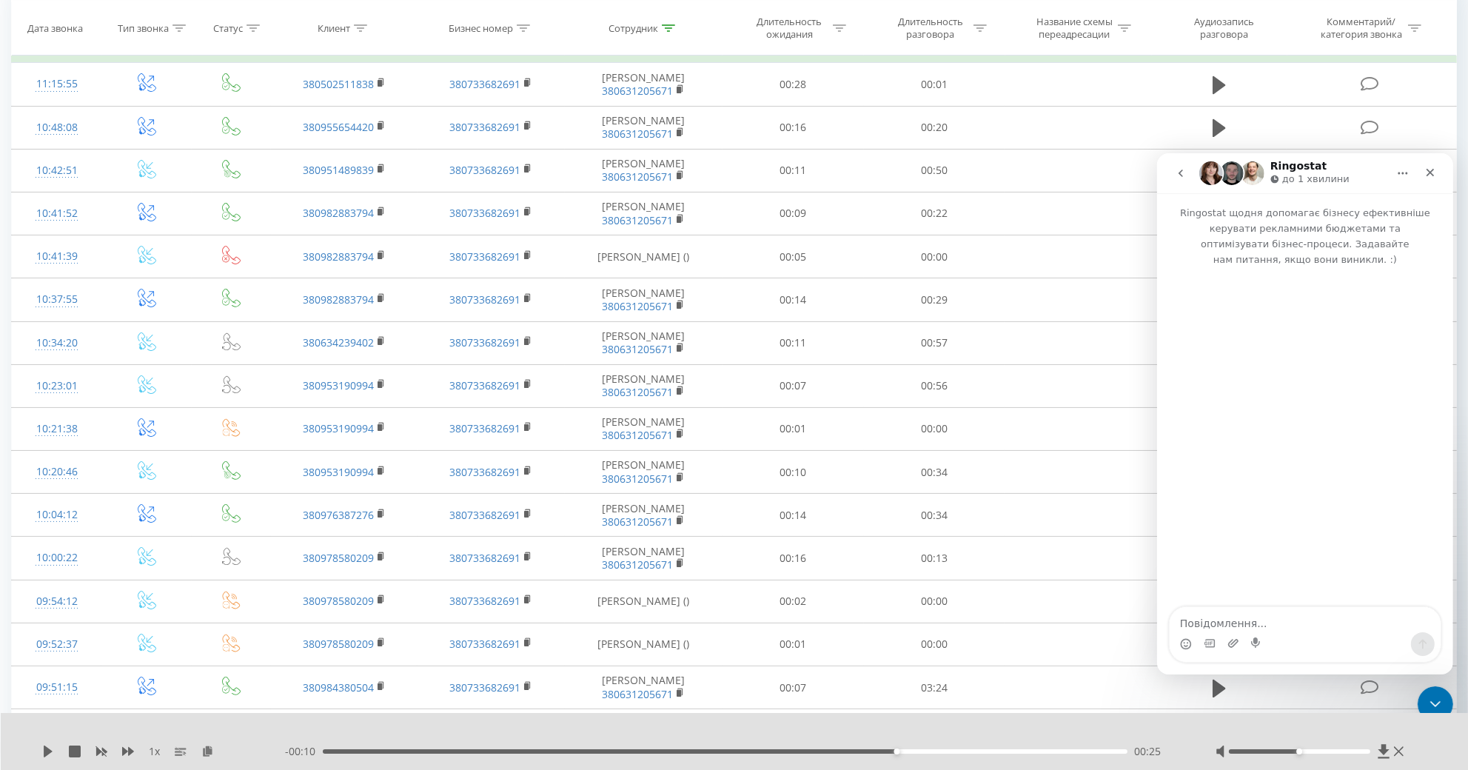
click at [1254, 608] on textarea "Повідомлення..." at bounding box center [1304, 618] width 271 height 25
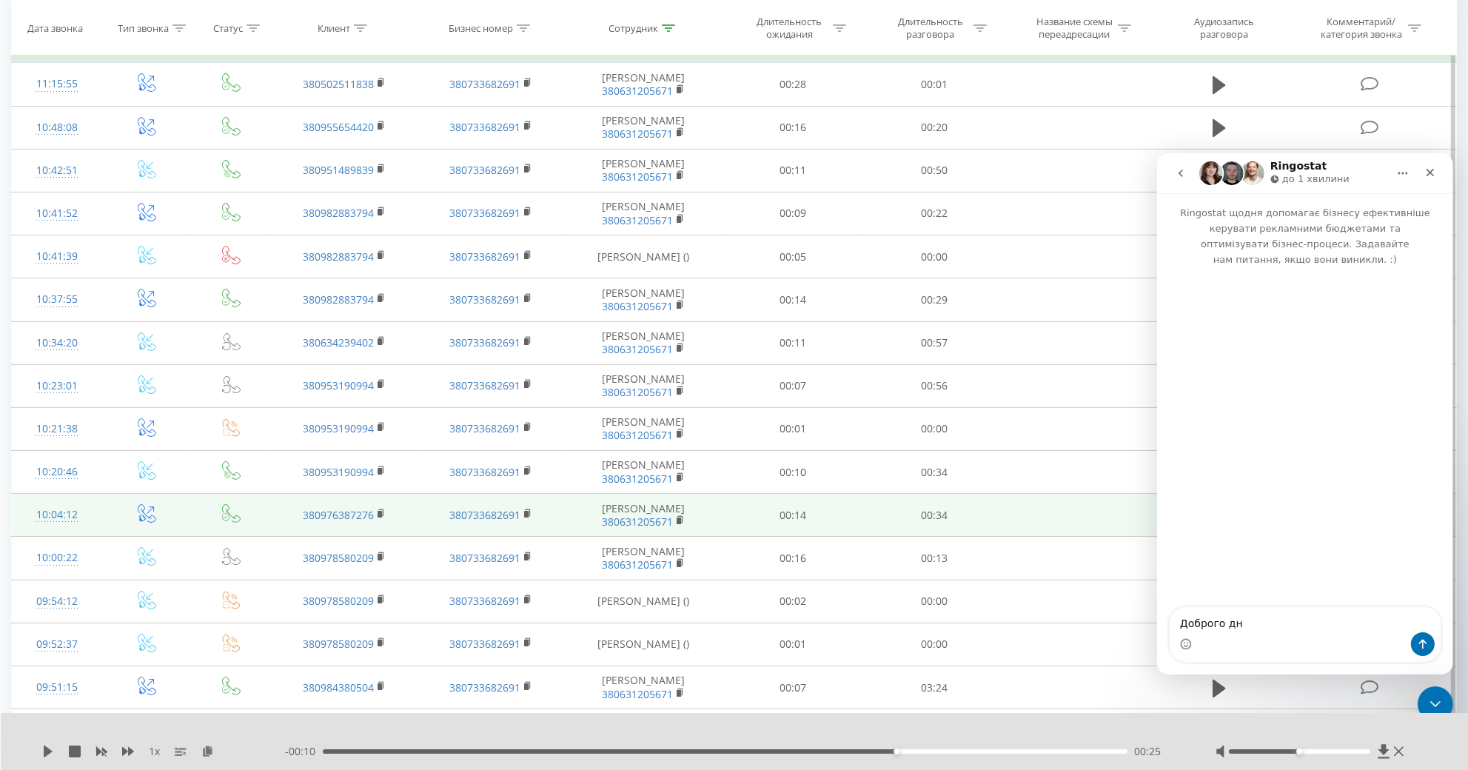
type textarea "Доброго дня"
type textarea "а"
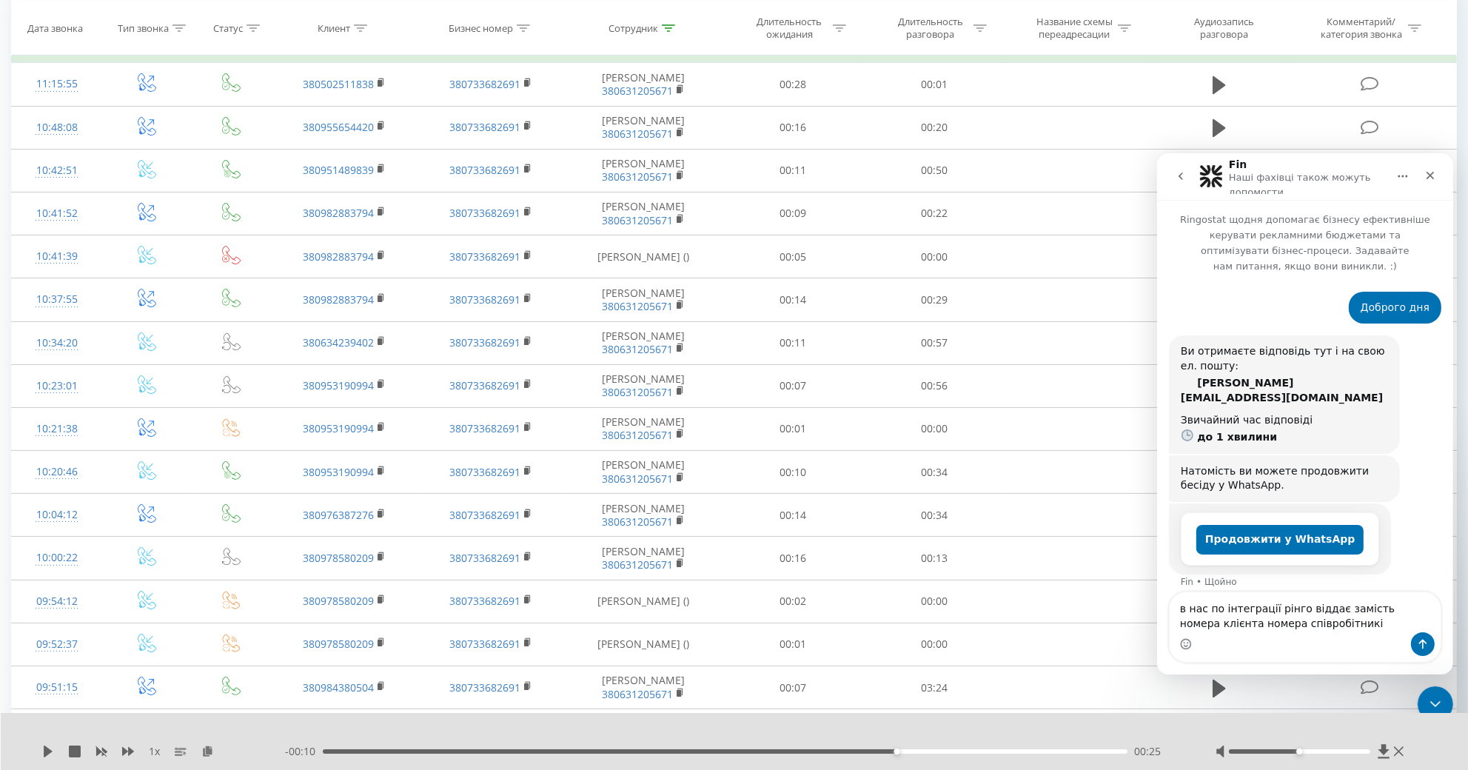
type textarea "в нас по інтеграції рінго віддає замість номера клієнта номера співробітників"
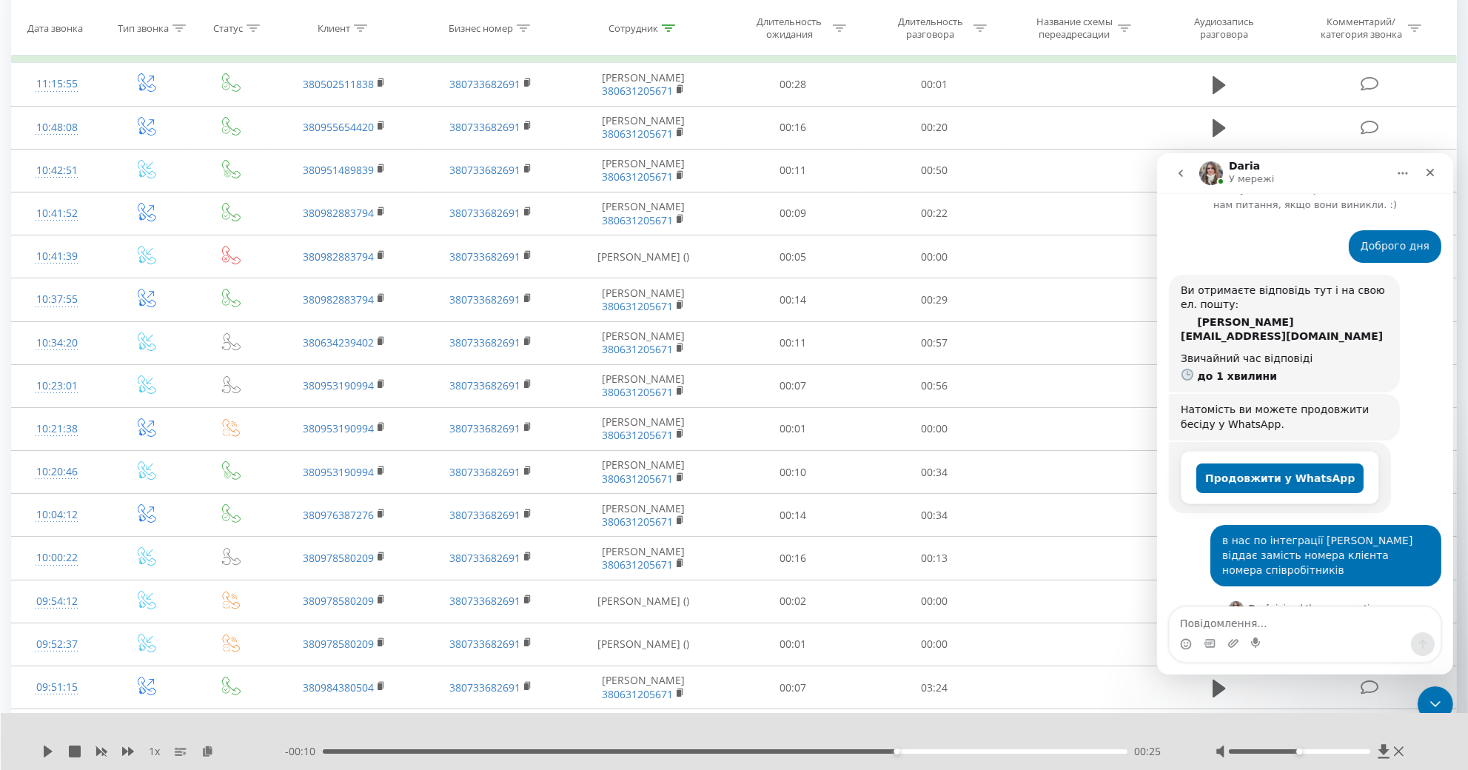
scroll to position [127, 0]
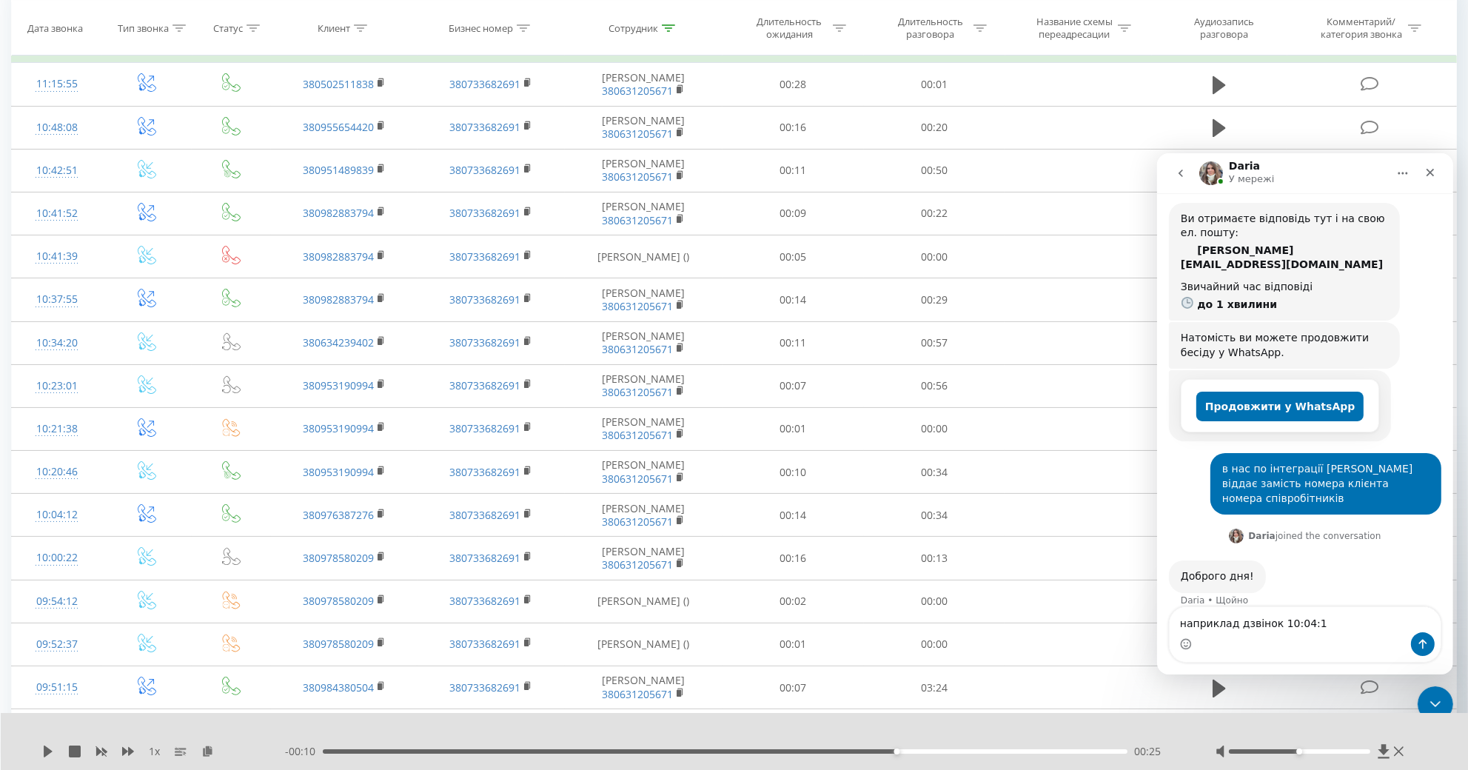
type textarea "наприклад дзвінок 10:04:12"
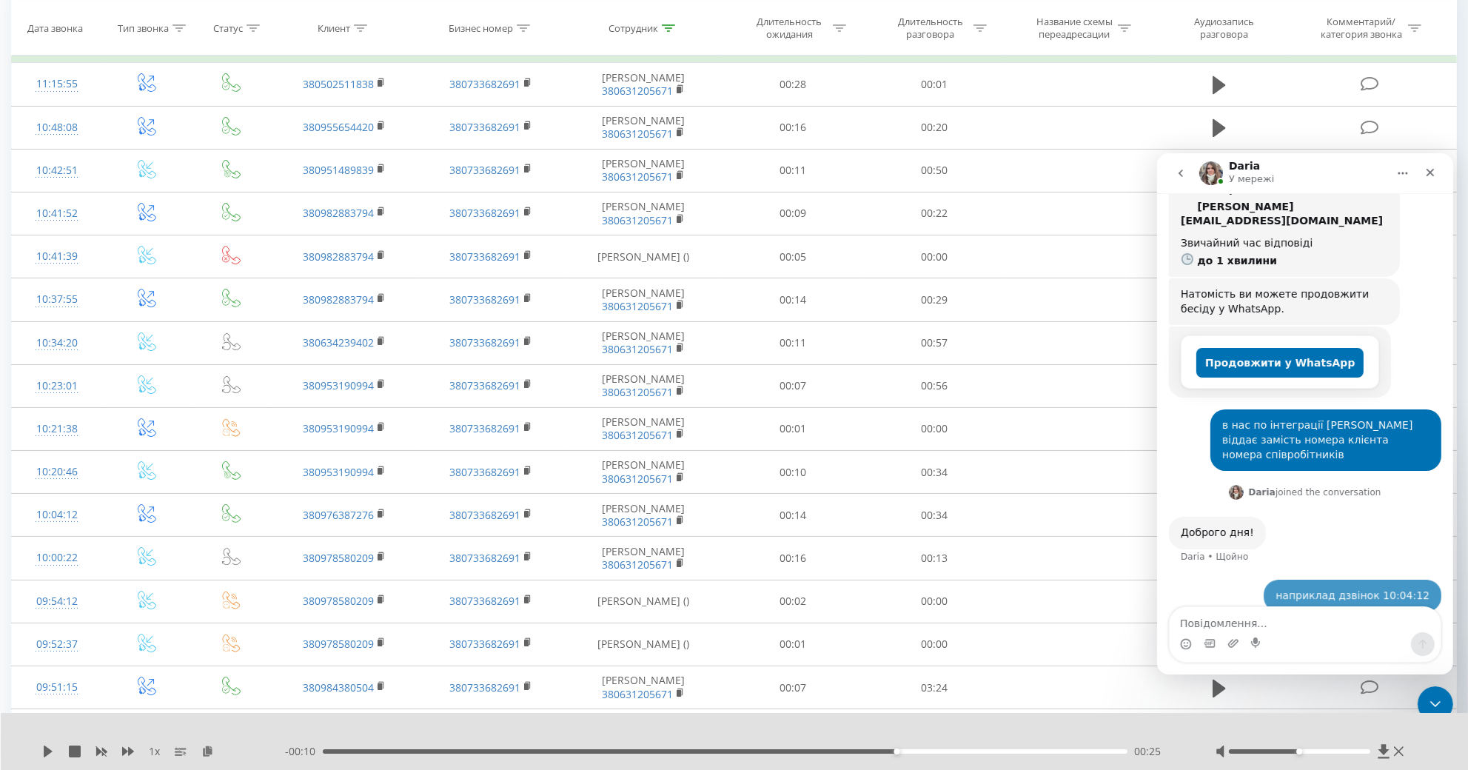
scroll to position [171, 0]
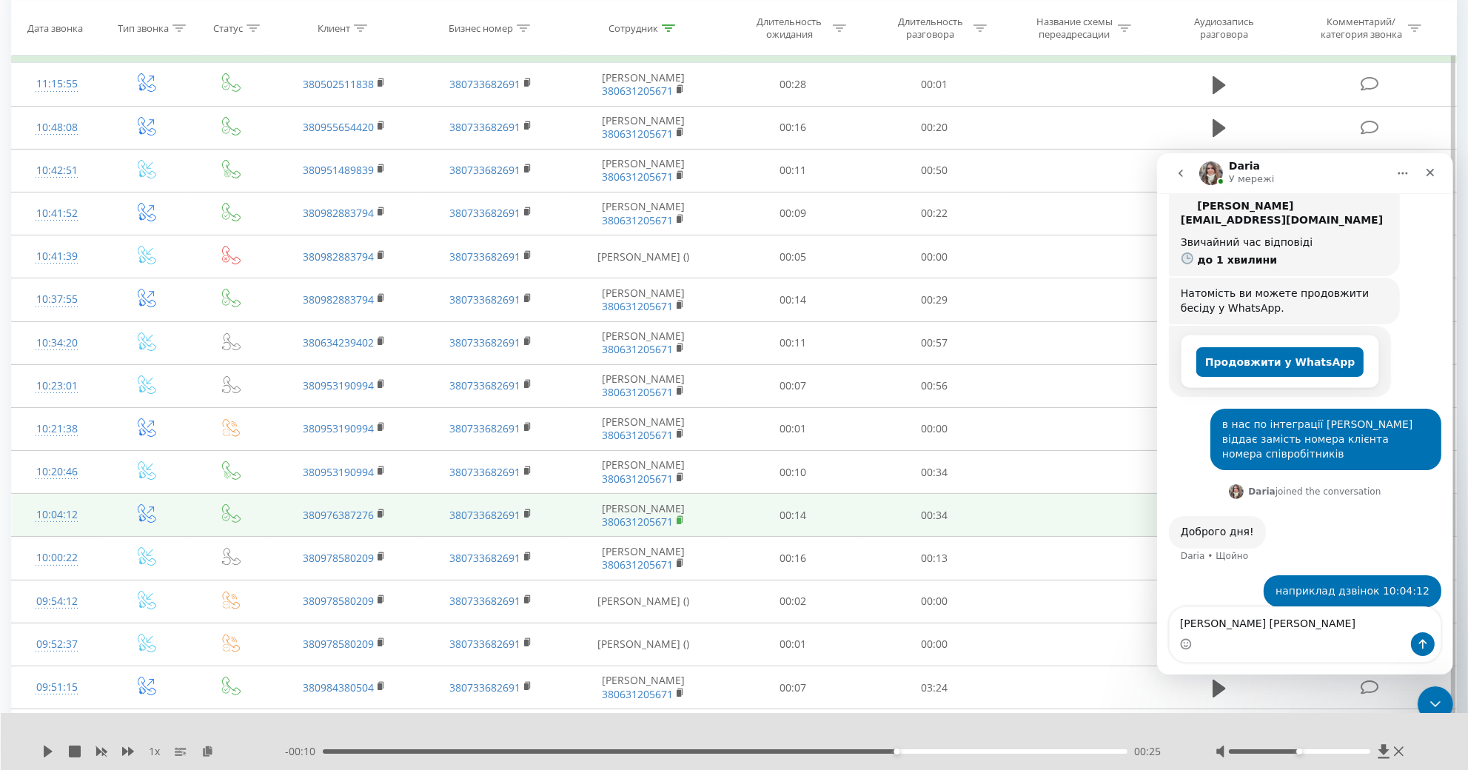
click at [680, 524] on rect at bounding box center [679, 520] width 4 height 7
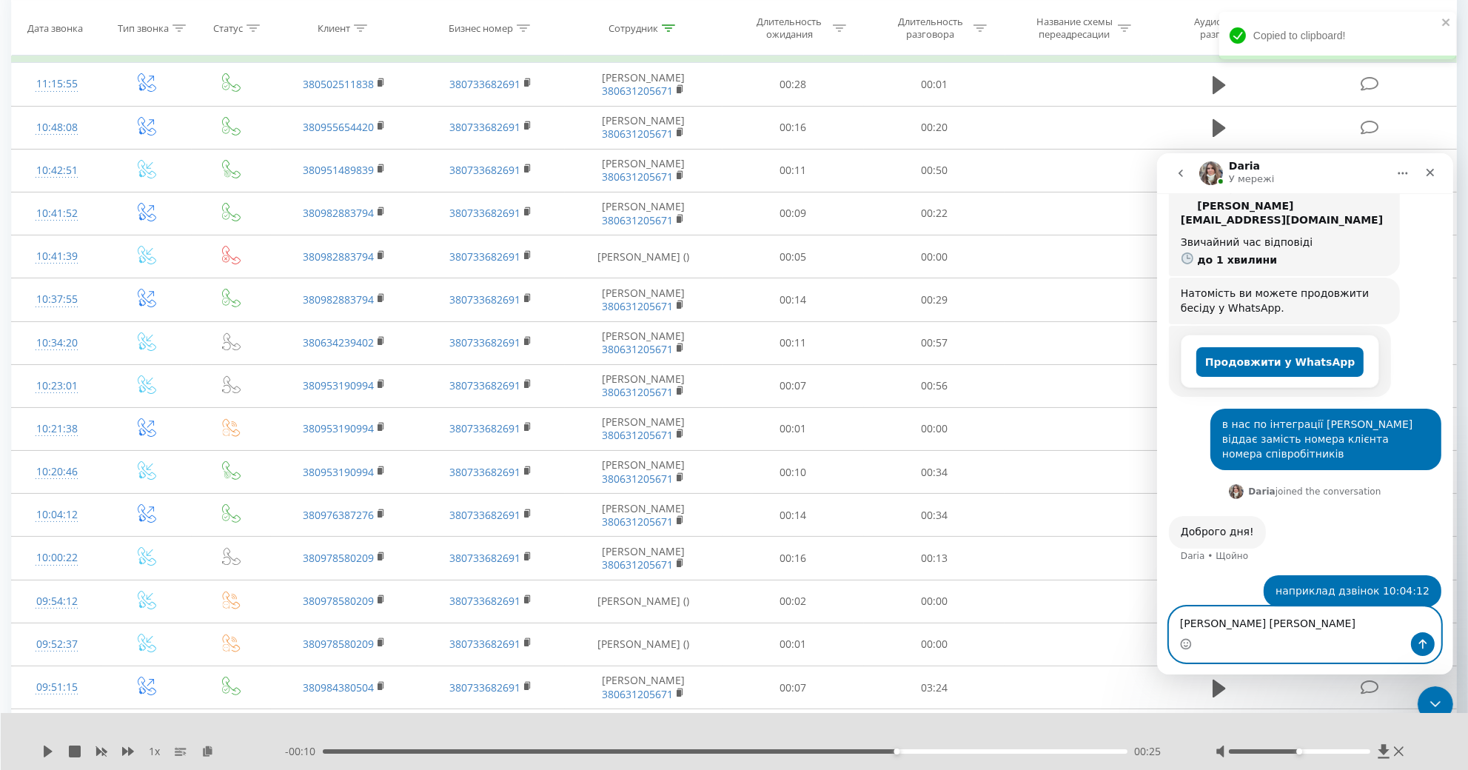
click at [1264, 609] on textarea "Логачова О" at bounding box center [1304, 618] width 271 height 25
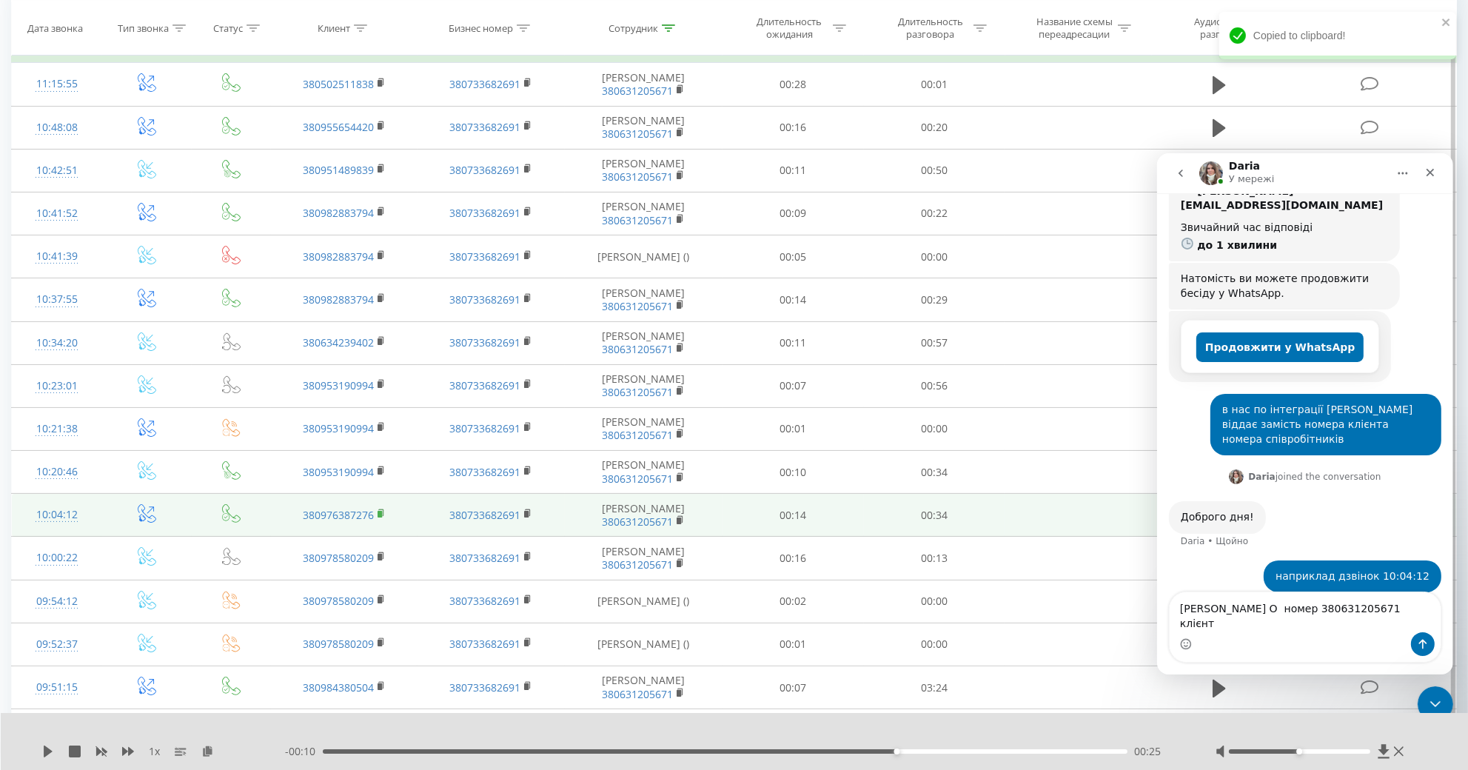
click at [384, 519] on icon at bounding box center [382, 514] width 8 height 10
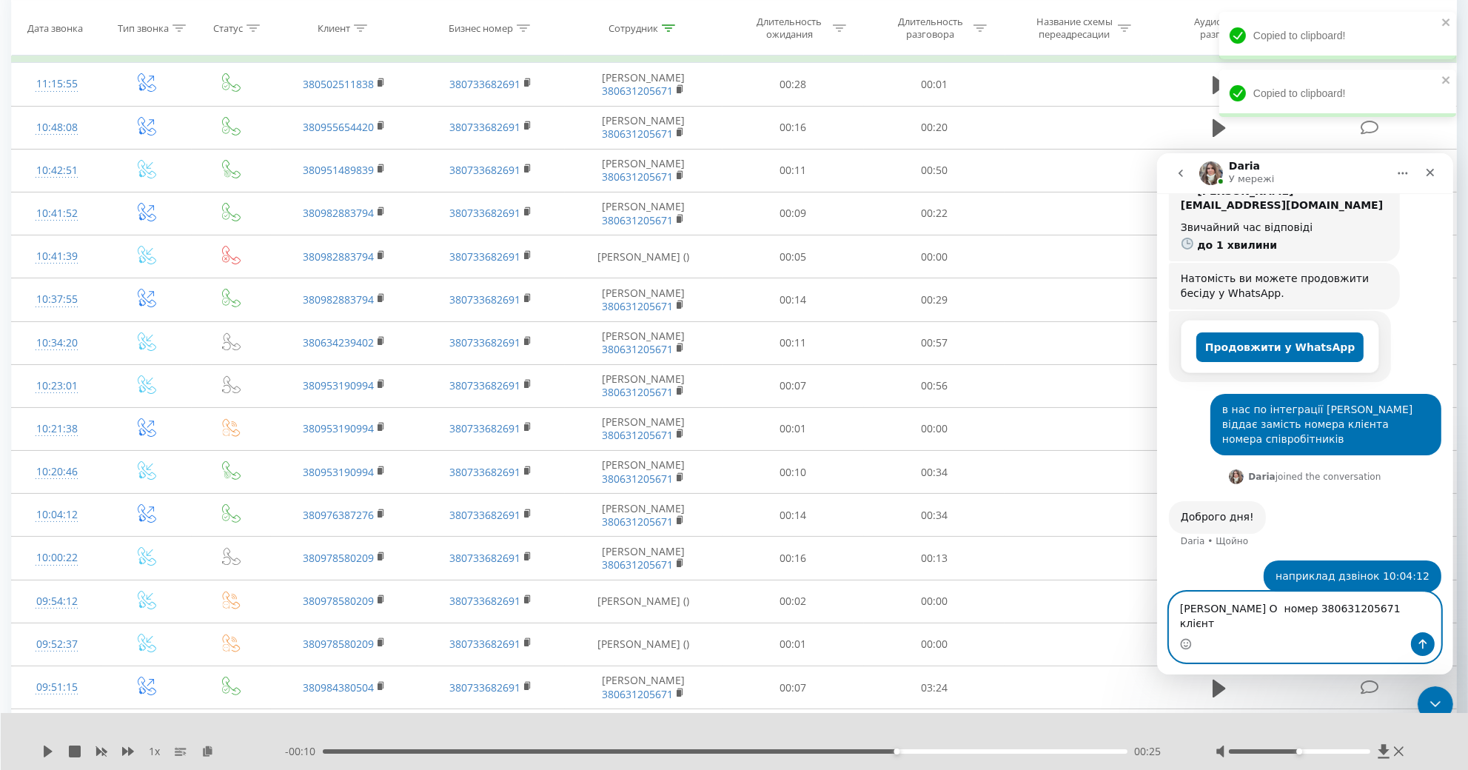
click at [1221, 620] on textarea "Логачова О номер 380631205671 клієнт" at bounding box center [1304, 611] width 271 height 40
type textarea "Логачова О номер 380631205671 клієнт 380976387276"
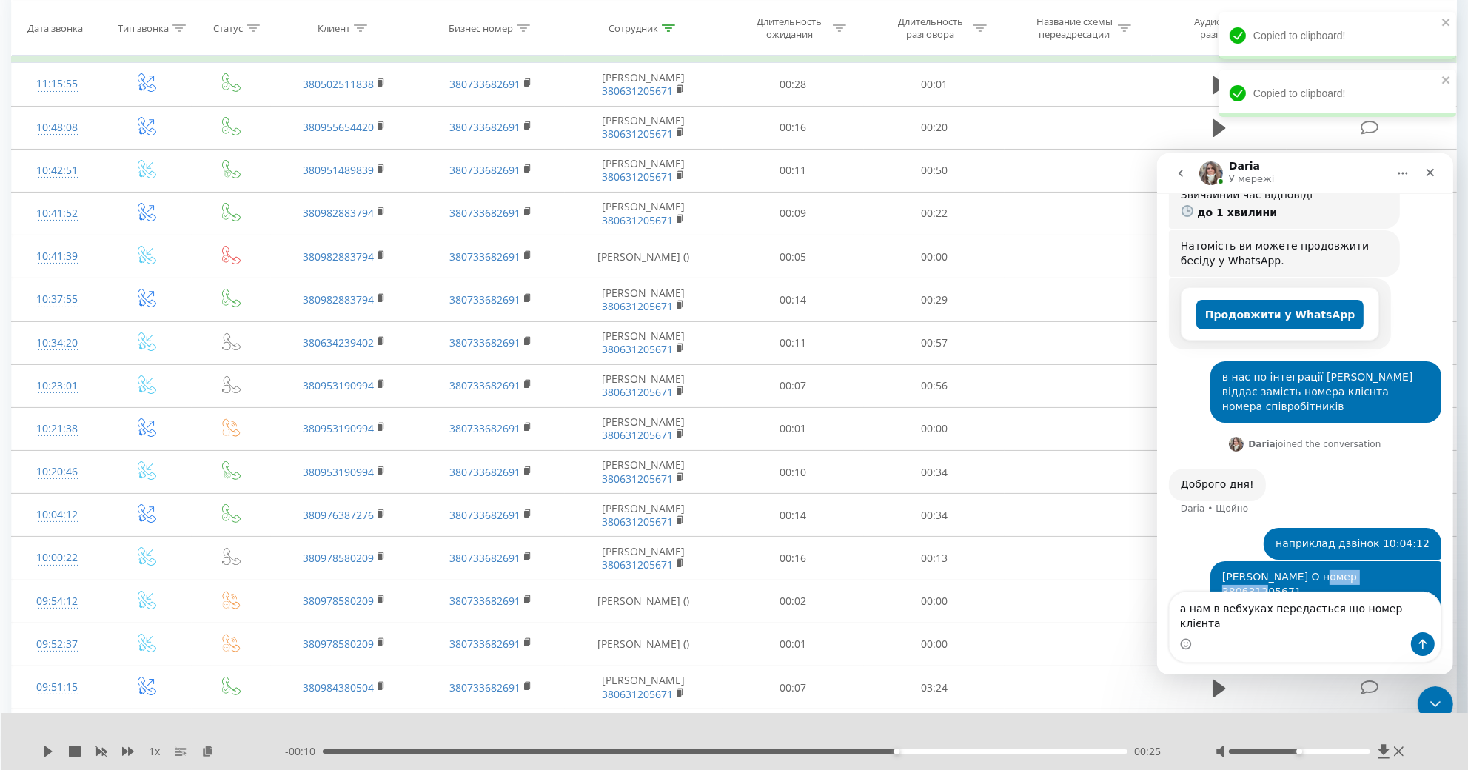
drag, startPoint x: 1352, startPoint y: 554, endPoint x: 1425, endPoint y: 551, distance: 72.6
click at [1425, 560] on div "Логачова О номер 380631205671 клієнт 380976387276 Владислав • Щойно" at bounding box center [1325, 590] width 231 height 61
copy div "380631205671"
click at [1252, 644] on div "Месенджер Intercom" at bounding box center [1304, 643] width 271 height 24
click at [1415, 615] on textarea "а нам в вебхуках передається що номер клієнта" at bounding box center [1304, 611] width 271 height 40
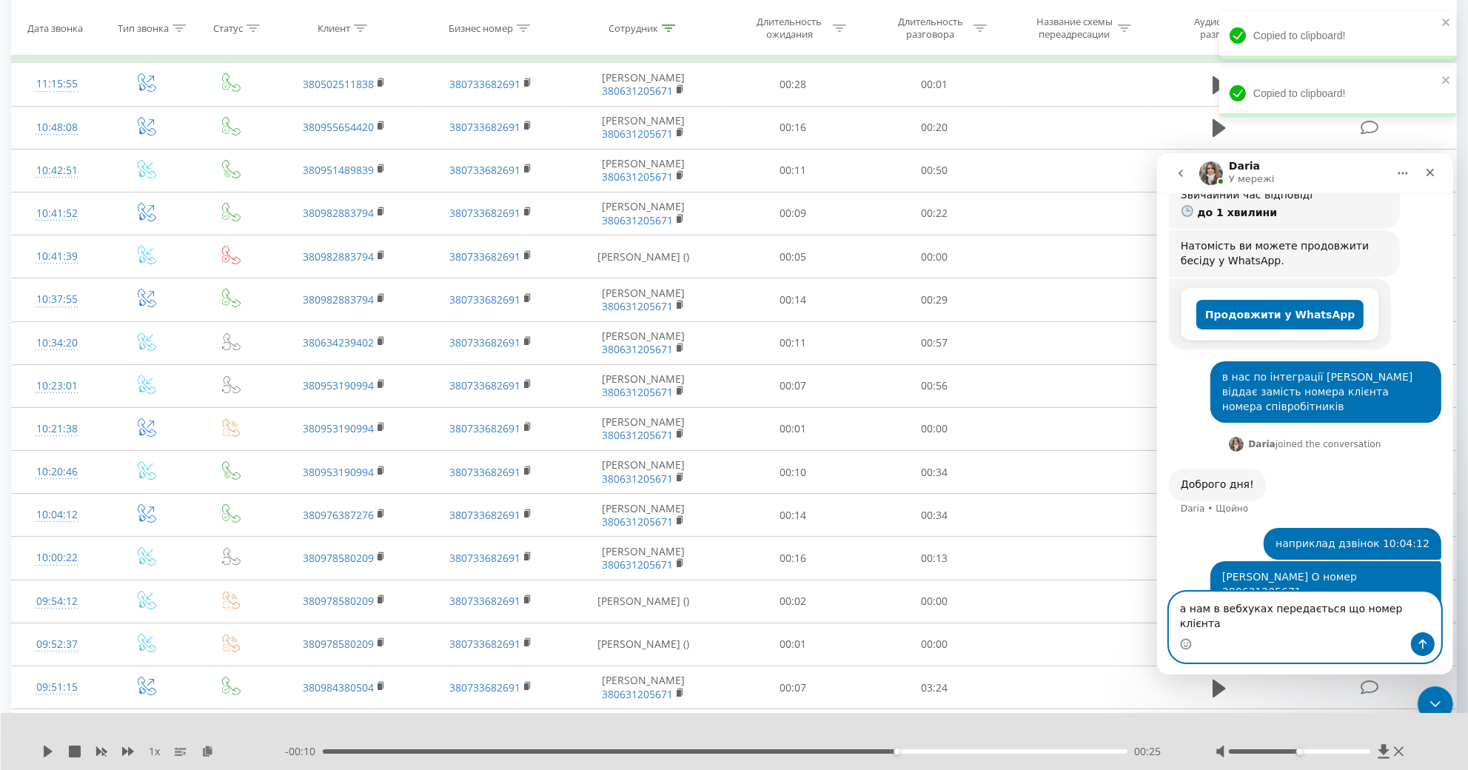
paste textarea "380631205671"
type textarea "а нам в вебхуках передається що номер клієнта 380631205671"
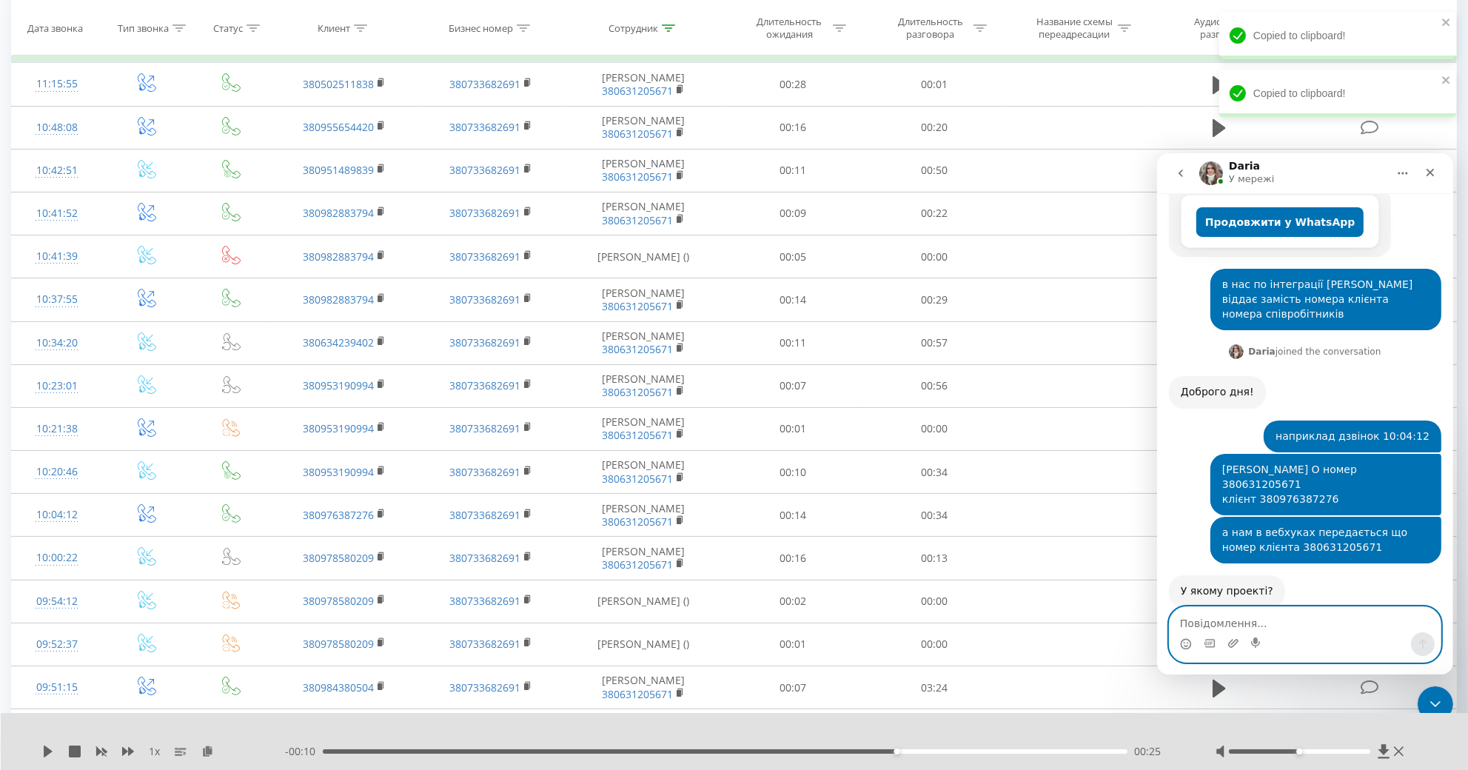
scroll to position [311, 0]
type textarea "horeca"
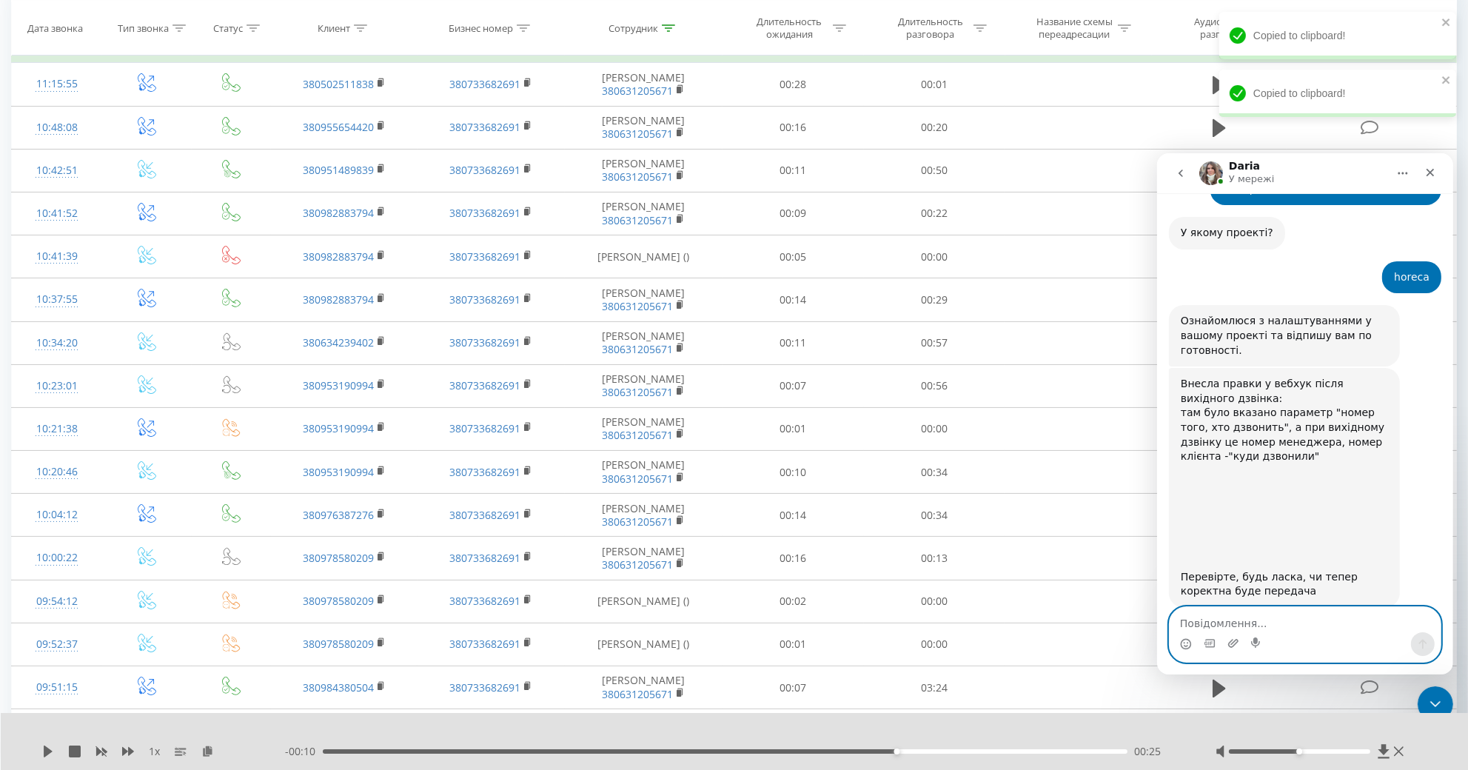
scroll to position [670, 0]
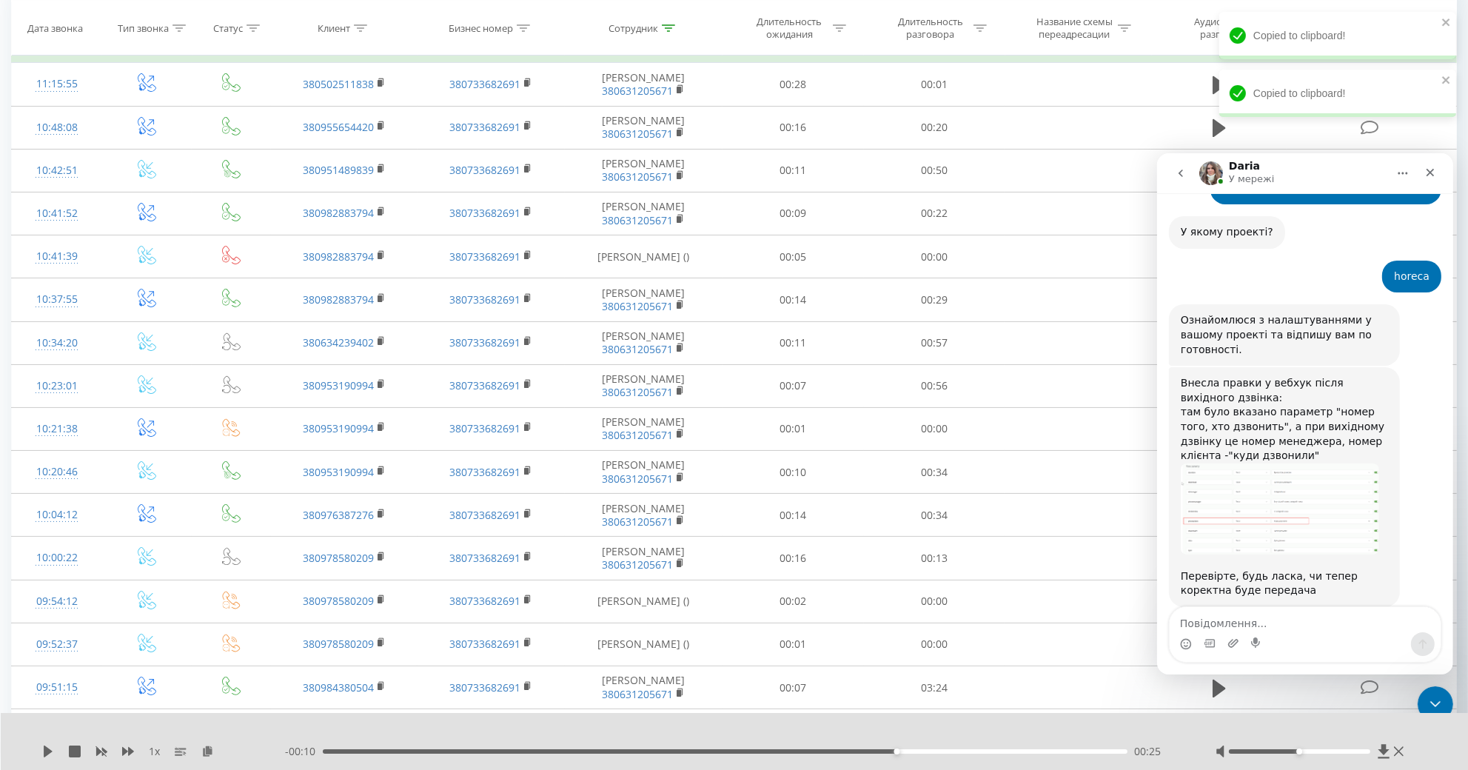
click at [1267, 485] on img "Daria каже…" at bounding box center [1279, 508] width 198 height 91
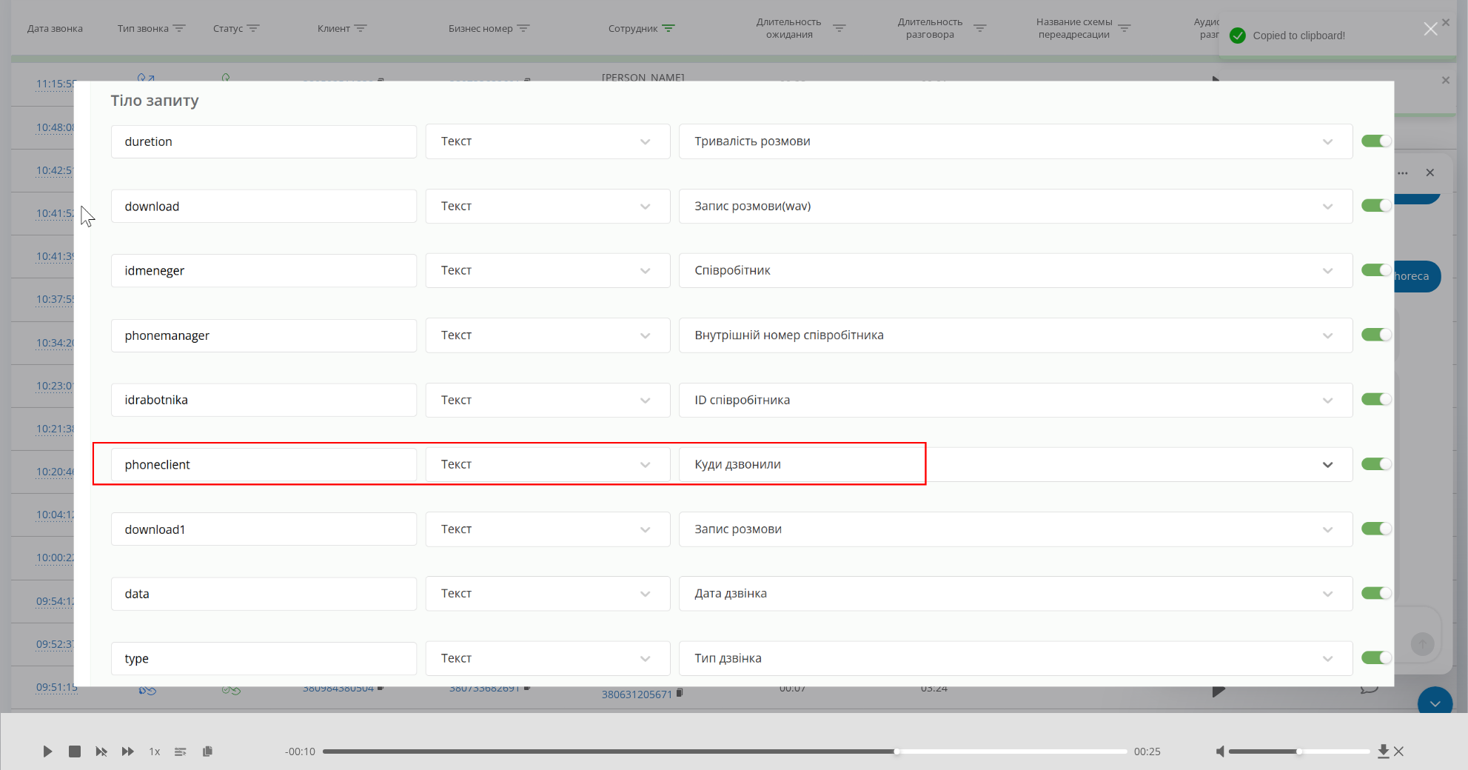
click at [1415, 418] on div "Месенджер Intercom" at bounding box center [734, 385] width 1468 height 770
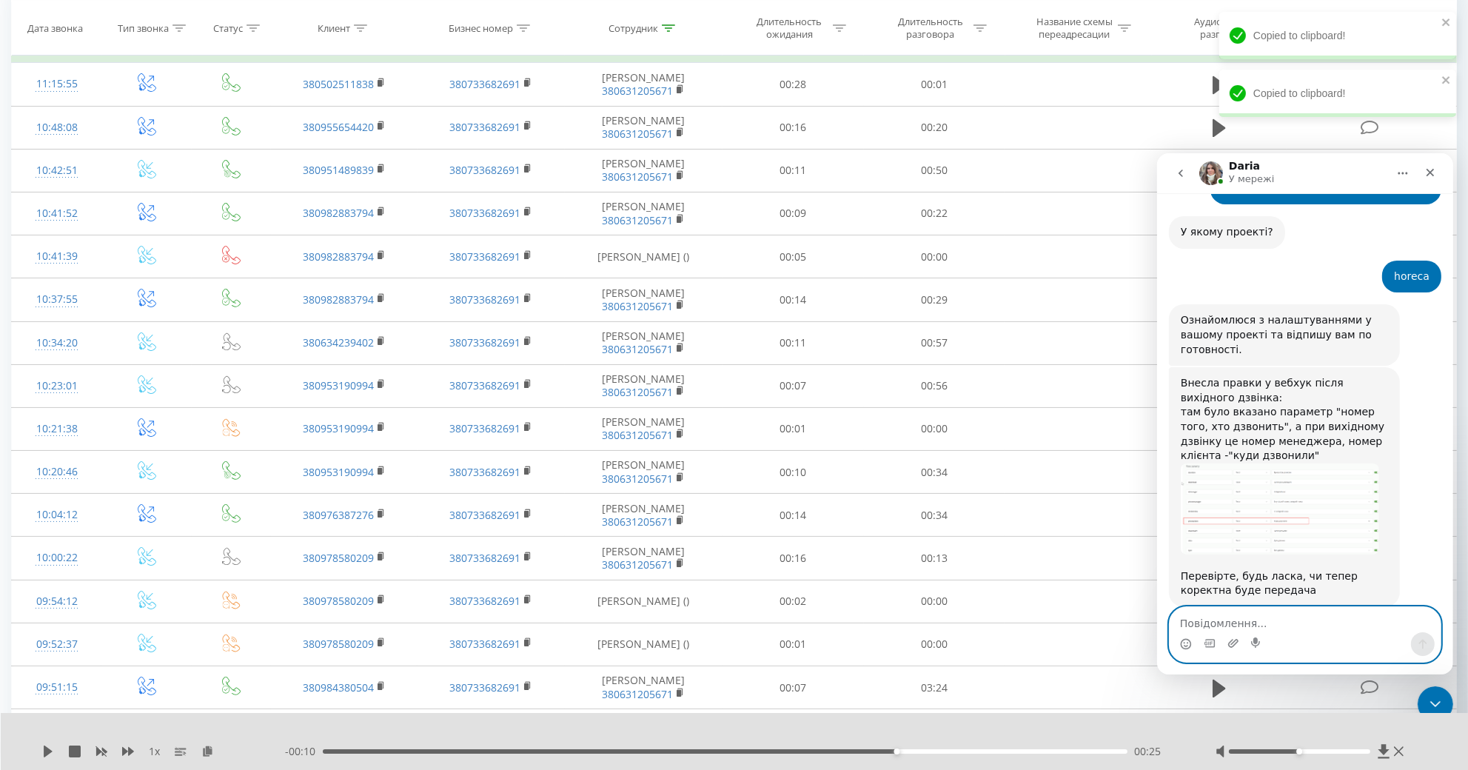
click at [1206, 620] on textarea "Повідомлення..." at bounding box center [1304, 618] width 271 height 25
type textarea "а не буде плутанини із вхідними дзвіками?"
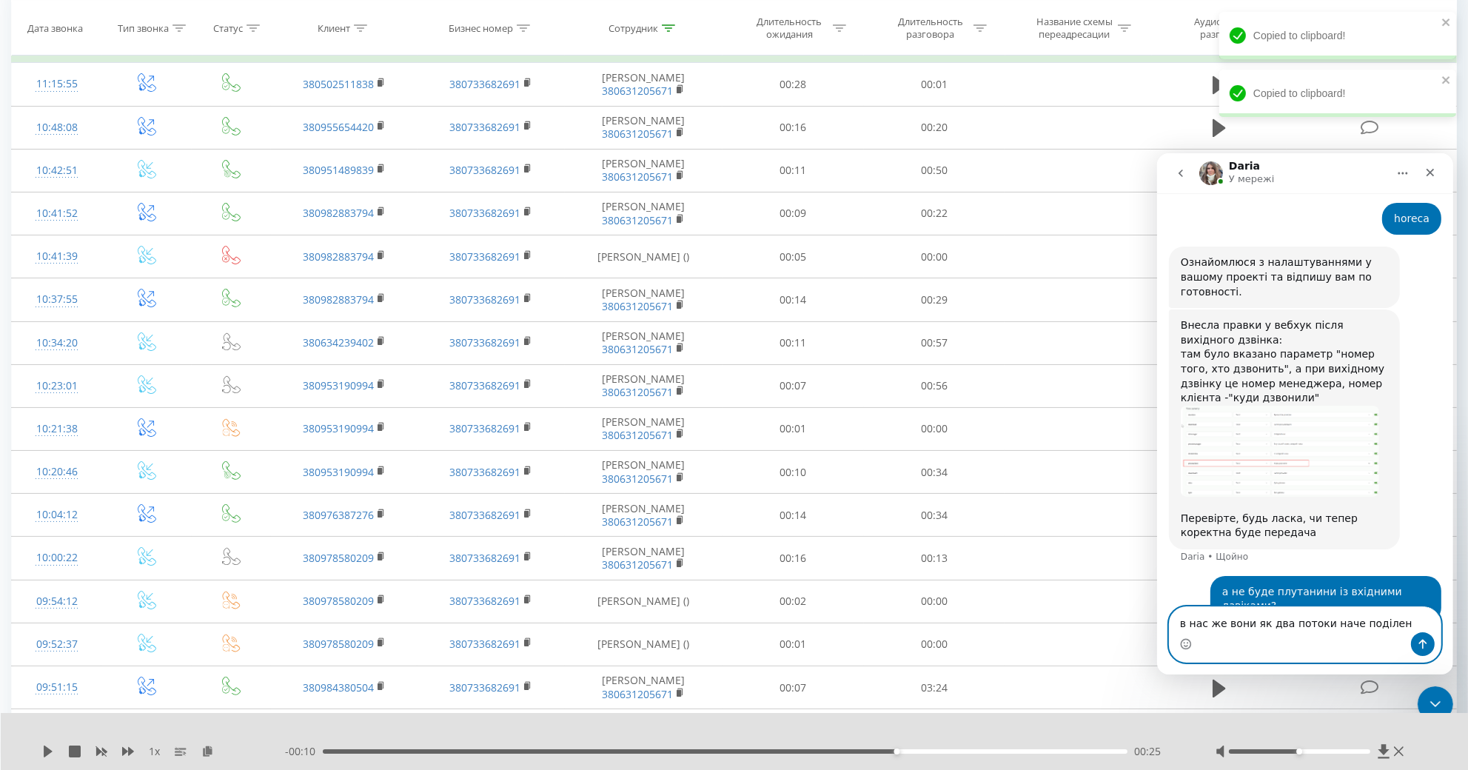
type textarea "в нас же вони як два потоки наче поділені"
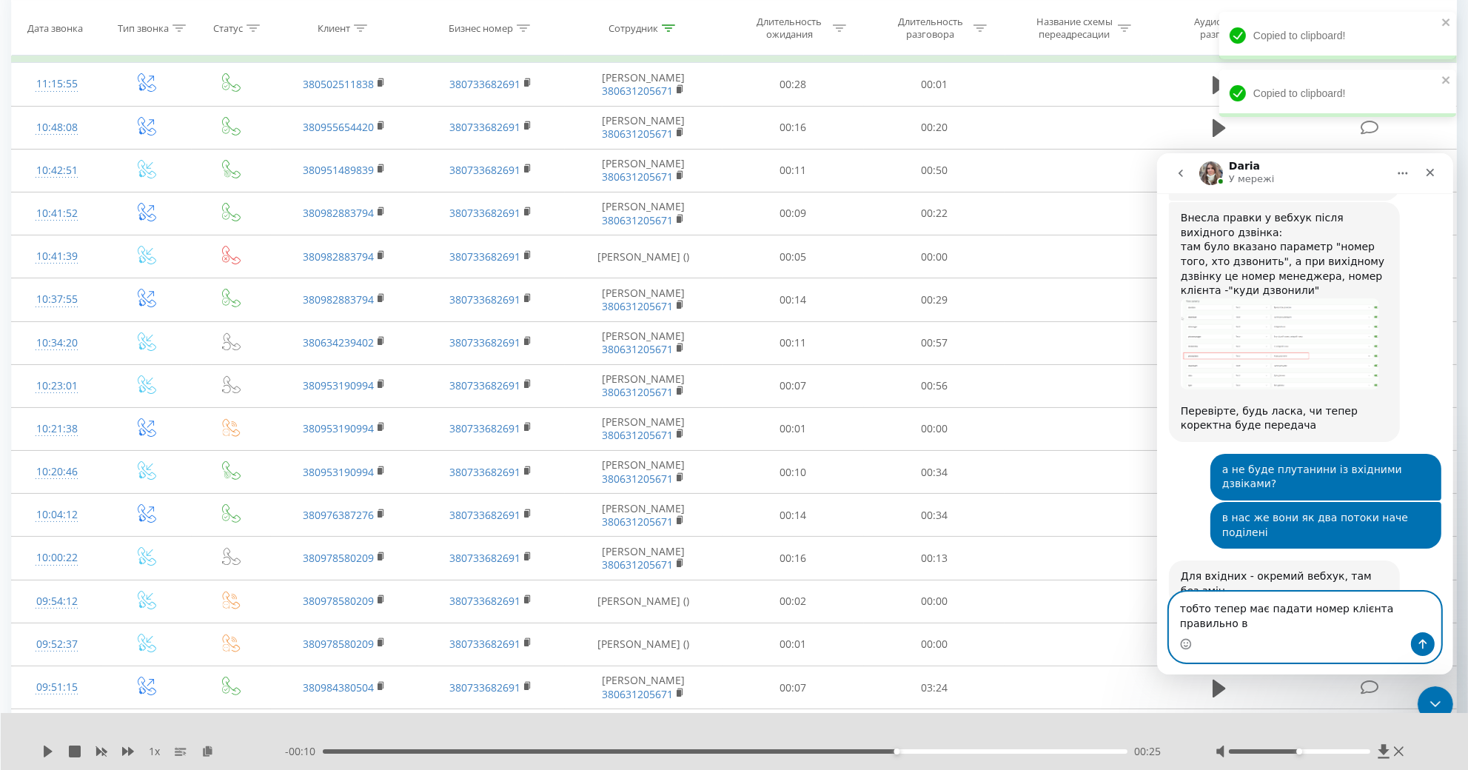
scroll to position [851, 0]
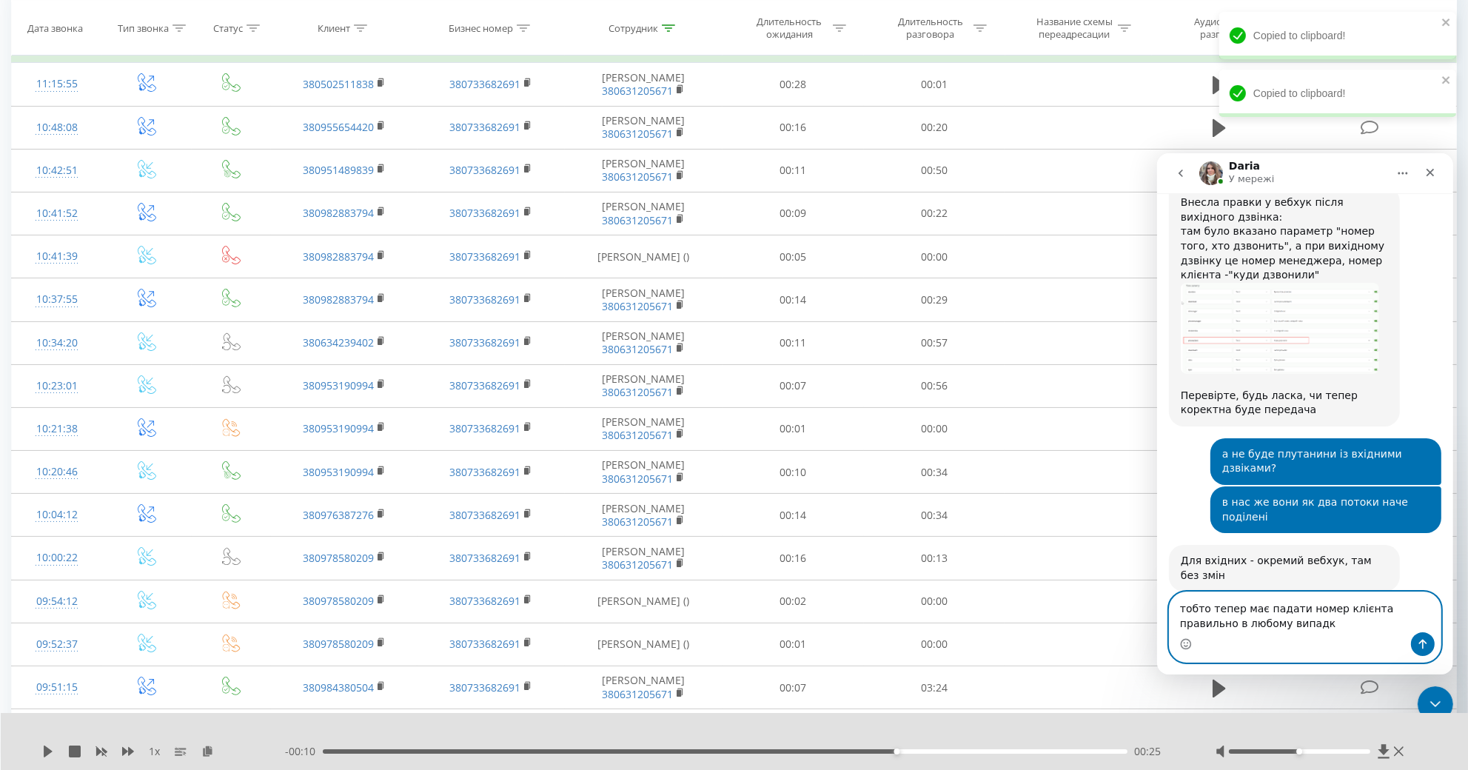
type textarea "тобто тепер має падати номер клієнта правильно в любому випадку"
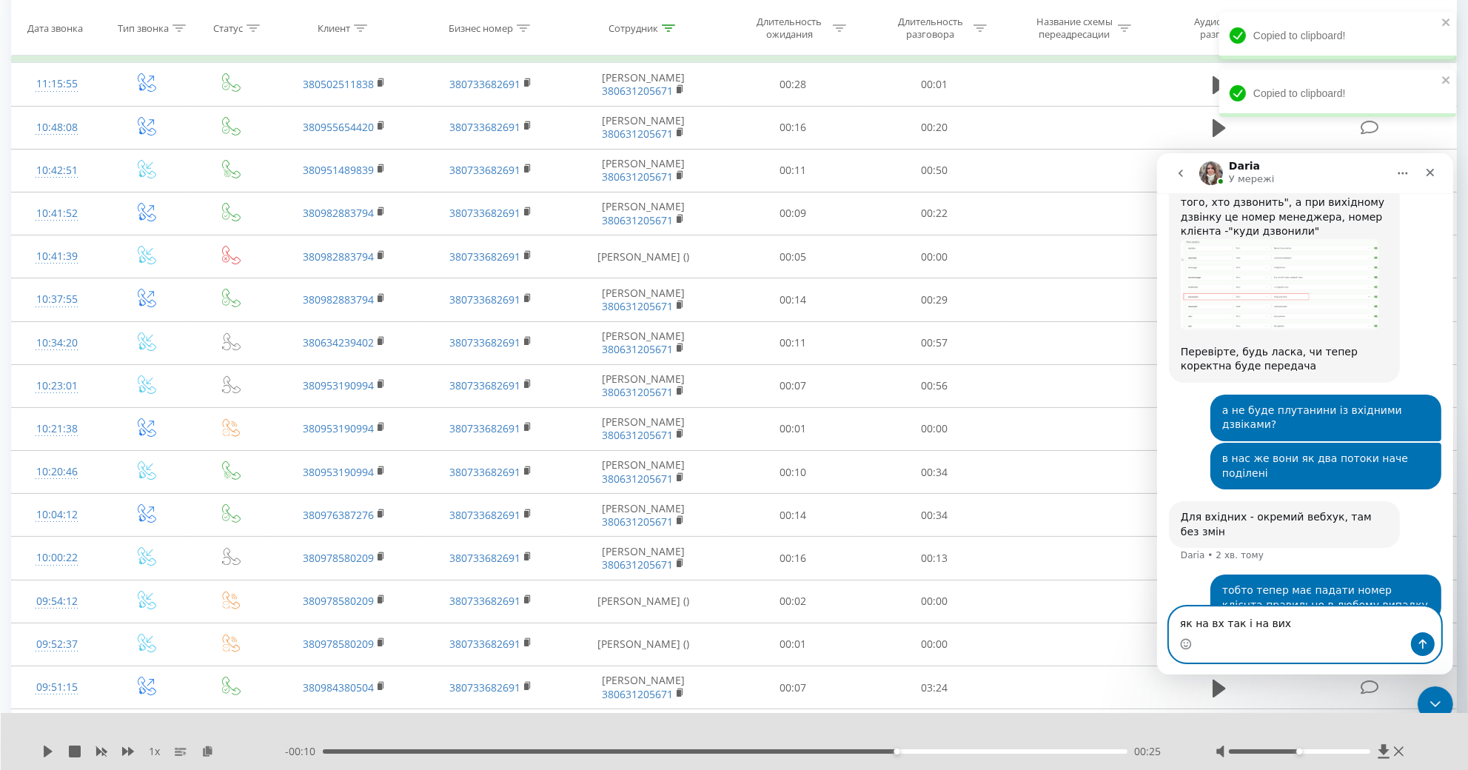
type textarea "як на вх так і на вих?"
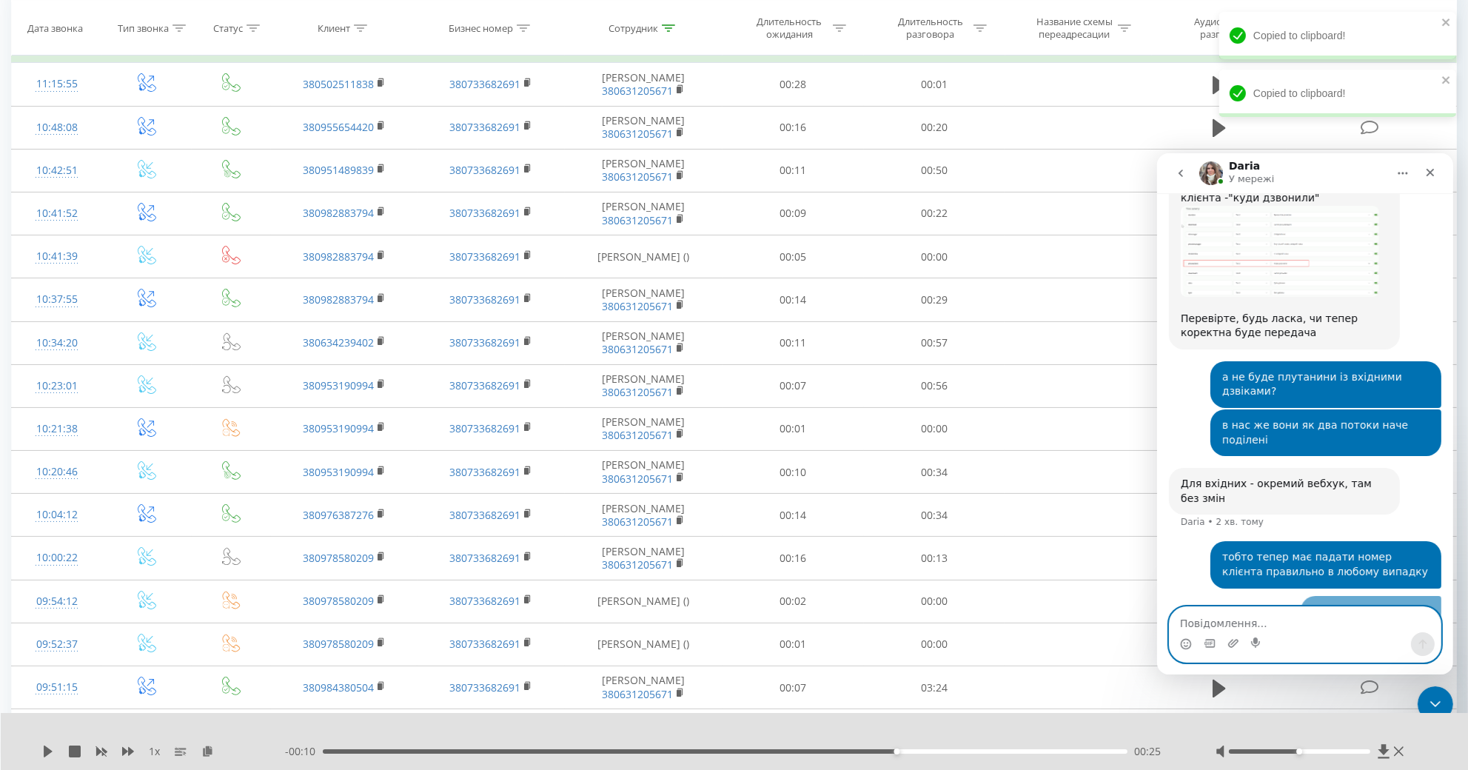
scroll to position [928, 0]
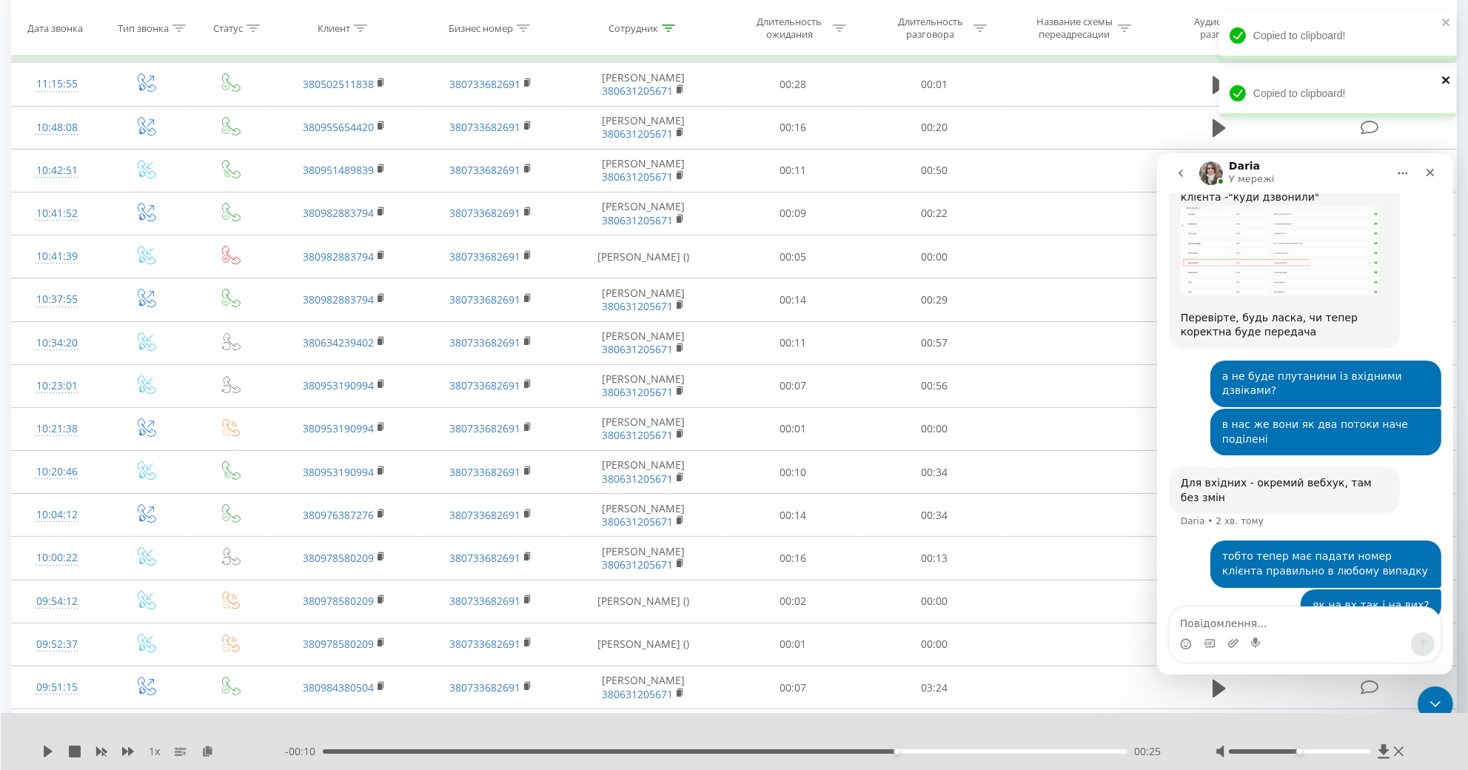
click at [1447, 79] on icon "close" at bounding box center [1445, 79] width 7 height 7
click at [1448, 23] on icon "close" at bounding box center [1446, 22] width 10 height 12
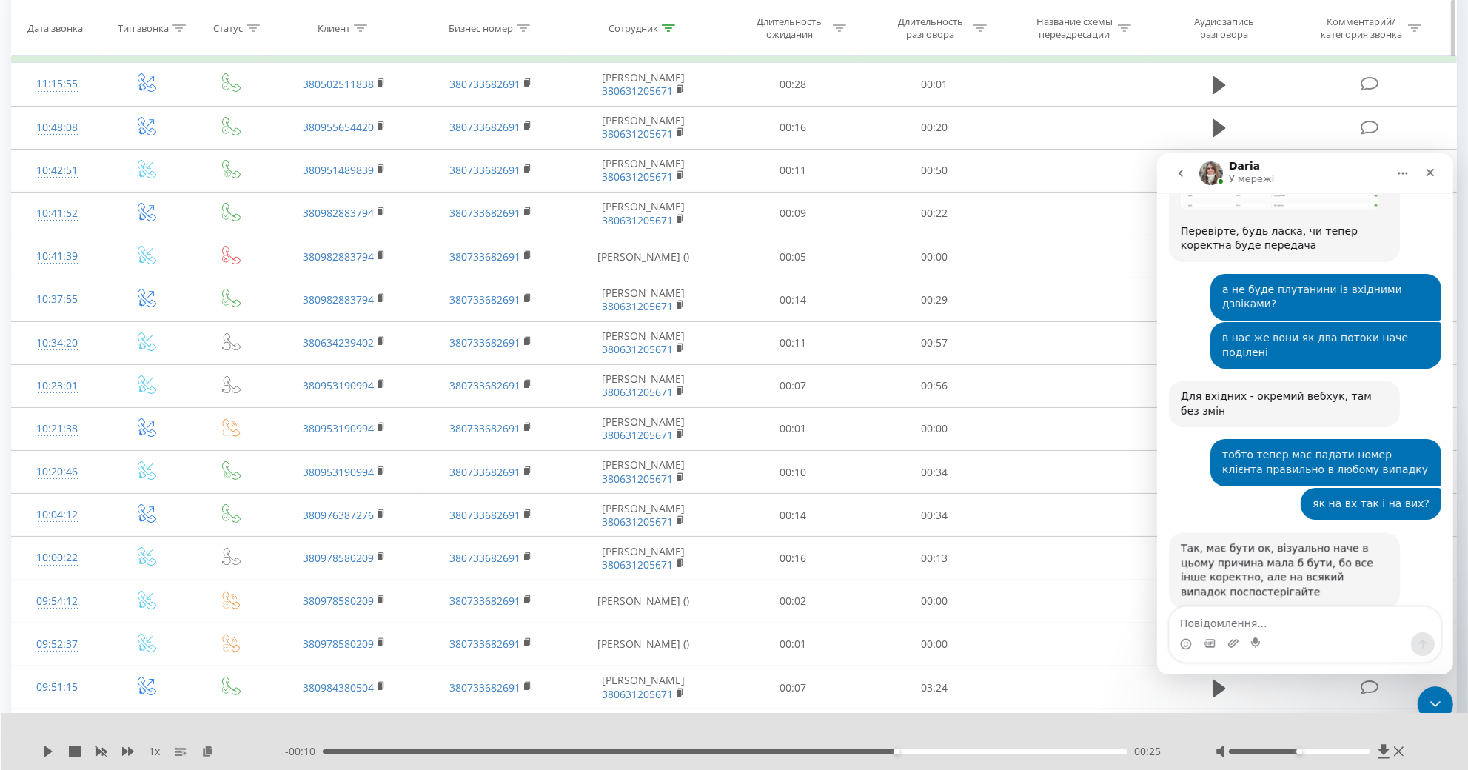
scroll to position [1016, 0]
